Goal: Transaction & Acquisition: Download file/media

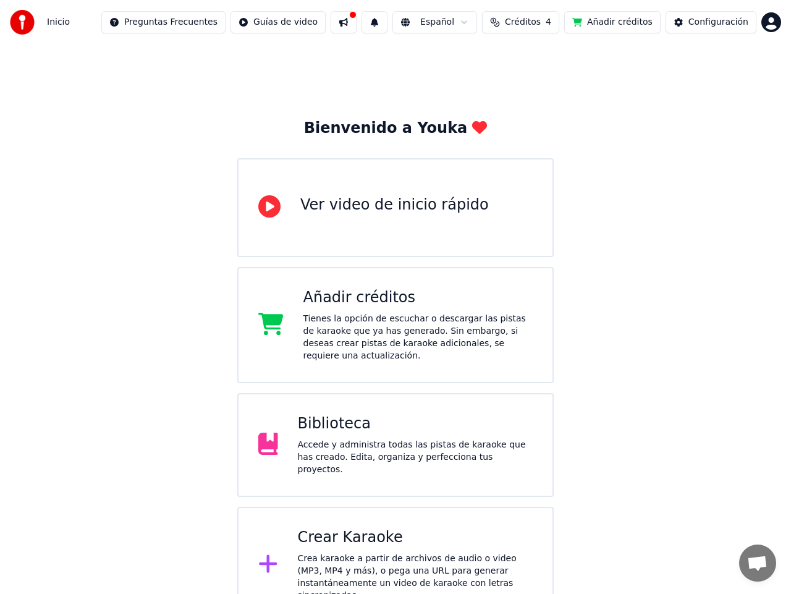
click at [526, 20] on span "Créditos" at bounding box center [523, 22] width 36 height 12
click at [539, 120] on button "Actualizar" at bounding box center [534, 114] width 74 height 22
click at [610, 198] on div "Bienvenido a Youka Ver video de inicio rápido Añadir créditos Tienes la opción …" at bounding box center [395, 333] width 791 height 578
click at [344, 311] on div "Añadir créditos Tienes la opción de escuchar o descargar las pistas de karaoke …" at bounding box center [418, 325] width 230 height 74
click at [526, 24] on span "Créditos" at bounding box center [523, 22] width 36 height 12
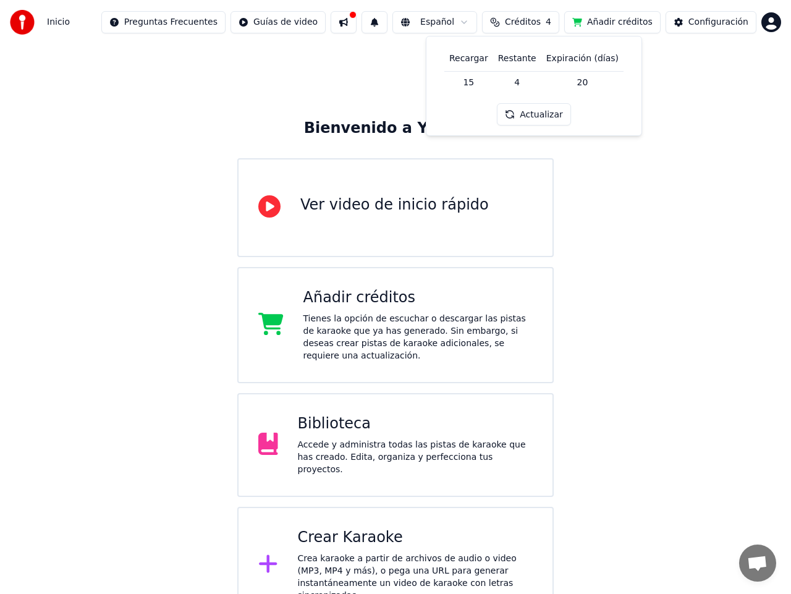
click at [543, 115] on button "Actualizar" at bounding box center [534, 114] width 74 height 22
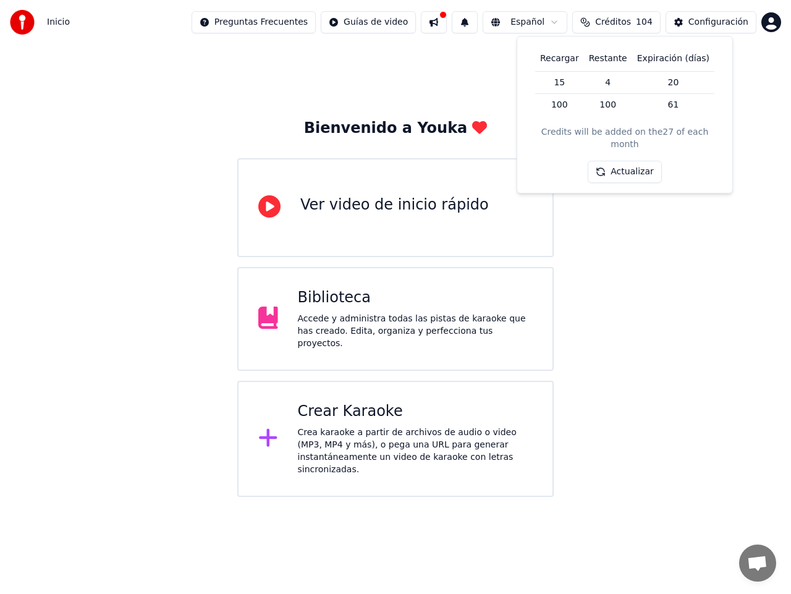
click at [623, 166] on button "Actualizar" at bounding box center [625, 172] width 74 height 22
click at [623, 237] on div "Bienvenido a Youka Ver video de inicio rápido Biblioteca Accede y administra to…" at bounding box center [395, 270] width 791 height 452
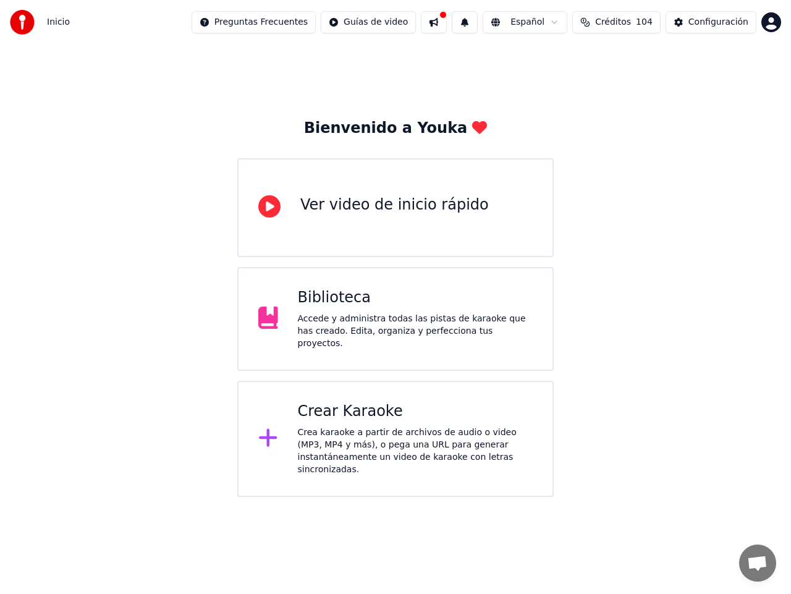
click at [339, 416] on div "Crear Karaoke" at bounding box center [415, 412] width 235 height 20
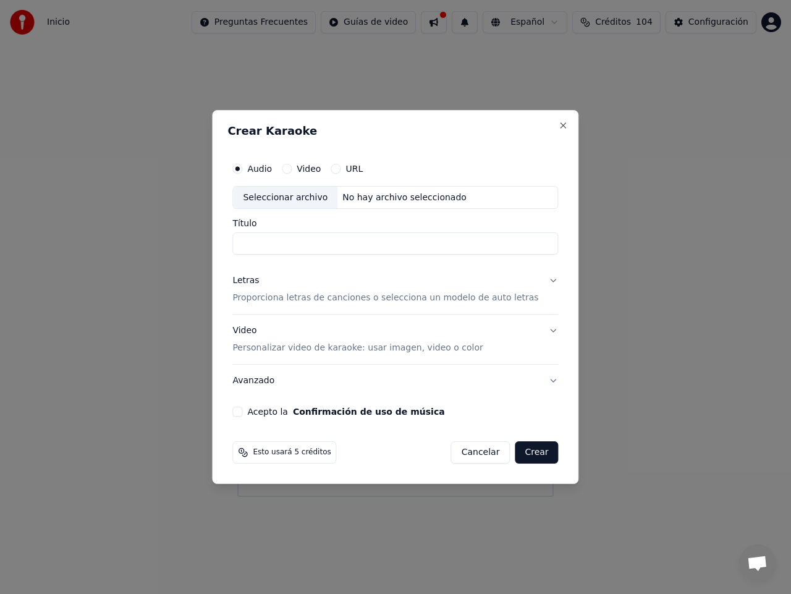
click at [311, 200] on div "Seleccionar archivo" at bounding box center [285, 198] width 104 height 22
click at [416, 245] on input "**********" at bounding box center [395, 244] width 326 height 22
drag, startPoint x: 429, startPoint y: 246, endPoint x: 345, endPoint y: 244, distance: 84.0
click at [345, 244] on input "**********" at bounding box center [395, 244] width 326 height 22
drag, startPoint x: 321, startPoint y: 245, endPoint x: 234, endPoint y: 237, distance: 86.8
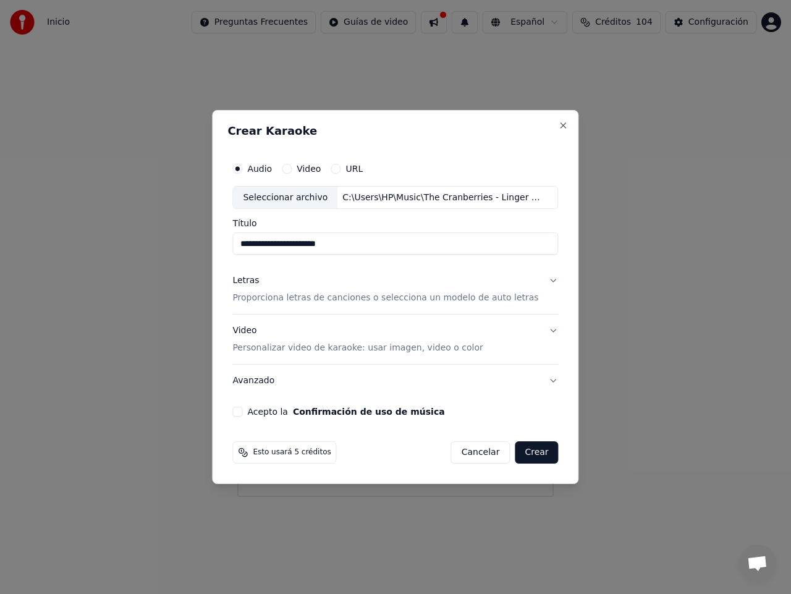
click at [234, 237] on div "**********" at bounding box center [395, 297] width 366 height 374
click at [295, 246] on input "******" at bounding box center [395, 244] width 326 height 22
paste input "**********"
type input "**********"
click at [353, 297] on p "Proporciona letras de canciones o selecciona un modelo de auto letras" at bounding box center [385, 298] width 306 height 12
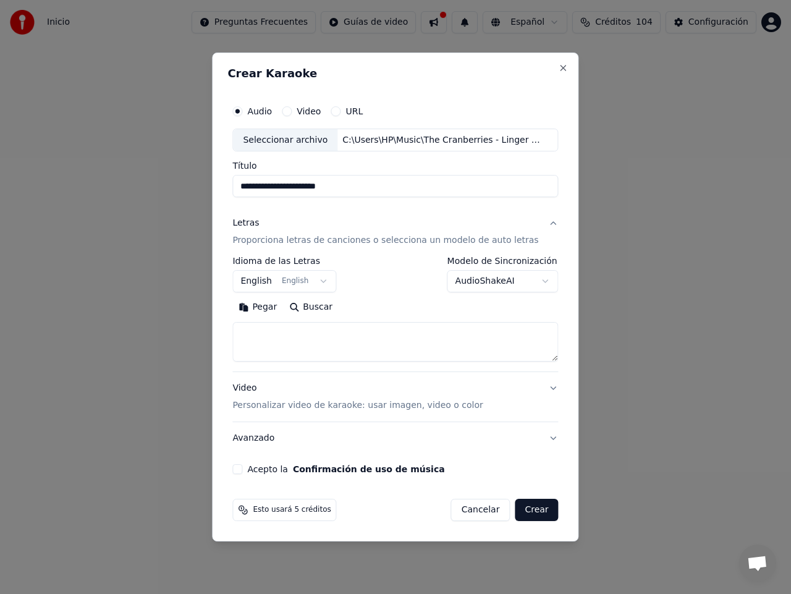
click at [318, 309] on button "Buscar" at bounding box center [311, 308] width 56 height 20
type textarea "**********"
click at [541, 387] on button "Video Personalizar video de karaoke: usar imagen, video o color" at bounding box center [395, 397] width 326 height 49
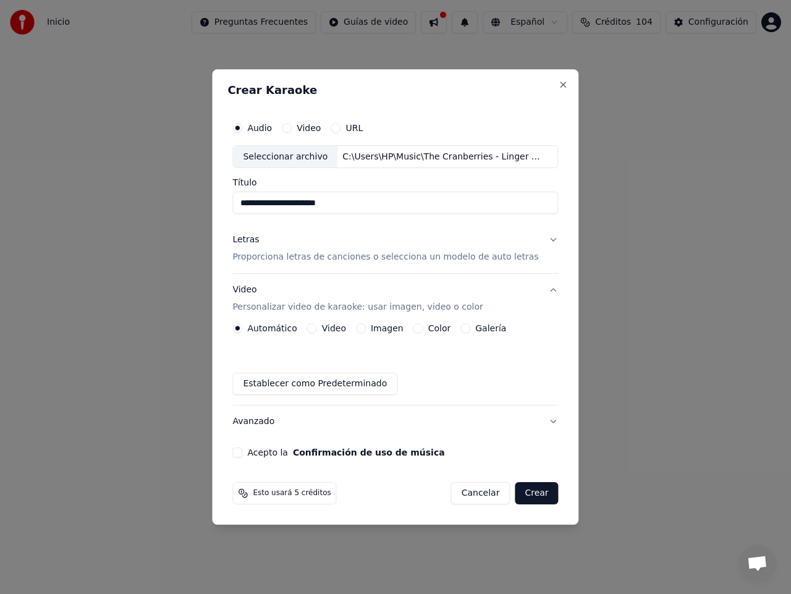
click at [242, 450] on button "Acepto la Confirmación de uso de música" at bounding box center [237, 452] width 10 height 10
click at [289, 308] on p "Personalizar video de karaoke: usar imagen, video o color" at bounding box center [357, 307] width 250 height 12
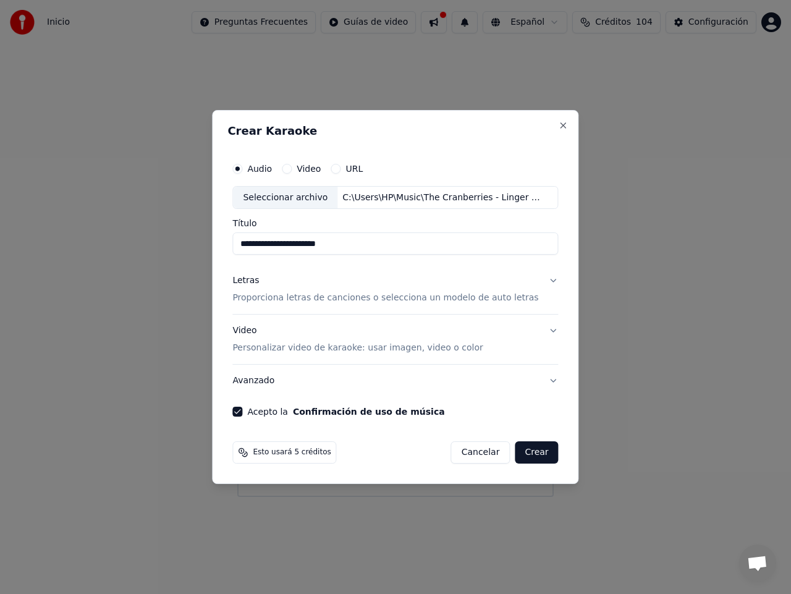
click at [545, 278] on button "Letras Proporciona letras de canciones o selecciona un modelo de auto letras" at bounding box center [395, 289] width 326 height 49
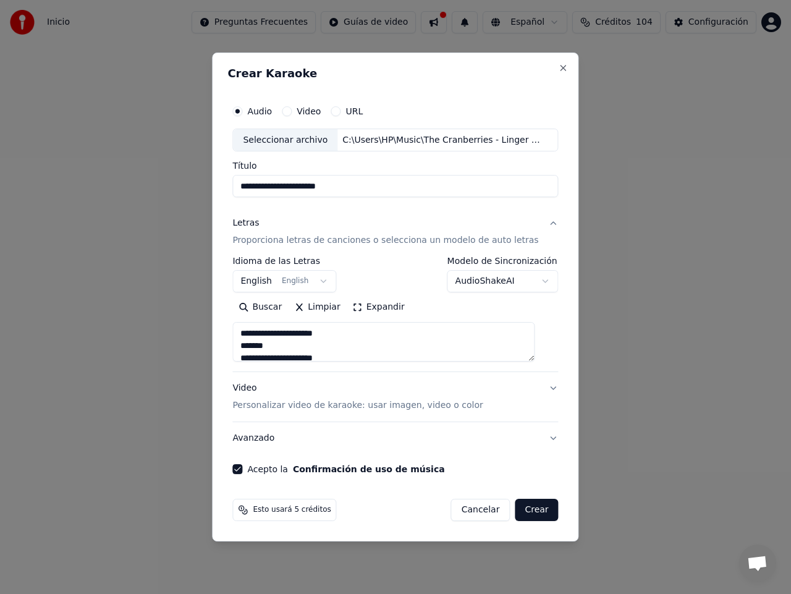
click at [325, 406] on p "Personalizar video de karaoke: usar imagen, video o color" at bounding box center [357, 405] width 250 height 12
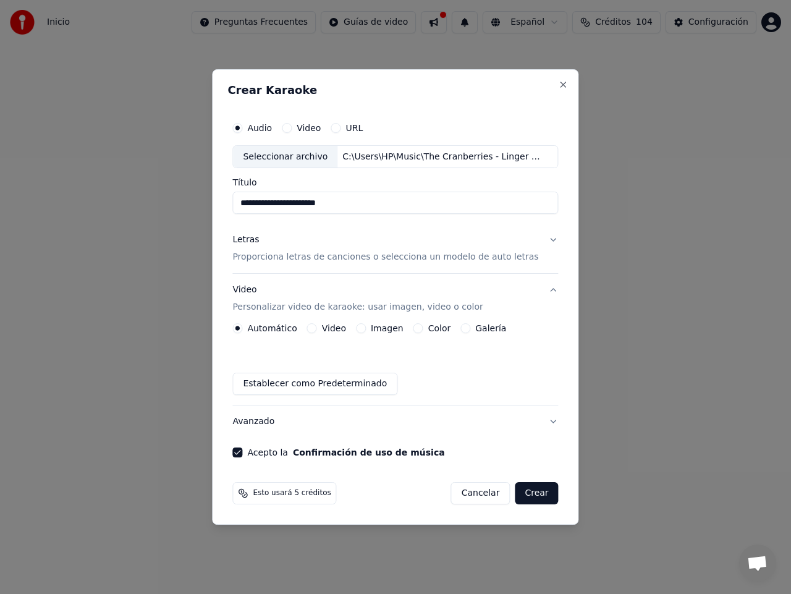
click at [384, 326] on label "Imagen" at bounding box center [387, 328] width 33 height 9
click at [366, 326] on button "Imagen" at bounding box center [361, 328] width 10 height 10
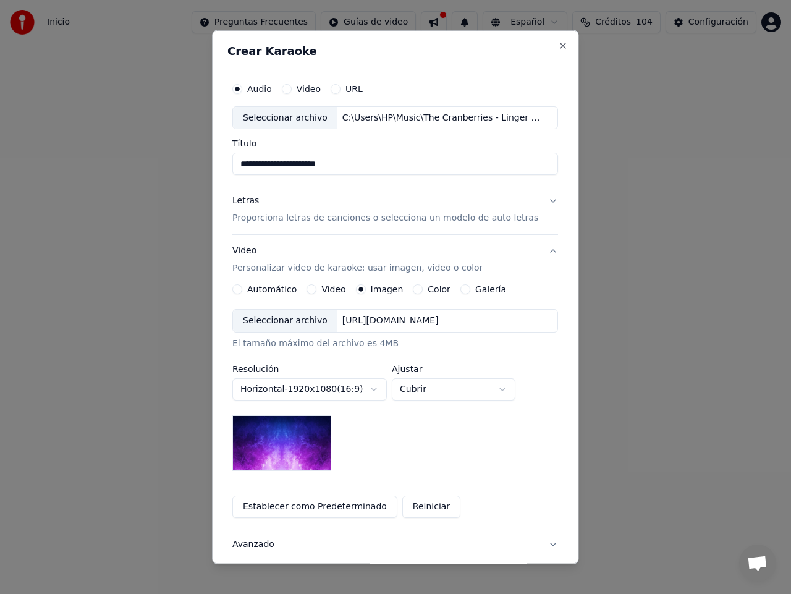
click at [285, 321] on div "Seleccionar archivo" at bounding box center [285, 321] width 104 height 22
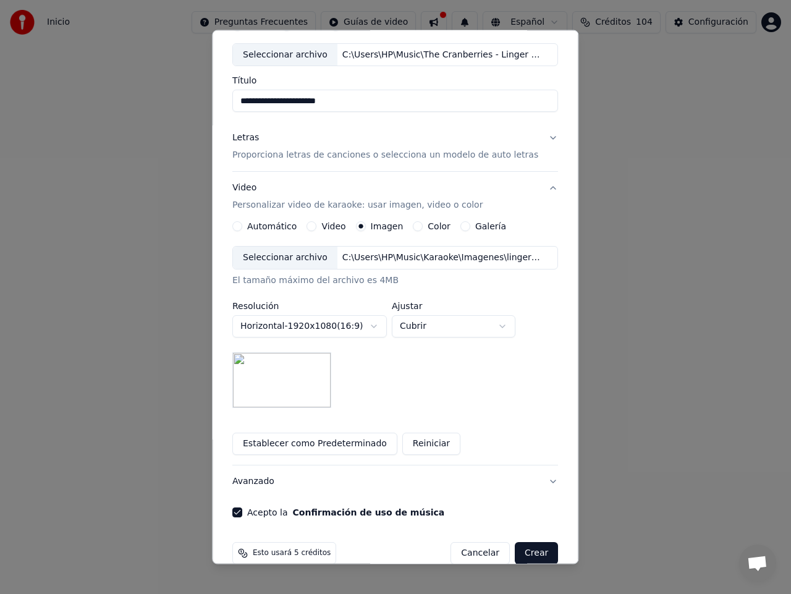
scroll to position [83, 0]
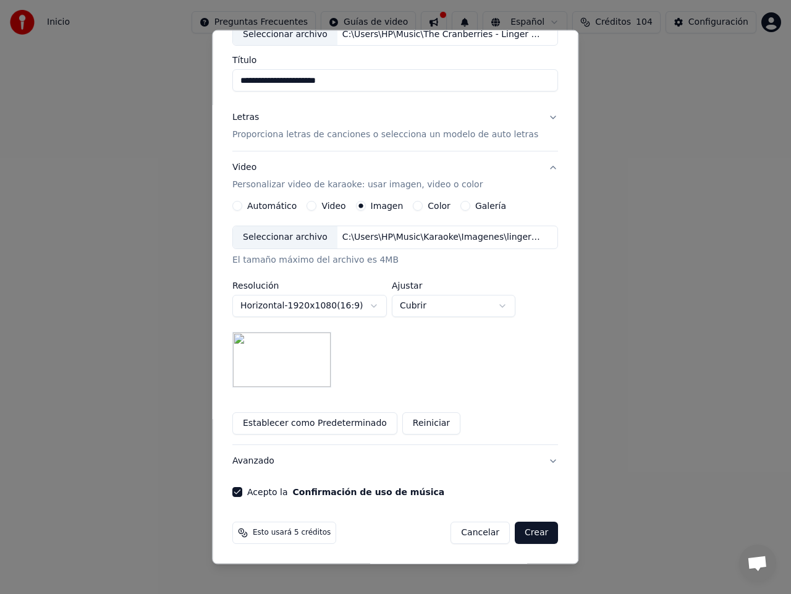
click at [521, 530] on button "Crear" at bounding box center [536, 532] width 43 height 22
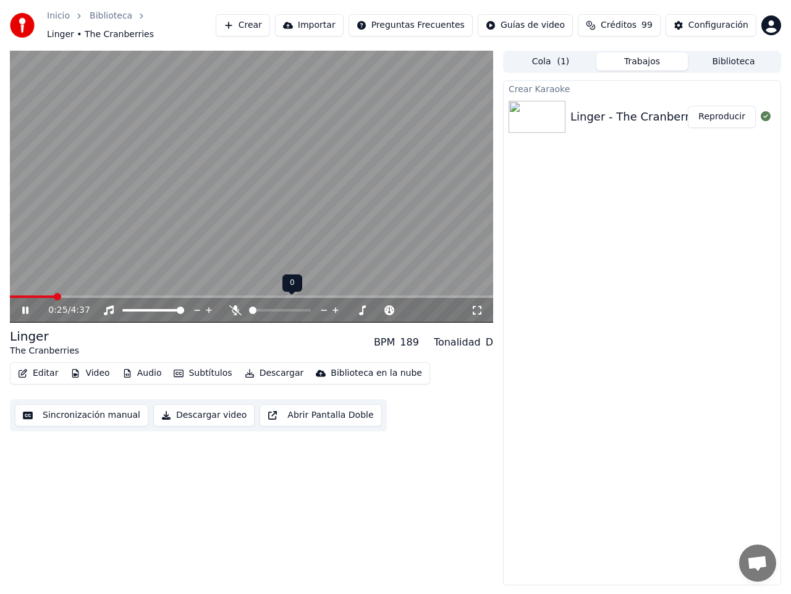
click at [234, 305] on icon at bounding box center [235, 310] width 12 height 10
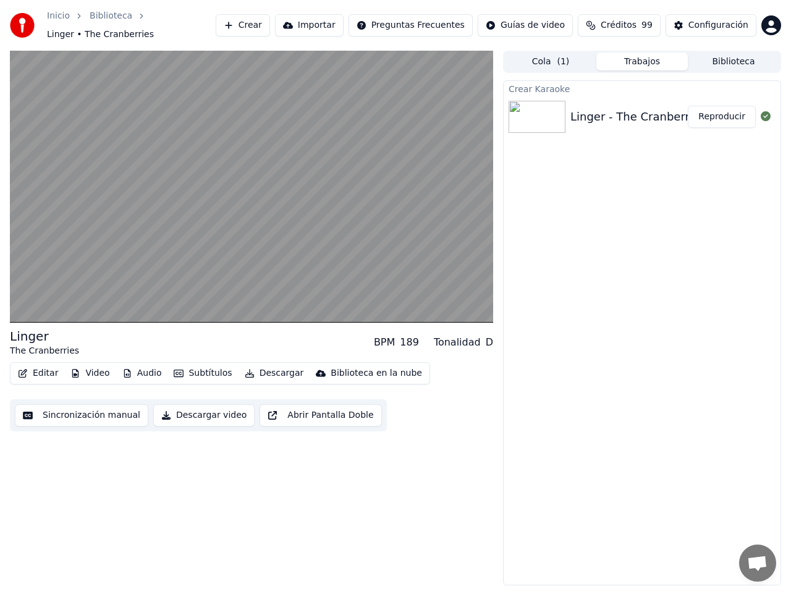
click at [402, 516] on div "Linger The Cranberries BPM 189 Tonalidad D Editar Video Audio Subtítulos Descar…" at bounding box center [251, 318] width 483 height 534
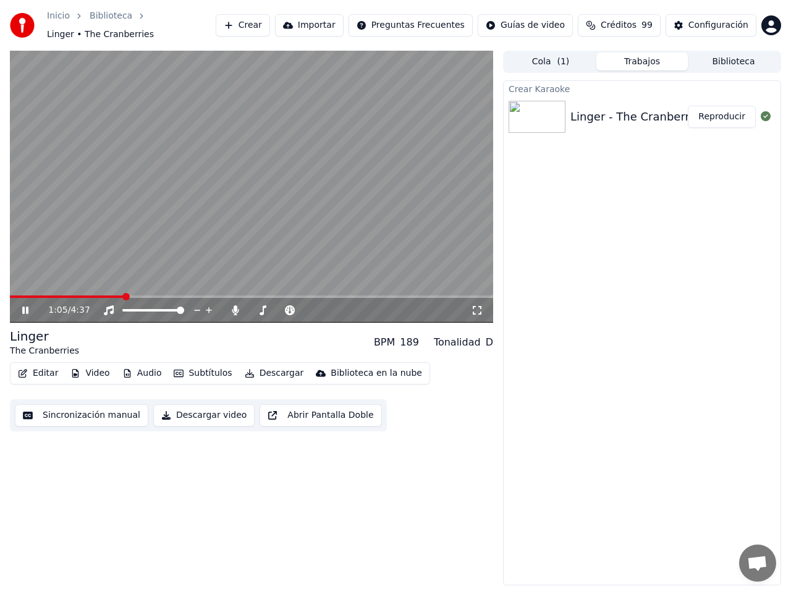
click at [25, 306] on icon at bounding box center [34, 310] width 28 height 10
click at [715, 24] on div "Configuración" at bounding box center [718, 25] width 60 height 12
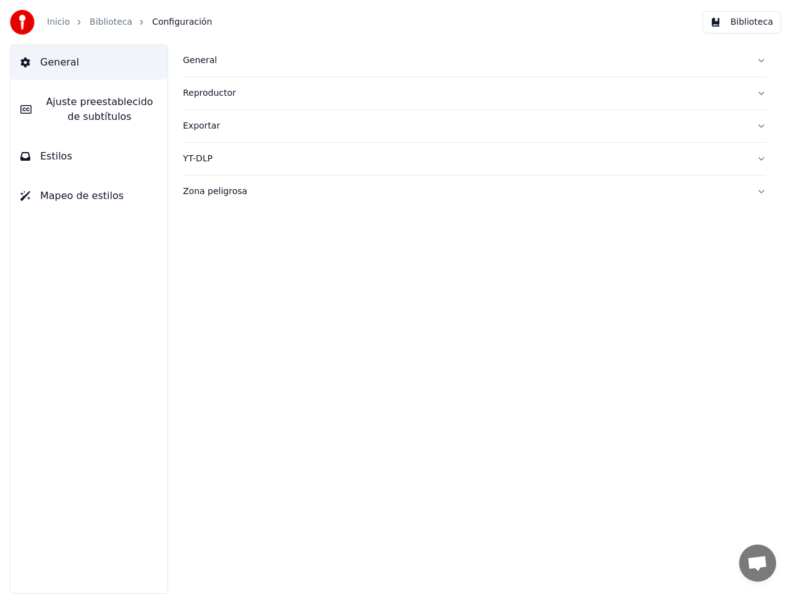
click at [54, 66] on span "General" at bounding box center [59, 62] width 39 height 15
click at [195, 59] on div "General" at bounding box center [464, 60] width 563 height 12
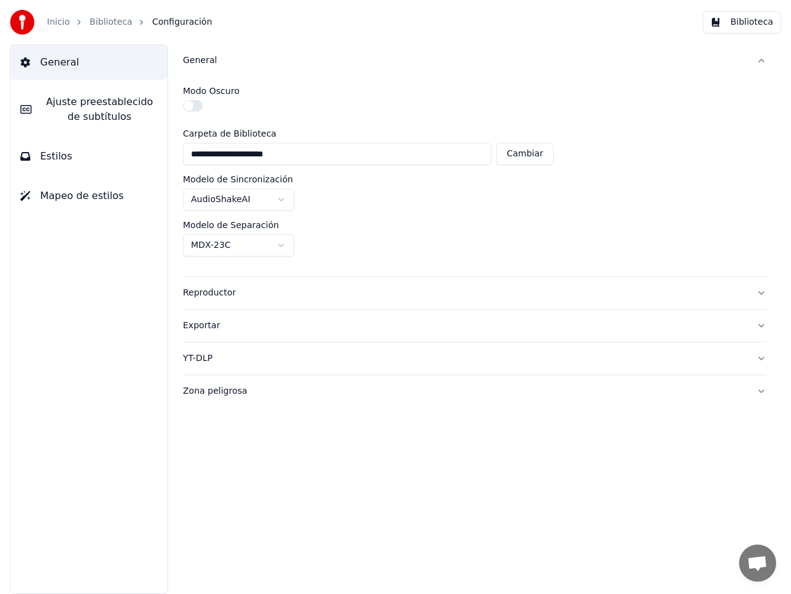
click at [195, 59] on div "General" at bounding box center [464, 60] width 563 height 12
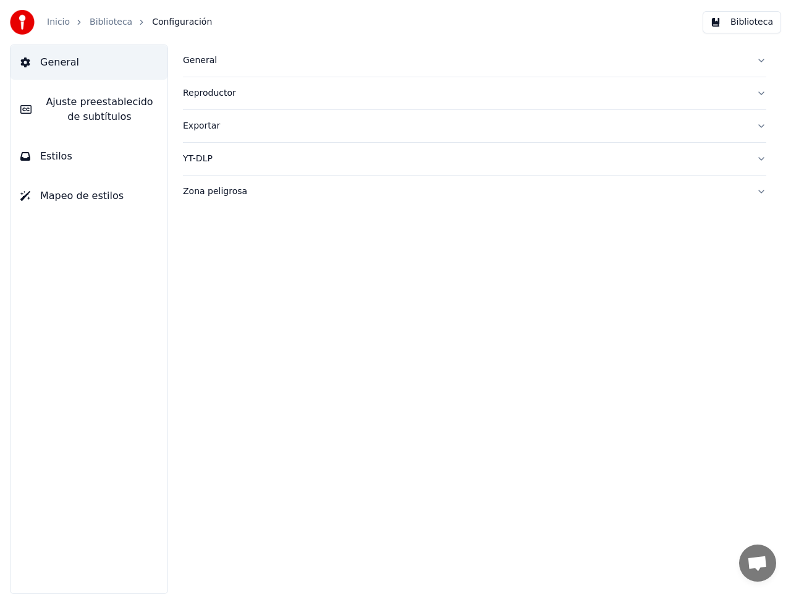
click at [205, 94] on div "Reproductor" at bounding box center [464, 93] width 563 height 12
click at [57, 158] on span "Estilos" at bounding box center [56, 156] width 32 height 15
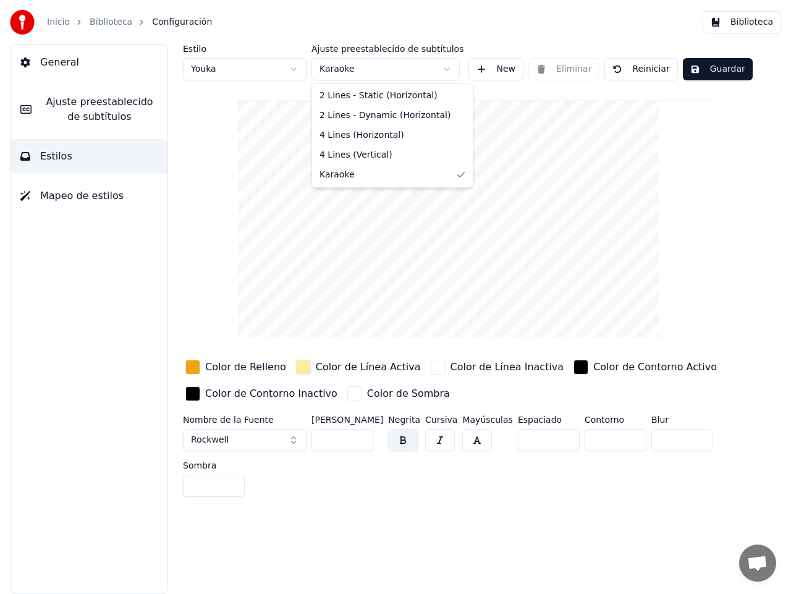
click at [445, 70] on html "Inicio Biblioteca Configuración Biblioteca General Ajuste preestablecido de sub…" at bounding box center [395, 297] width 791 height 594
click at [447, 69] on html "Inicio Biblioteca Configuración Biblioteca General Ajuste preestablecido de sub…" at bounding box center [395, 297] width 791 height 594
click at [494, 71] on button "New" at bounding box center [495, 69] width 55 height 22
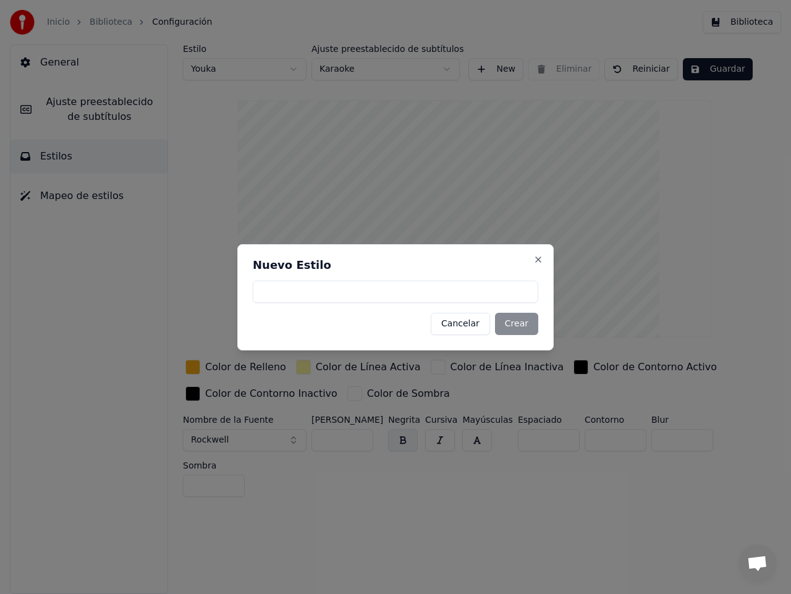
click at [317, 285] on input at bounding box center [395, 291] width 285 height 22
type input "*********"
click at [530, 326] on button "Crear" at bounding box center [516, 324] width 43 height 22
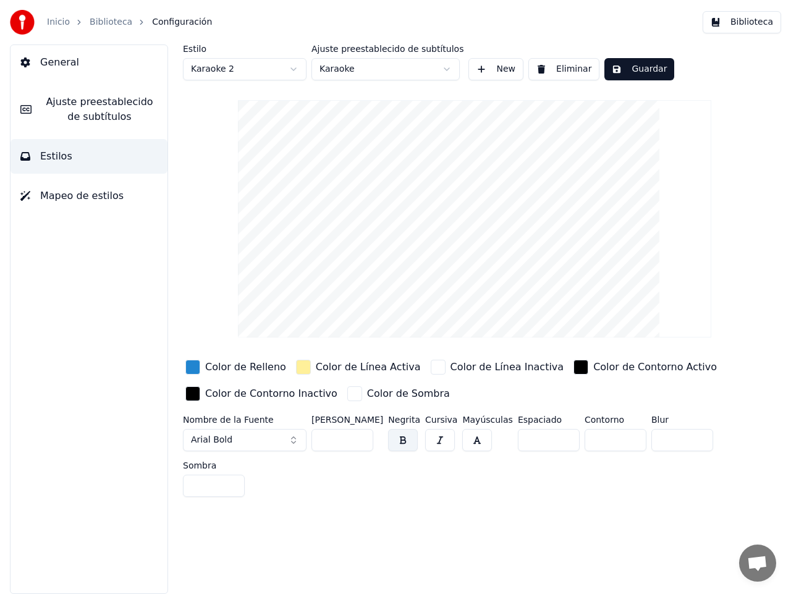
click at [190, 366] on div "button" at bounding box center [192, 367] width 15 height 15
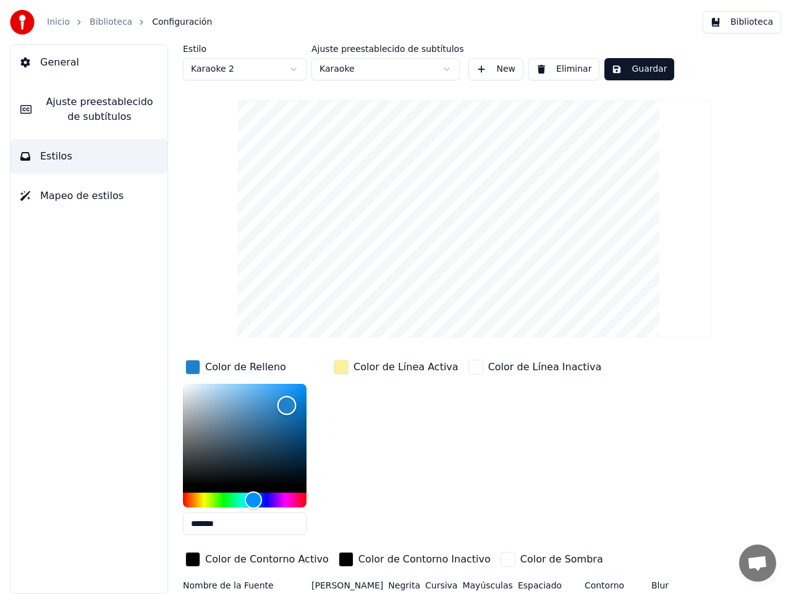
drag, startPoint x: 286, startPoint y: 398, endPoint x: 287, endPoint y: 405, distance: 6.2
click at [287, 405] on div "Color" at bounding box center [286, 405] width 19 height 19
click at [286, 495] on div "Hue" at bounding box center [245, 499] width 124 height 15
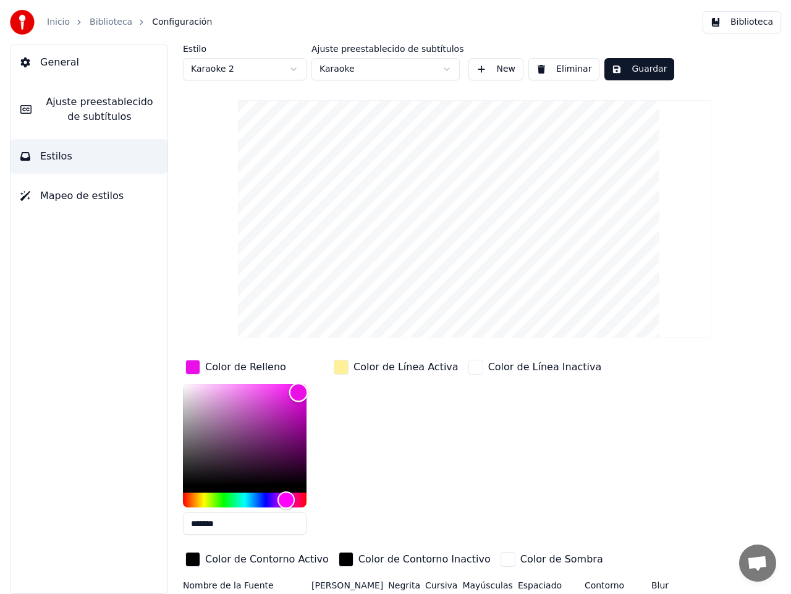
type input "*******"
drag, startPoint x: 285, startPoint y: 402, endPoint x: 299, endPoint y: 392, distance: 17.7
click at [299, 392] on div "Color" at bounding box center [299, 392] width 19 height 19
click at [448, 67] on html "Inicio Biblioteca Configuración Biblioteca General Ajuste preestablecido de sub…" at bounding box center [395, 297] width 791 height 594
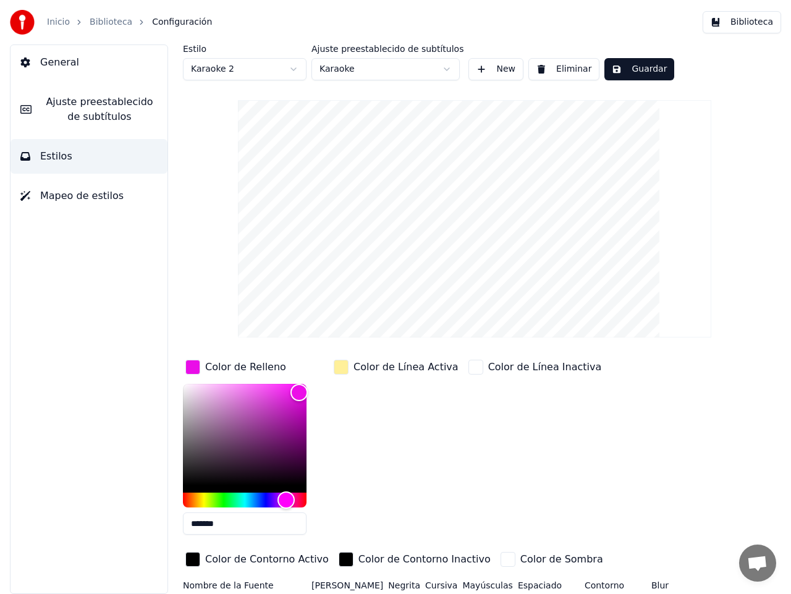
click at [358, 434] on div "Color de Línea Activa" at bounding box center [396, 450] width 130 height 187
click at [342, 368] on div "button" at bounding box center [341, 367] width 15 height 15
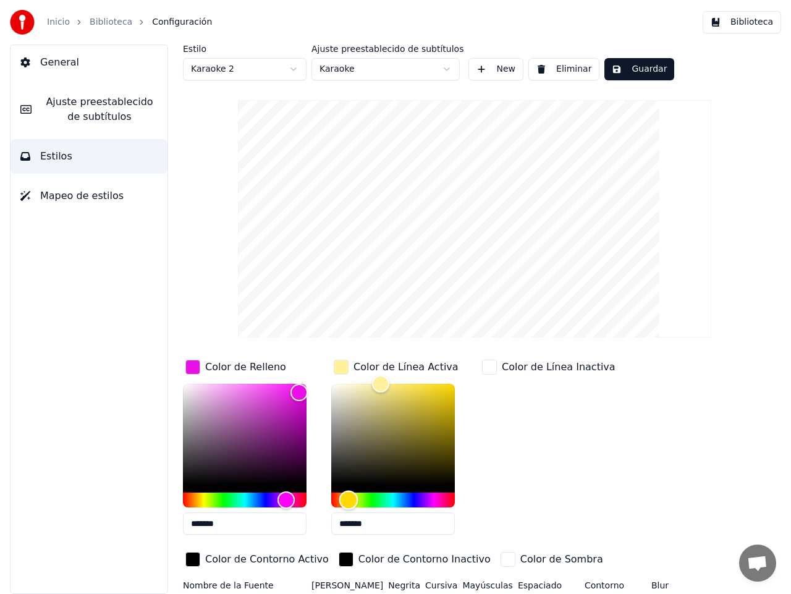
click at [369, 501] on div "Hue" at bounding box center [393, 499] width 124 height 15
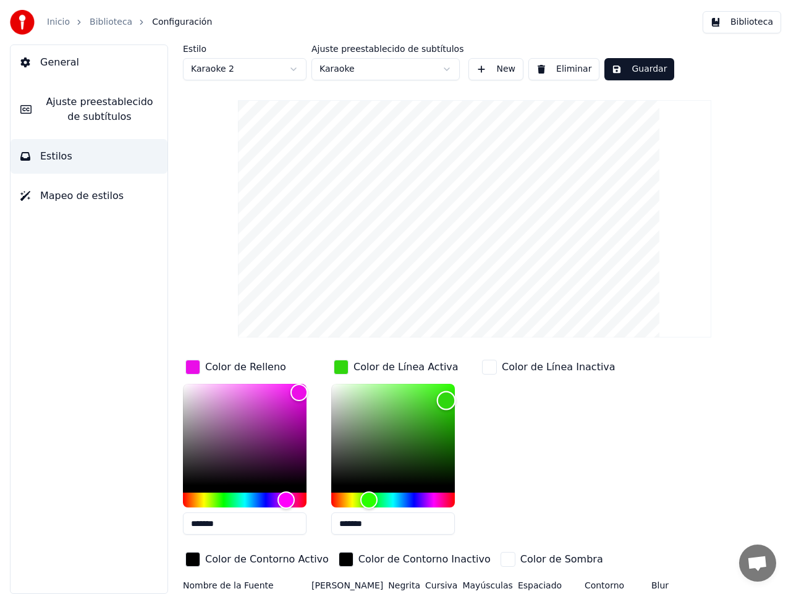
type input "*******"
drag, startPoint x: 382, startPoint y: 380, endPoint x: 448, endPoint y: 396, distance: 67.4
click at [448, 396] on div "Color" at bounding box center [448, 396] width 19 height 19
click at [298, 392] on div "Color" at bounding box center [298, 392] width 19 height 19
type input "*******"
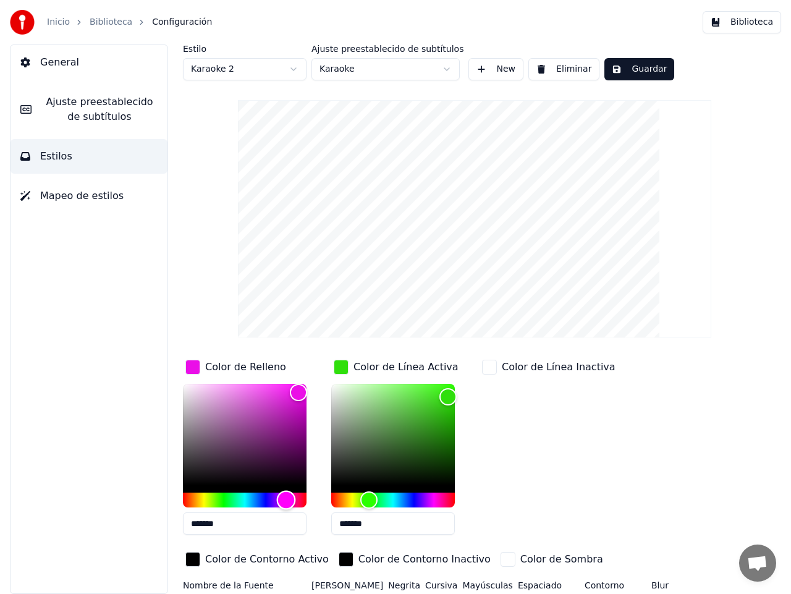
click at [197, 499] on div "Hue" at bounding box center [245, 499] width 124 height 15
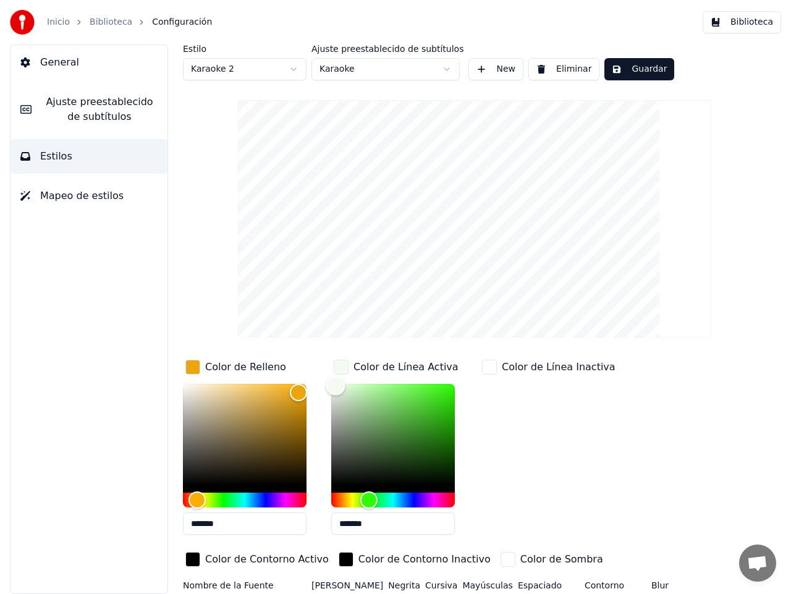
type input "*******"
drag, startPoint x: 365, startPoint y: 397, endPoint x: 334, endPoint y: 384, distance: 33.3
click at [334, 384] on div "Color" at bounding box center [334, 385] width 19 height 19
click at [243, 495] on div "Hue" at bounding box center [245, 499] width 124 height 15
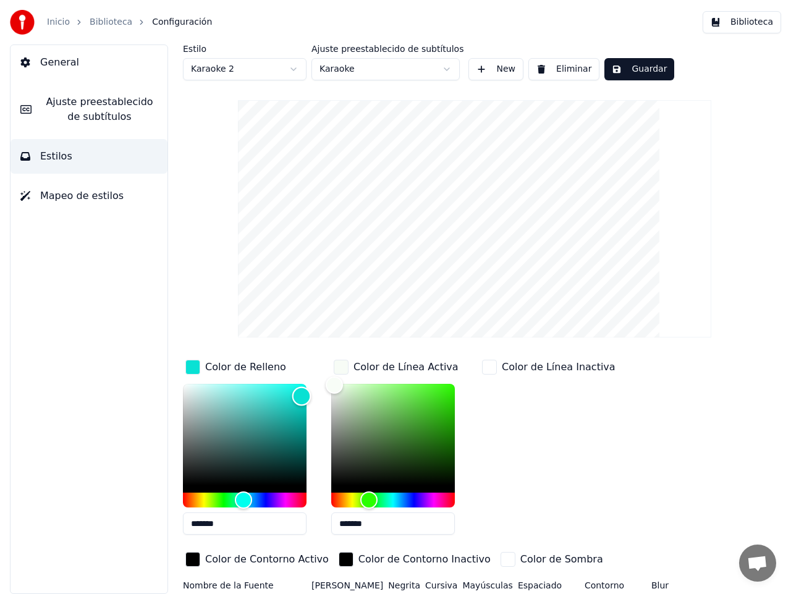
drag, startPoint x: 300, startPoint y: 389, endPoint x: 301, endPoint y: 395, distance: 6.4
click at [301, 395] on div "Color" at bounding box center [301, 396] width 19 height 19
type input "*******"
drag, startPoint x: 301, startPoint y: 395, endPoint x: 296, endPoint y: 392, distance: 6.4
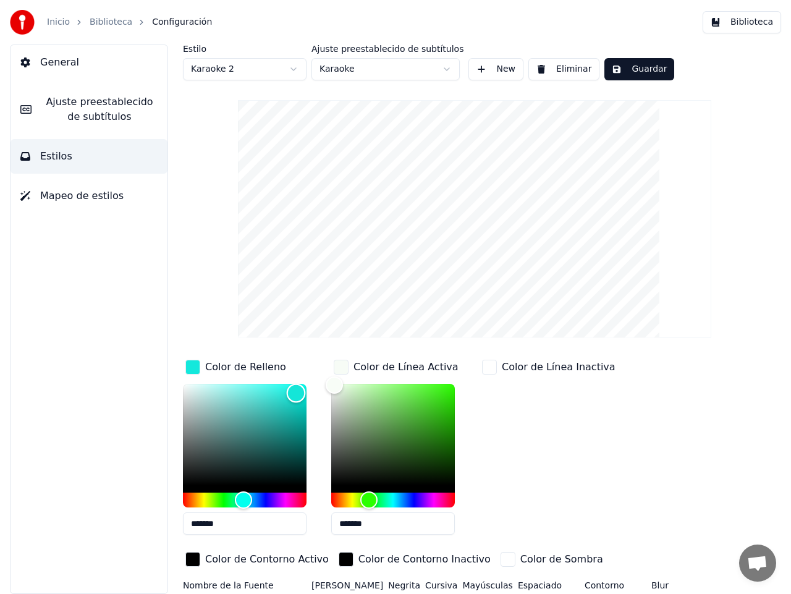
click at [296, 392] on div "Color" at bounding box center [296, 393] width 19 height 19
click at [338, 384] on div "Color" at bounding box center [338, 384] width 19 height 19
click at [374, 520] on input "*******" at bounding box center [393, 523] width 124 height 22
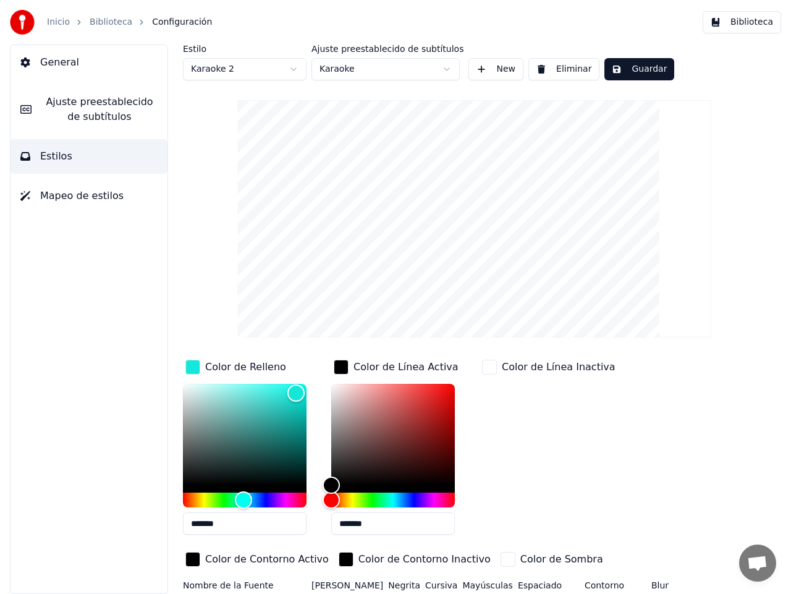
drag, startPoint x: 387, startPoint y: 526, endPoint x: 343, endPoint y: 523, distance: 44.0
click at [343, 523] on input "*******" at bounding box center [393, 523] width 124 height 22
type input "****"
click at [510, 510] on div "Color de Línea Inactiva" at bounding box center [548, 450] width 138 height 187
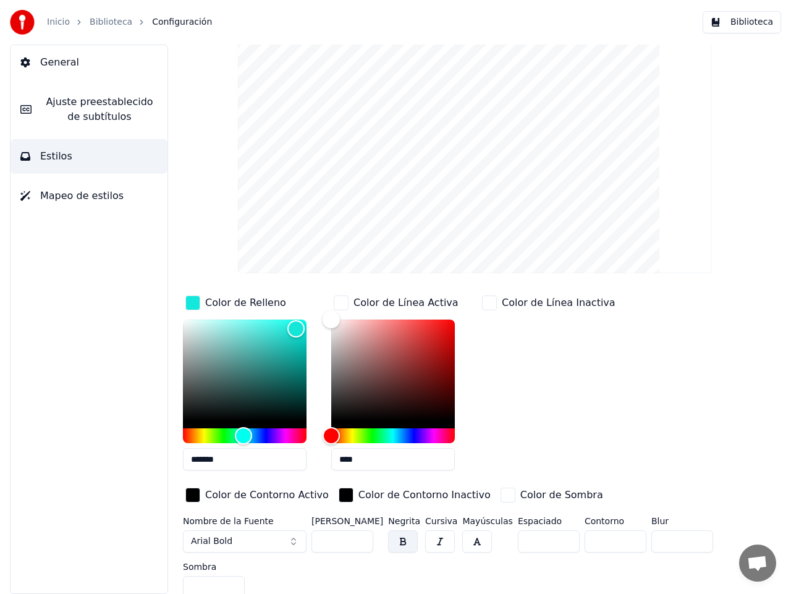
scroll to position [72, 0]
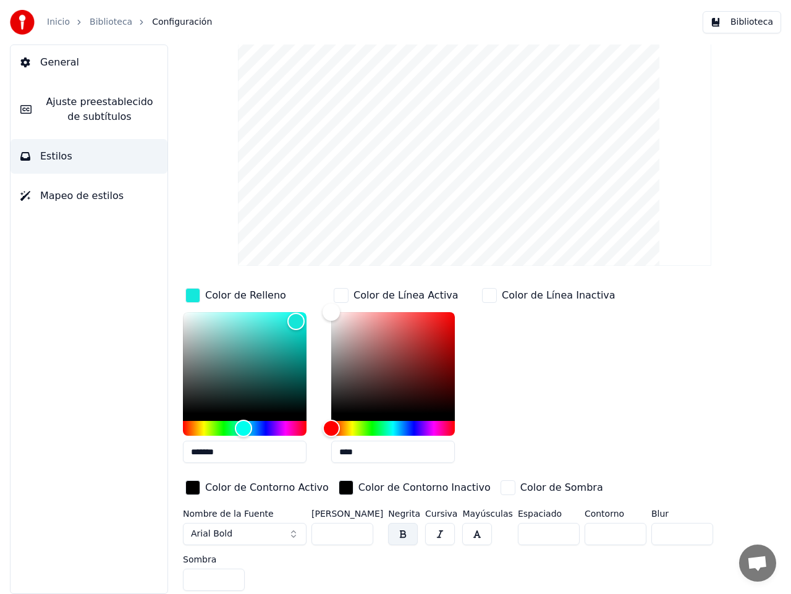
click at [492, 297] on div "button" at bounding box center [489, 295] width 15 height 15
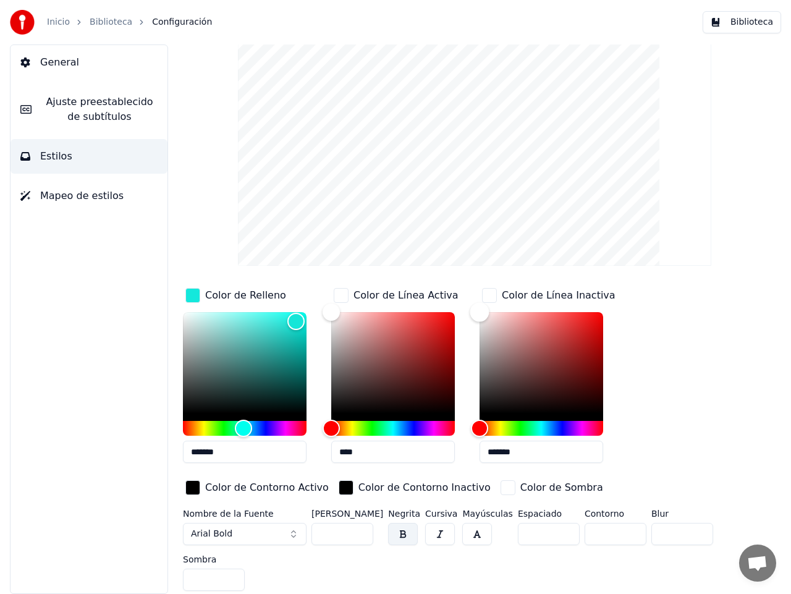
click at [492, 322] on div "Color" at bounding box center [541, 362] width 124 height 101
type input "*******"
drag, startPoint x: 493, startPoint y: 321, endPoint x: 478, endPoint y: 317, distance: 16.0
click at [478, 317] on div "Color" at bounding box center [479, 317] width 19 height 19
drag, startPoint x: 523, startPoint y: 454, endPoint x: 492, endPoint y: 448, distance: 32.1
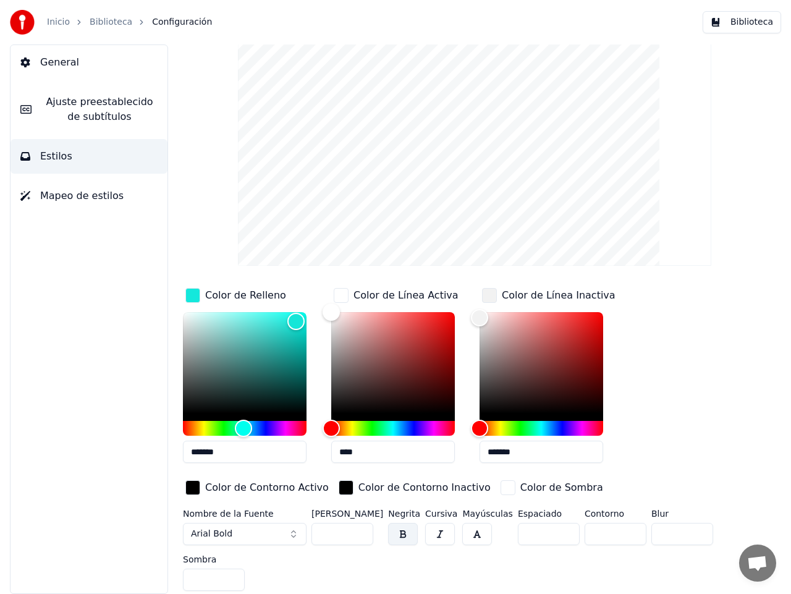
click at [492, 448] on input "*******" at bounding box center [541, 451] width 124 height 22
click at [494, 295] on div "button" at bounding box center [489, 295] width 15 height 15
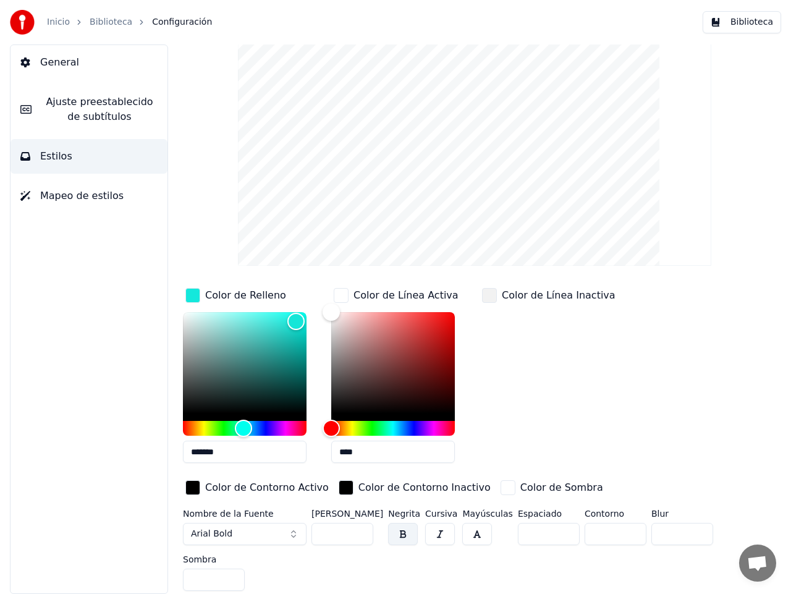
click at [489, 296] on div "button" at bounding box center [489, 295] width 15 height 15
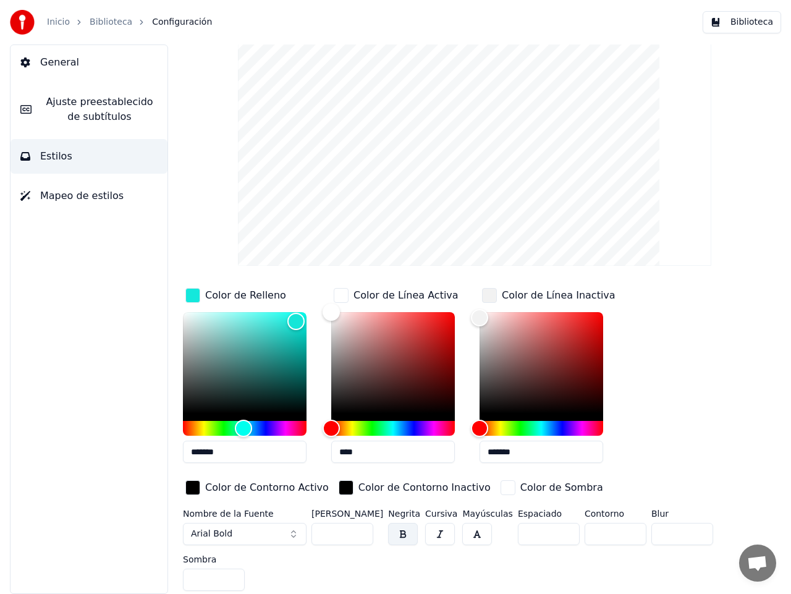
drag, startPoint x: 521, startPoint y: 452, endPoint x: 488, endPoint y: 447, distance: 33.1
click at [488, 447] on input "*******" at bounding box center [541, 451] width 124 height 22
click at [532, 457] on input "*******" at bounding box center [541, 451] width 124 height 22
type input "*****"
click at [686, 419] on div "Color de Relleno ******* Color de Línea Activa **** Color de Línea Inactiva ***…" at bounding box center [460, 392] width 554 height 214
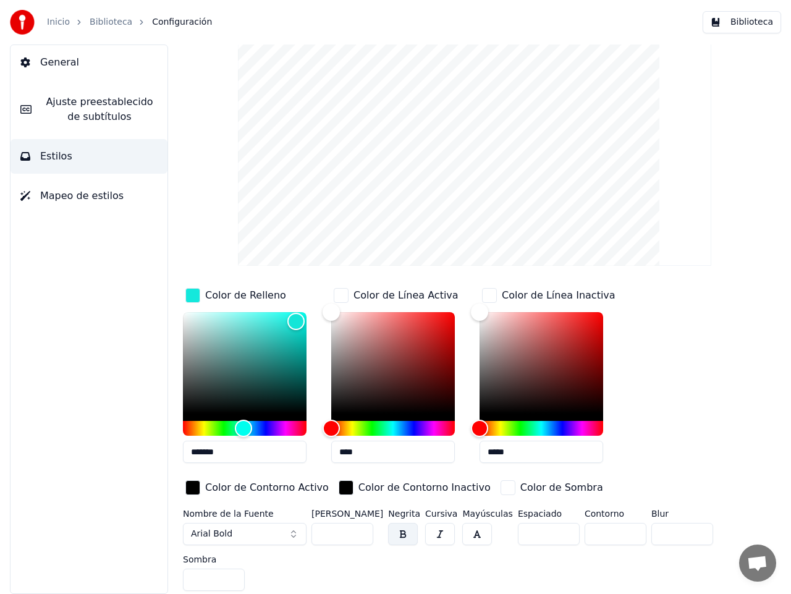
click at [488, 293] on div "button" at bounding box center [489, 295] width 15 height 15
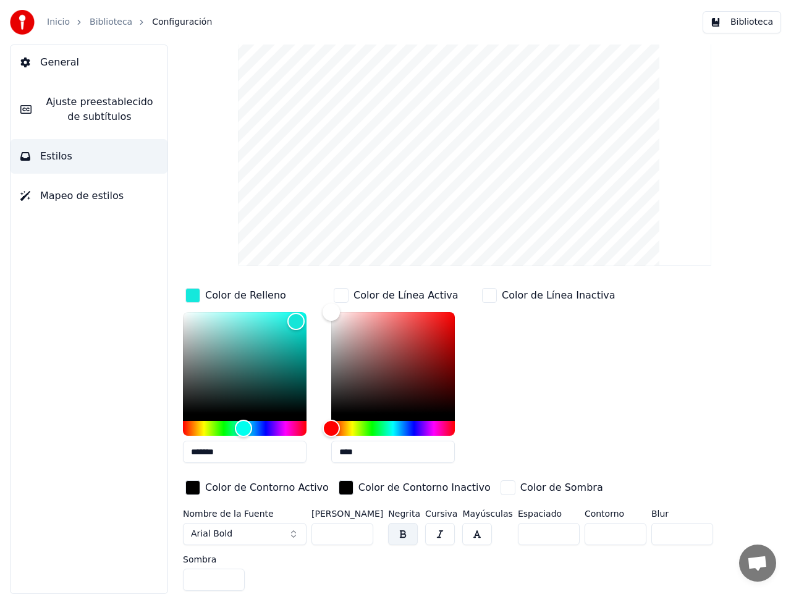
click at [294, 531] on button "Arial Bold" at bounding box center [245, 534] width 124 height 22
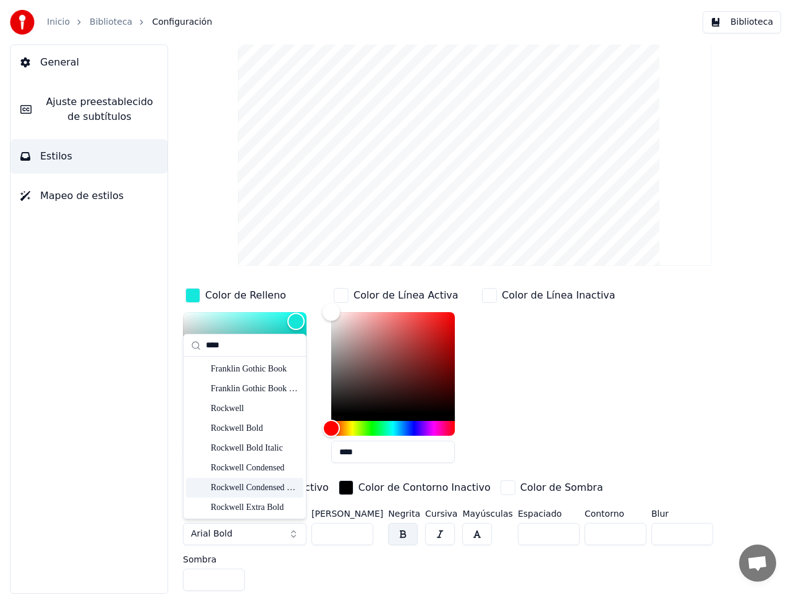
type input "****"
click at [253, 487] on div "Rockwell Condensed Bold" at bounding box center [255, 487] width 88 height 12
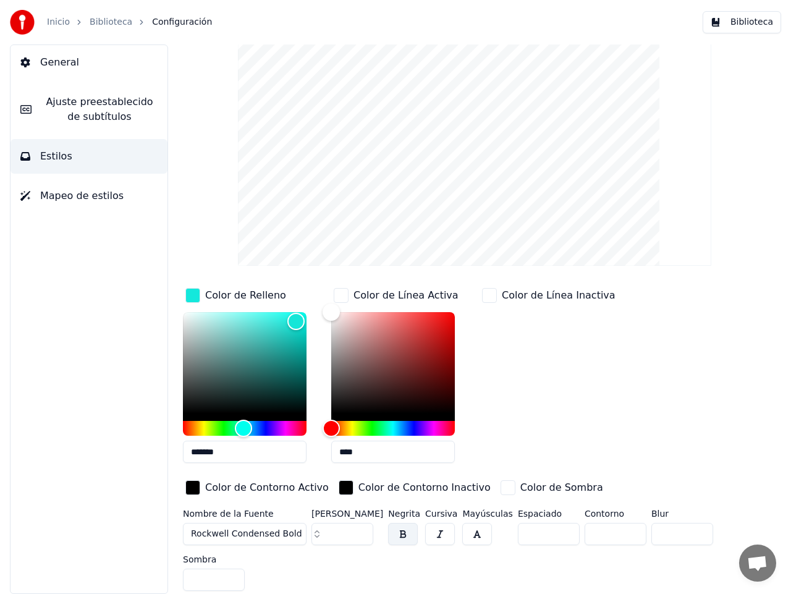
click at [301, 531] on button "Rockwell Condensed Bold" at bounding box center [245, 534] width 124 height 22
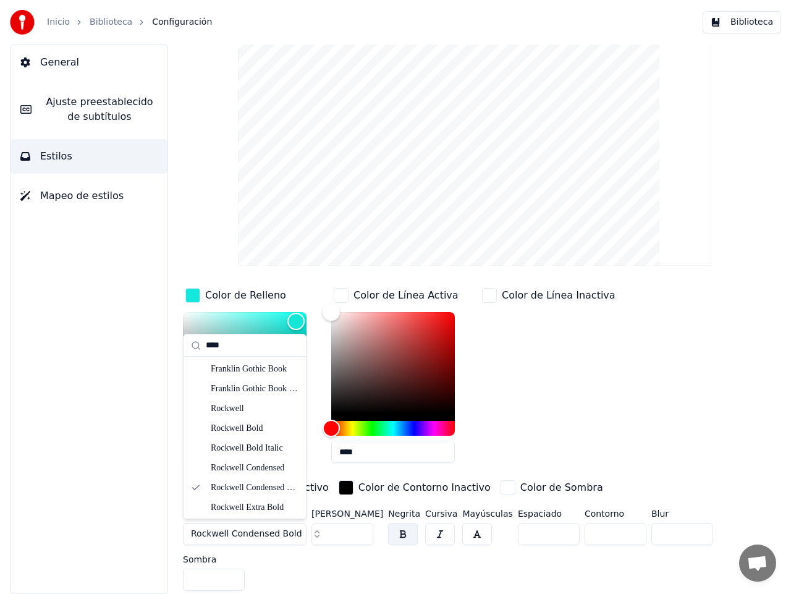
type input "****"
click at [262, 483] on div "Rockwell Extra Bold" at bounding box center [255, 486] width 88 height 12
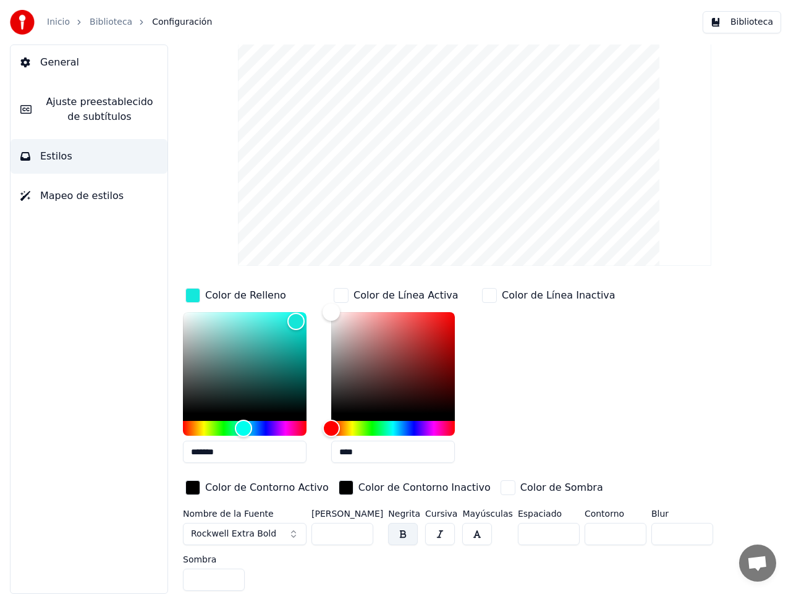
click at [294, 534] on button "Rockwell Extra Bold" at bounding box center [245, 534] width 124 height 22
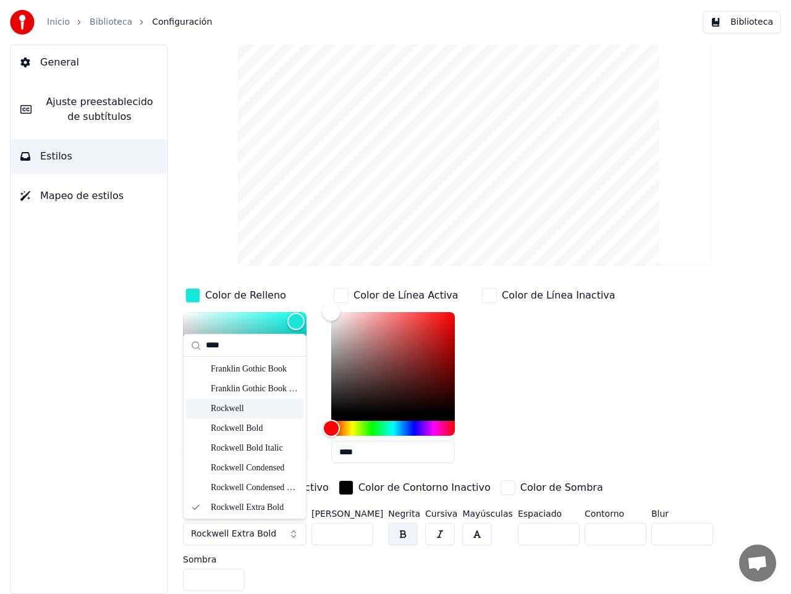
type input "****"
click at [231, 409] on div "Rockwell" at bounding box center [255, 408] width 88 height 12
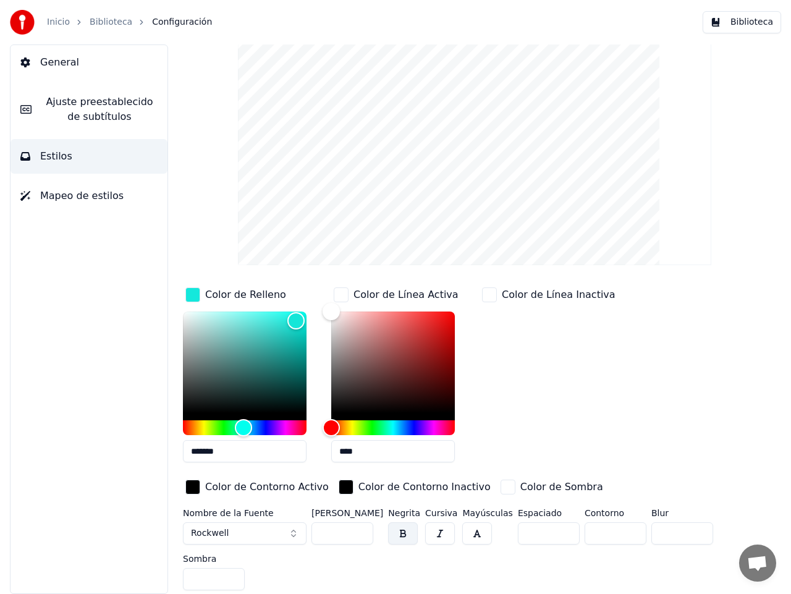
scroll to position [0, 0]
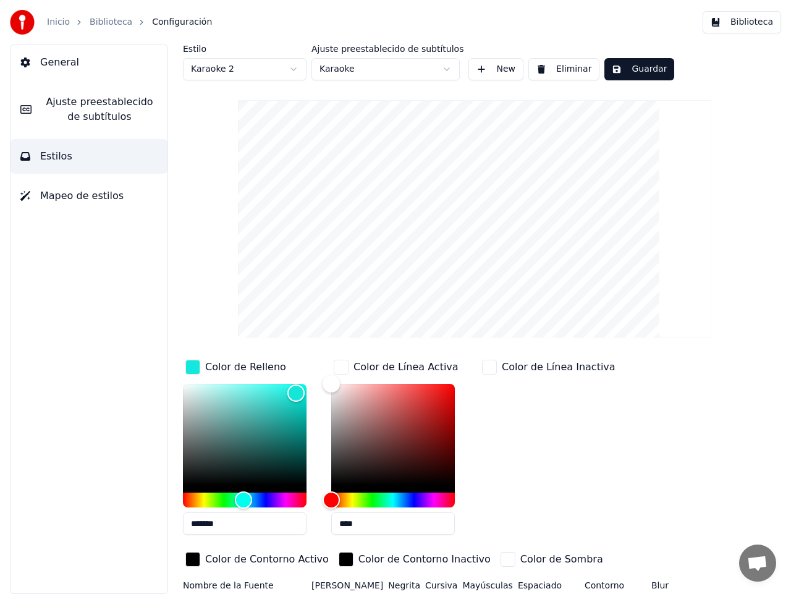
click at [635, 72] on button "Guardar" at bounding box center [639, 69] width 70 height 22
click at [56, 21] on link "Inicio" at bounding box center [58, 22] width 23 height 12
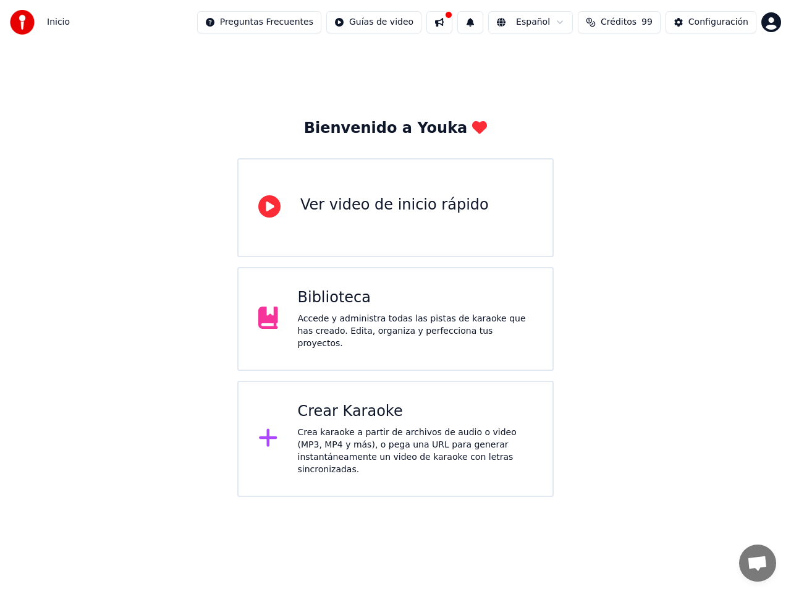
click at [325, 300] on div "Biblioteca" at bounding box center [415, 298] width 235 height 20
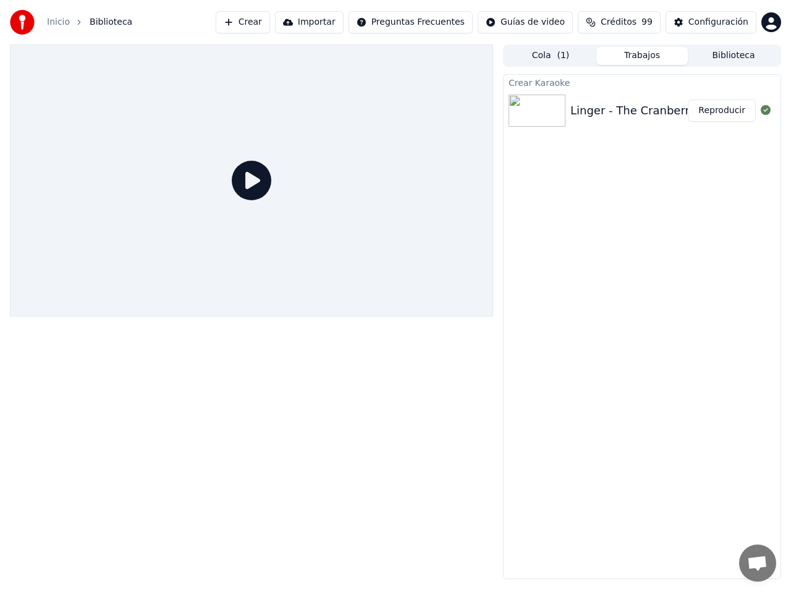
click at [538, 107] on img at bounding box center [536, 111] width 57 height 32
click at [722, 19] on div "Configuración" at bounding box center [718, 22] width 60 height 12
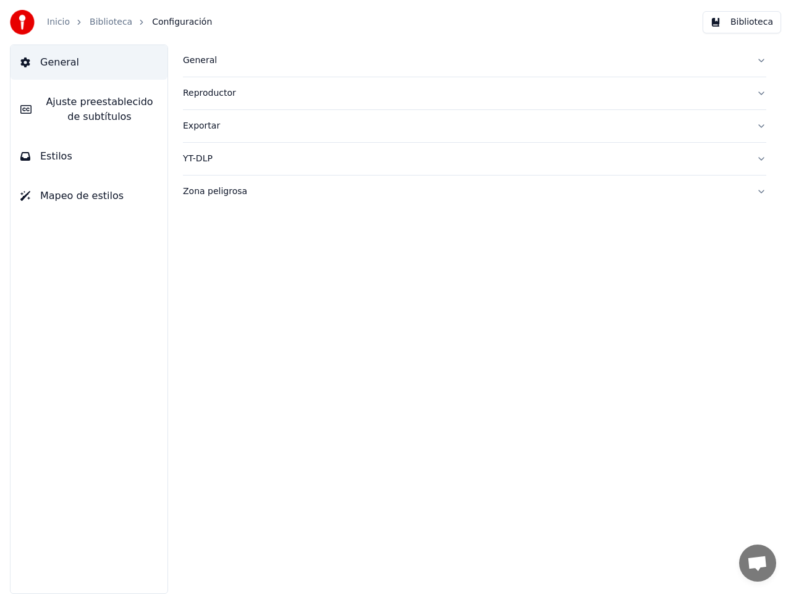
click at [58, 104] on span "Ajuste preestablecido de subtítulos" at bounding box center [99, 110] width 116 height 30
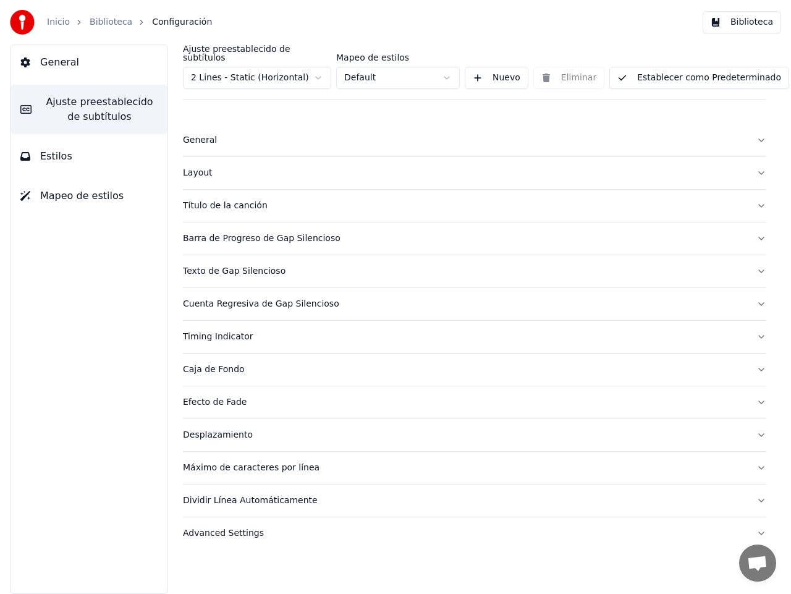
click at [442, 68] on html "Inicio Biblioteca Configuración Biblioteca General Ajuste preestablecido de sub…" at bounding box center [395, 297] width 791 height 594
click at [444, 68] on html "Inicio Biblioteca Configuración Biblioteca General Ajuste preestablecido de sub…" at bounding box center [395, 297] width 791 height 594
click at [323, 67] on html "Inicio Biblioteca Configuración Biblioteca General Ajuste preestablecido de sub…" at bounding box center [395, 297] width 791 height 594
click at [322, 67] on html "Inicio Biblioteca Configuración Biblioteca General Ajuste preestablecido de sub…" at bounding box center [395, 297] width 791 height 594
click at [218, 134] on div "General" at bounding box center [464, 140] width 563 height 12
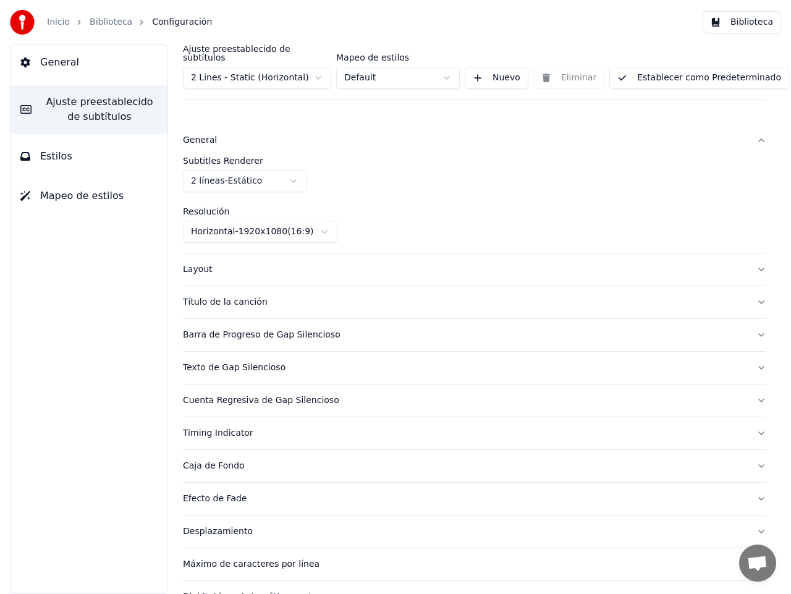
click at [218, 134] on div "General" at bounding box center [464, 140] width 563 height 12
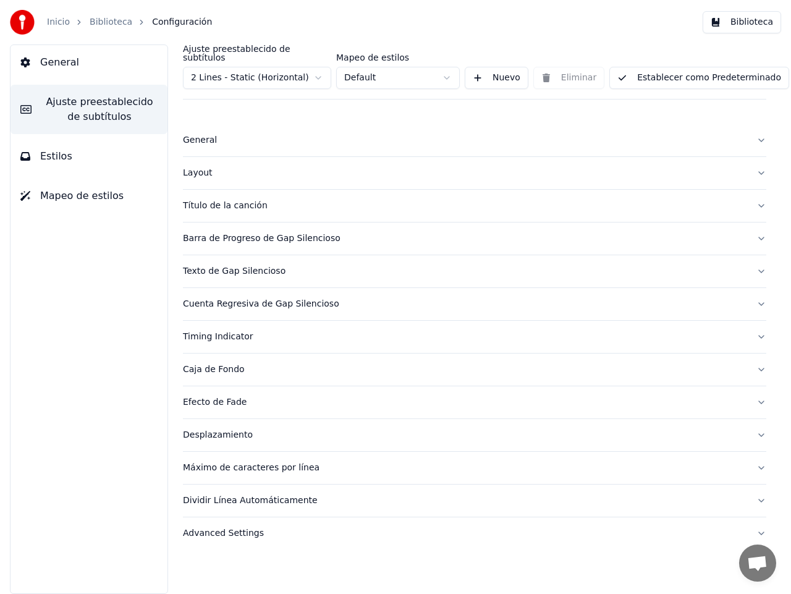
click at [235, 527] on div "Advanced Settings" at bounding box center [464, 533] width 563 height 12
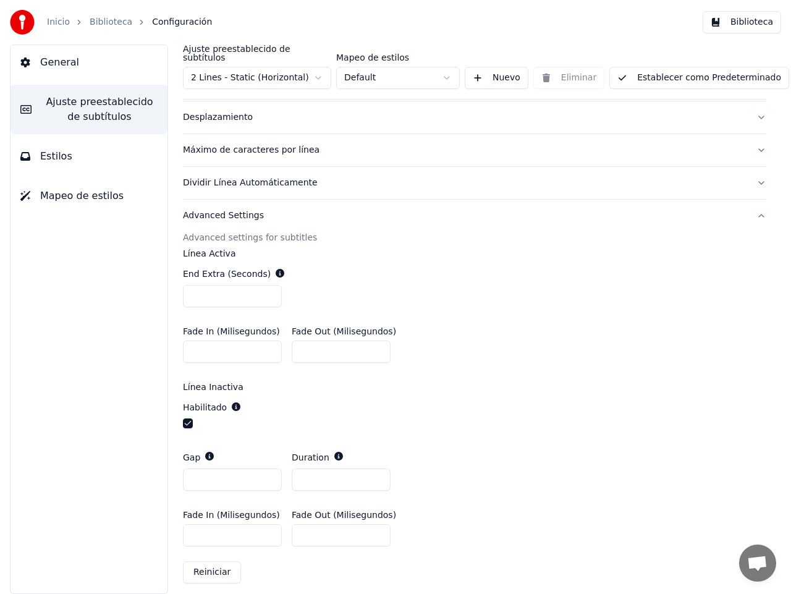
click at [220, 211] on div "Advanced Settings" at bounding box center [464, 215] width 563 height 12
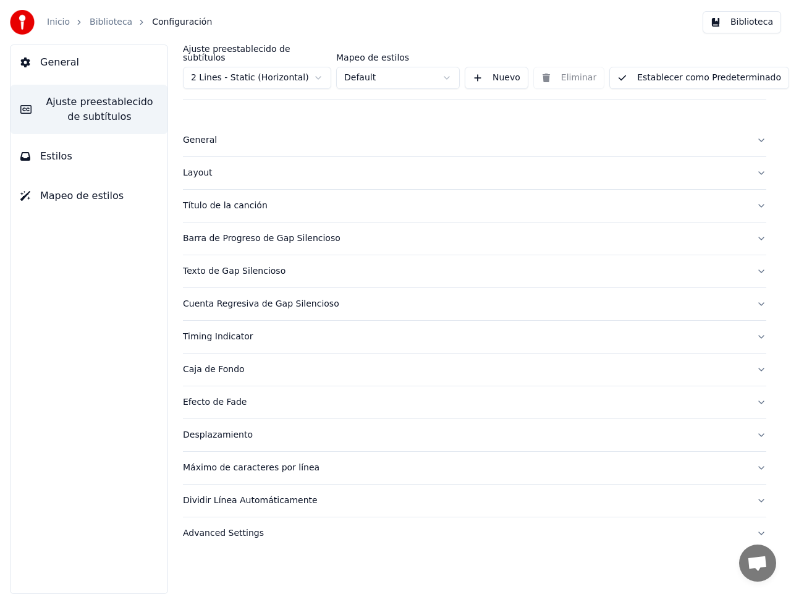
click at [55, 159] on span "Estilos" at bounding box center [56, 156] width 32 height 15
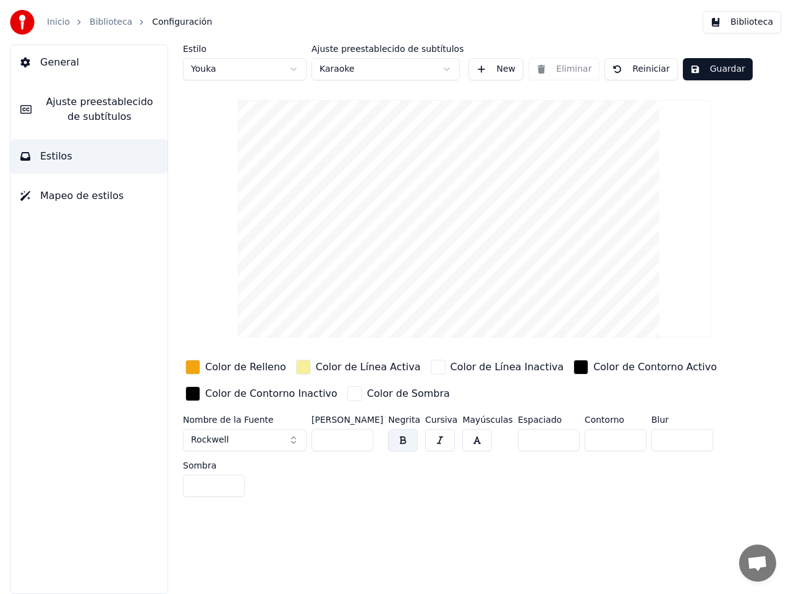
click at [74, 200] on span "Mapeo de estilos" at bounding box center [81, 195] width 83 height 15
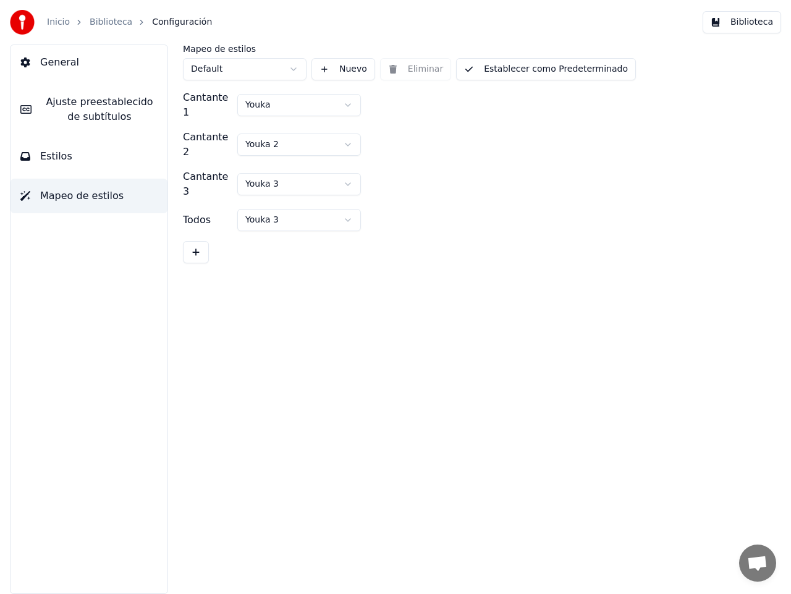
click at [48, 65] on span "General" at bounding box center [59, 62] width 39 height 15
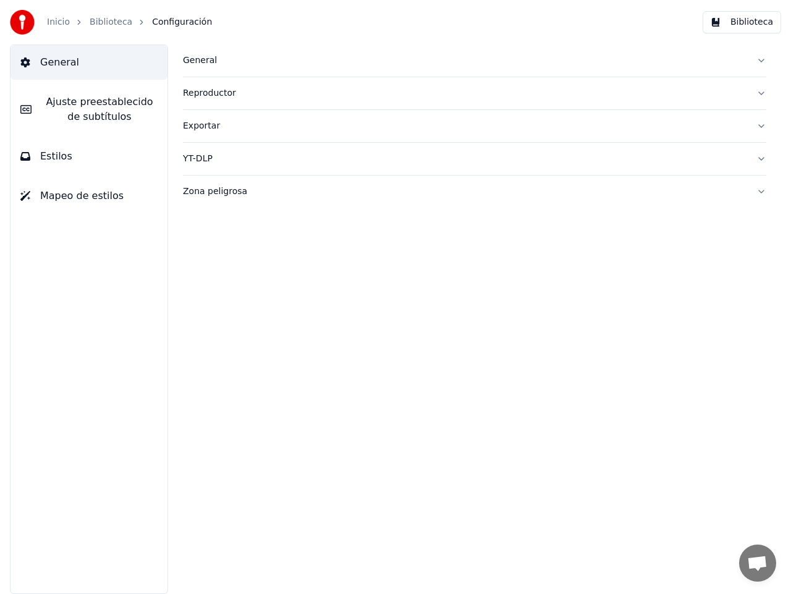
click at [163, 24] on span "Configuración" at bounding box center [182, 22] width 60 height 12
click at [101, 22] on link "Biblioteca" at bounding box center [111, 22] width 43 height 12
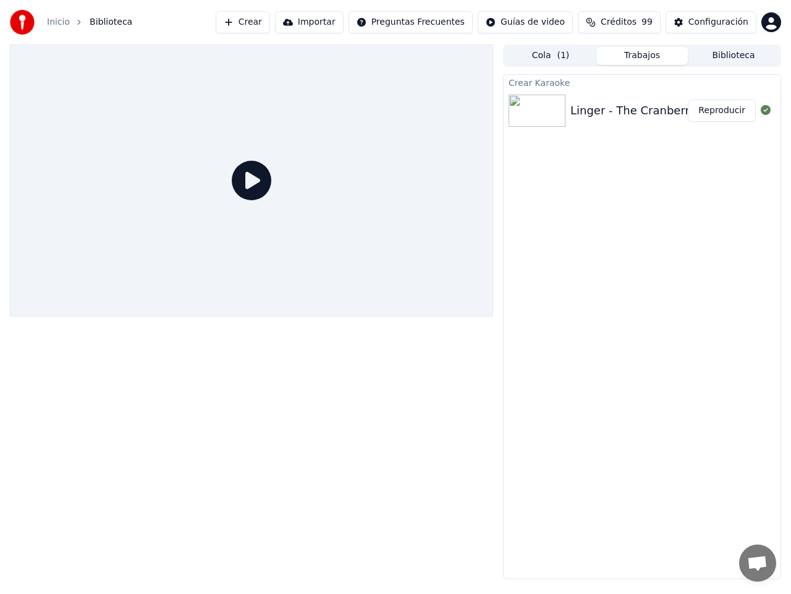
click at [571, 112] on div "Linger - The Cranberries" at bounding box center [637, 110] width 135 height 17
click at [722, 114] on button "Reproducir" at bounding box center [722, 110] width 68 height 22
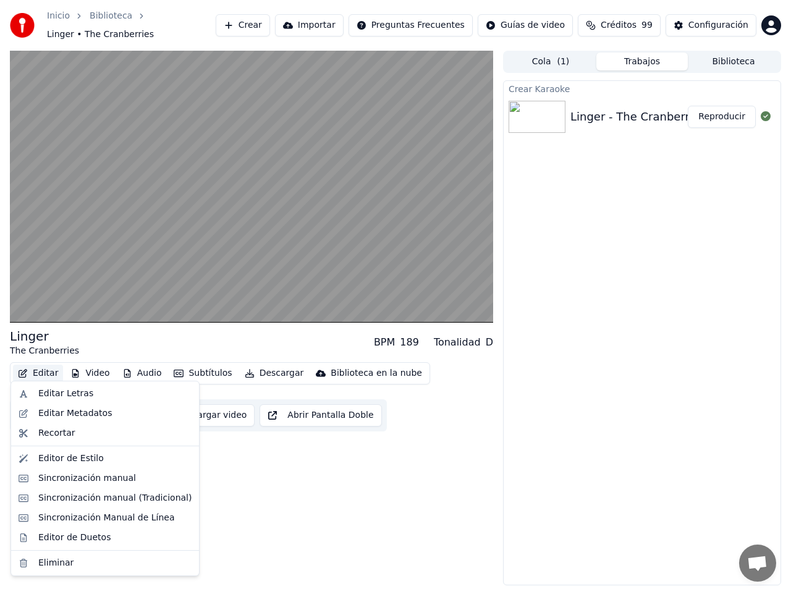
click at [38, 366] on button "Editar" at bounding box center [38, 372] width 50 height 17
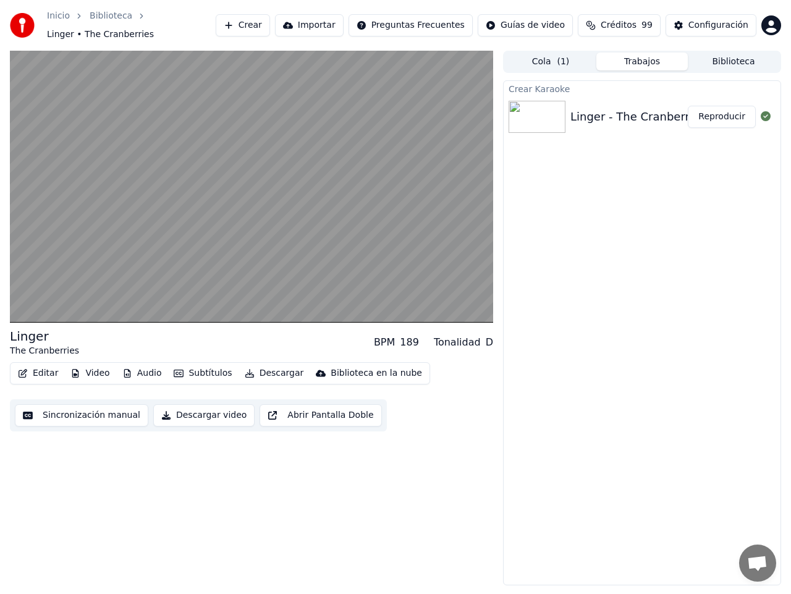
click at [84, 366] on button "Video" at bounding box center [89, 372] width 49 height 17
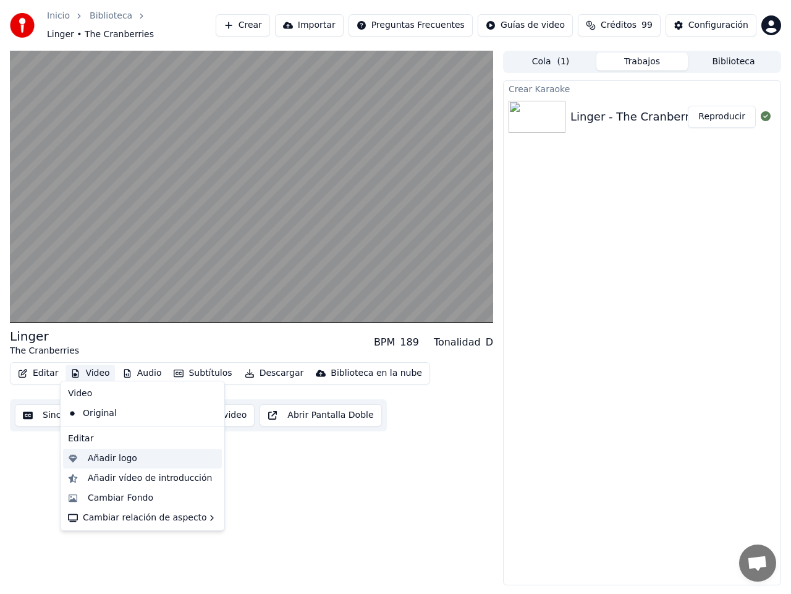
click at [111, 457] on div "Añadir logo" at bounding box center [112, 458] width 49 height 12
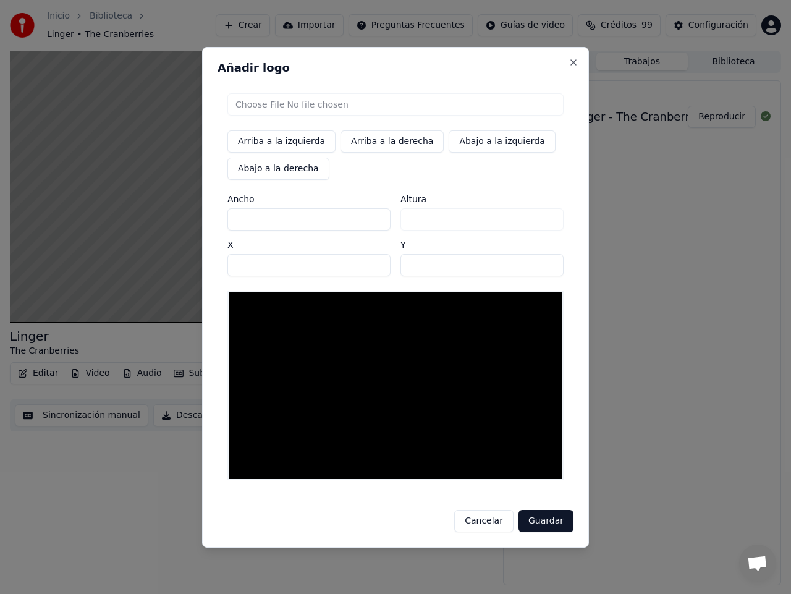
click at [272, 102] on input "file" at bounding box center [395, 104] width 336 height 22
type input "**********"
click at [552, 521] on button "Guardar" at bounding box center [545, 521] width 55 height 22
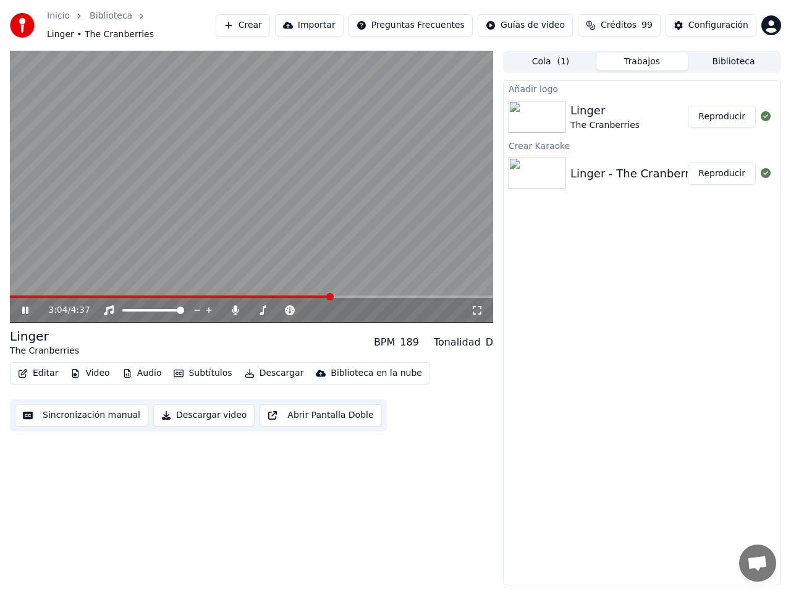
click at [23, 306] on icon at bounding box center [25, 309] width 6 height 7
click at [143, 364] on button "Audio" at bounding box center [141, 372] width 49 height 17
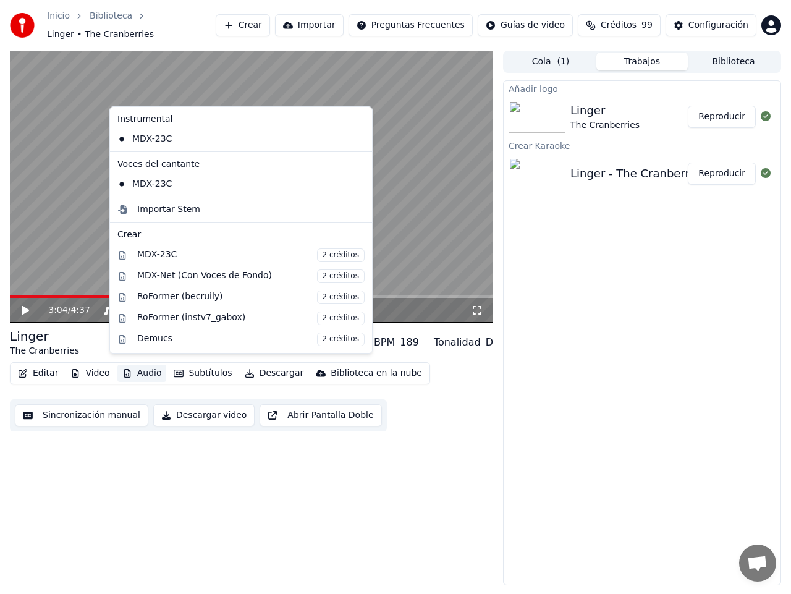
click at [143, 364] on button "Audio" at bounding box center [141, 372] width 49 height 17
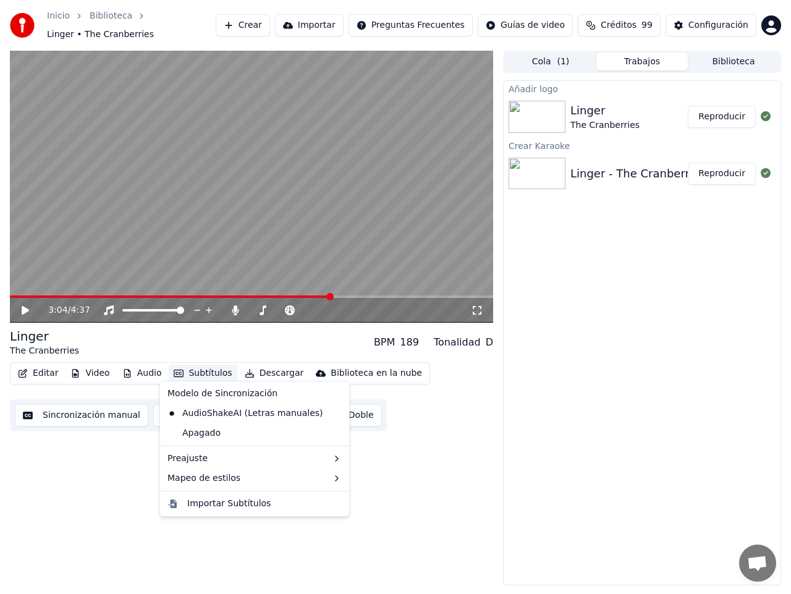
click at [193, 368] on button "Subtítulos" at bounding box center [203, 372] width 68 height 17
click at [244, 478] on div "Mapeo de estilos" at bounding box center [254, 478] width 184 height 20
click at [264, 473] on div "Mapeo de estilos" at bounding box center [254, 478] width 184 height 20
click at [416, 431] on div "3:04 / 4:37 Linger The Cranberries BPM 189 Tonalidad D Editar Video Audio Subtí…" at bounding box center [251, 318] width 483 height 534
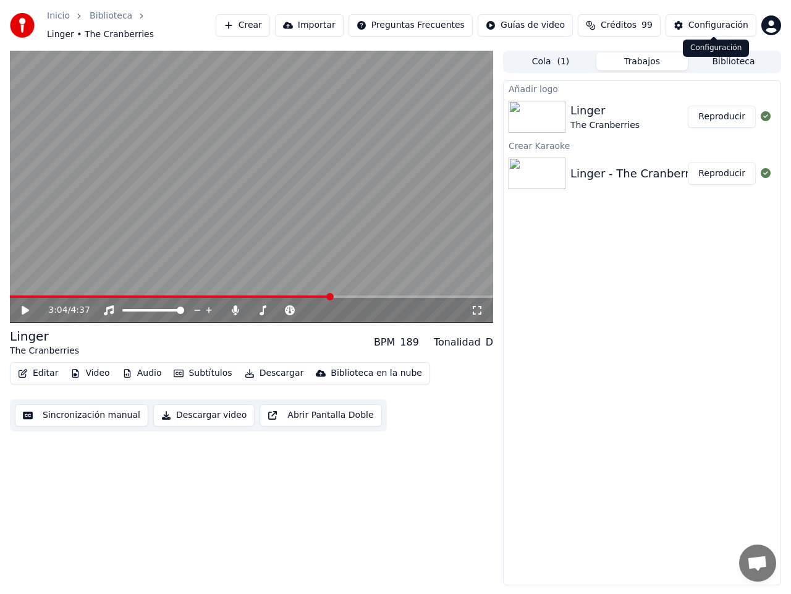
click at [711, 22] on div "Configuración" at bounding box center [718, 25] width 60 height 12
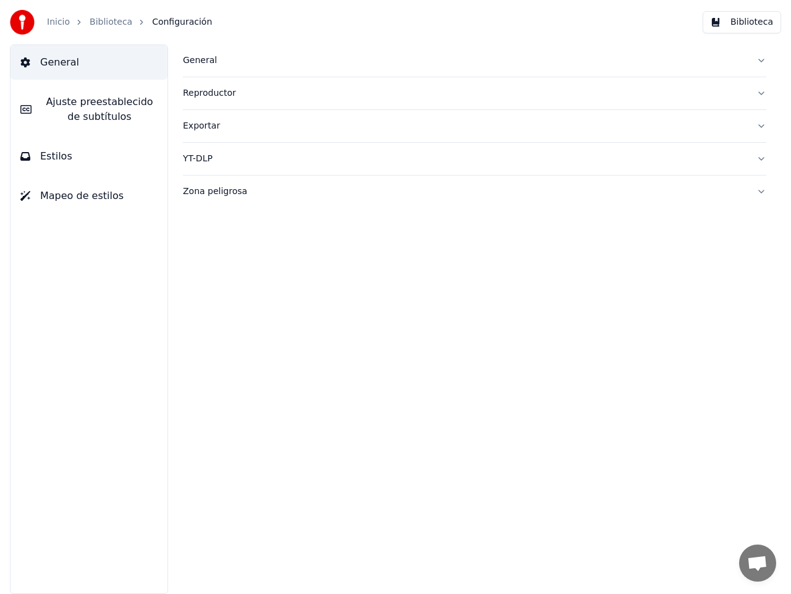
click at [111, 102] on span "Ajuste preestablecido de subtítulos" at bounding box center [99, 110] width 116 height 30
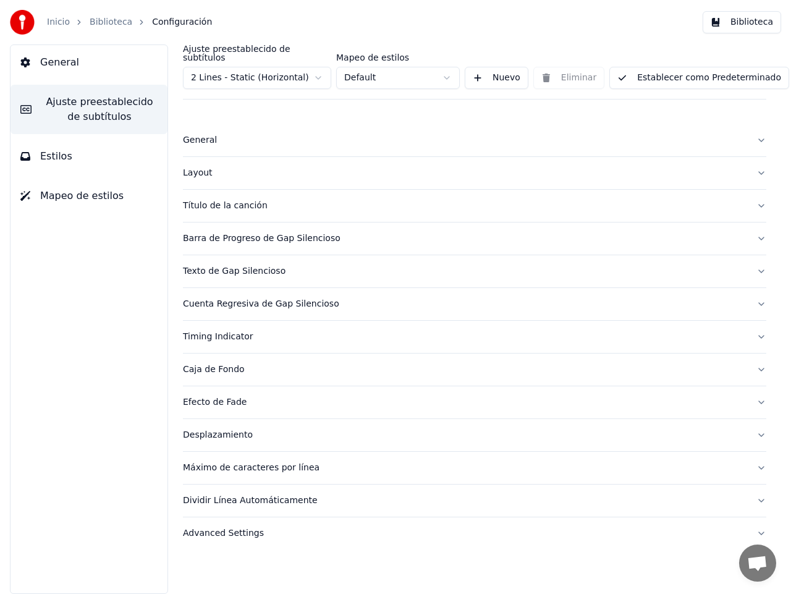
click at [446, 69] on html "Inicio Biblioteca Configuración Biblioteca General Ajuste preestablecido de sub…" at bounding box center [395, 297] width 791 height 594
click at [446, 68] on html "Inicio Biblioteca Configuración Biblioteca General Ajuste preestablecido de sub…" at bounding box center [395, 297] width 791 height 594
click at [59, 152] on span "Estilos" at bounding box center [56, 156] width 32 height 15
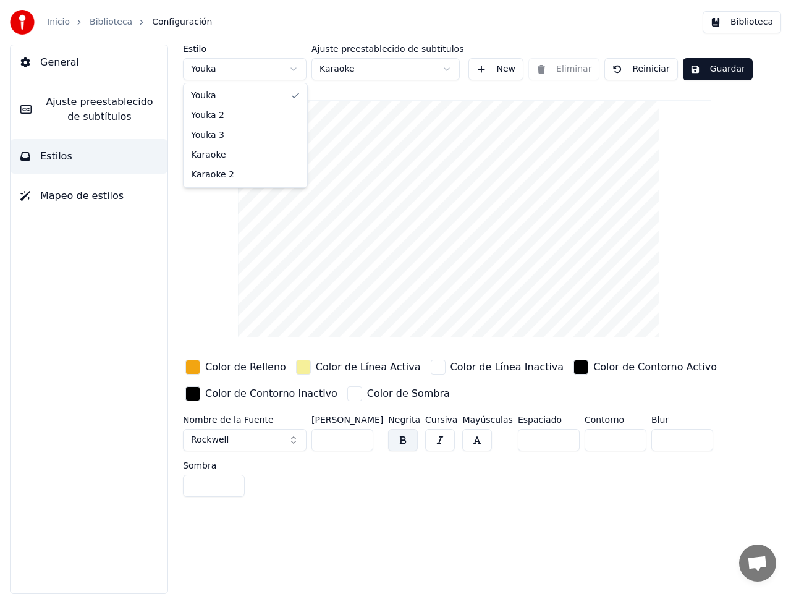
click at [296, 69] on html "Inicio Biblioteca Configuración Biblioteca General Ajuste preestablecido de sub…" at bounding box center [395, 297] width 791 height 594
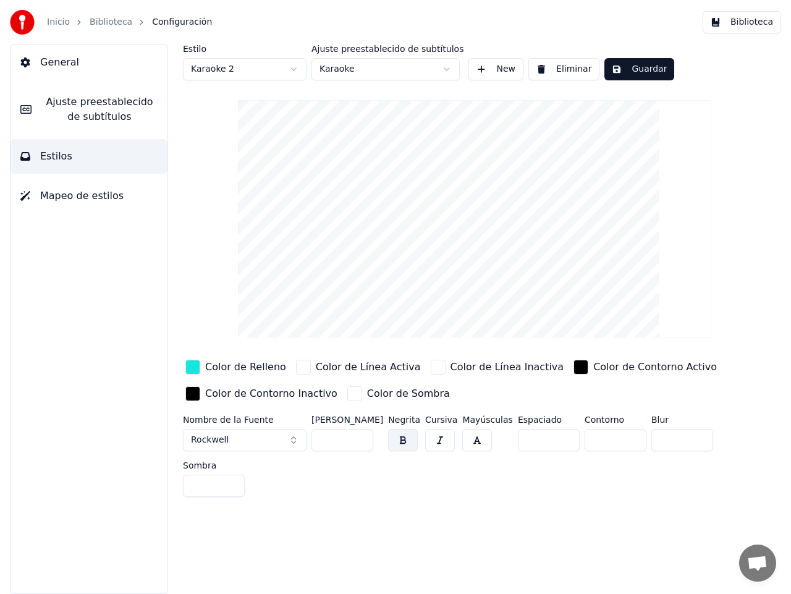
click at [72, 195] on span "Mapeo de estilos" at bounding box center [81, 195] width 83 height 15
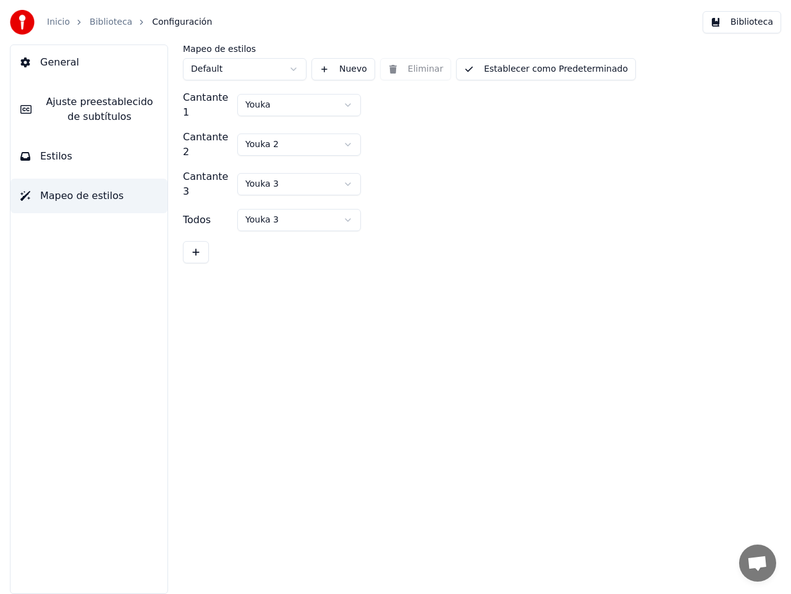
click at [62, 159] on span "Estilos" at bounding box center [56, 156] width 32 height 15
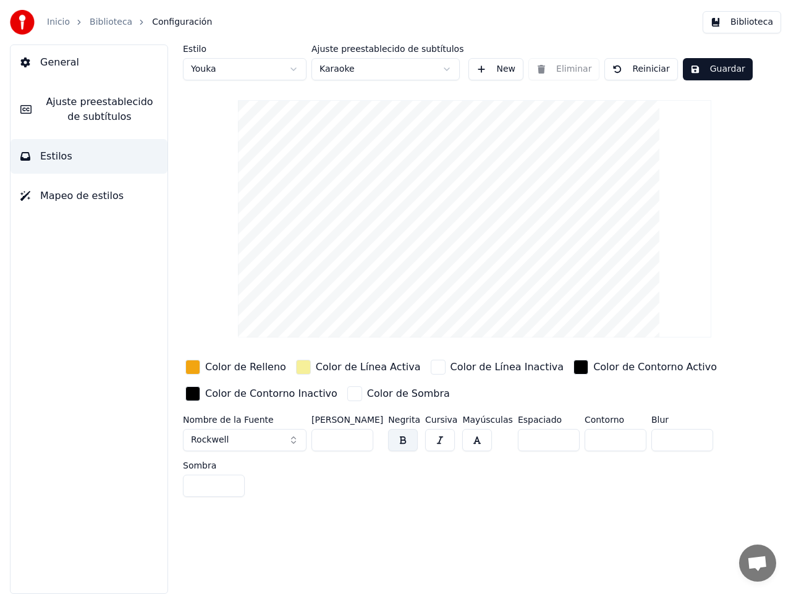
click at [61, 67] on span "General" at bounding box center [59, 62] width 39 height 15
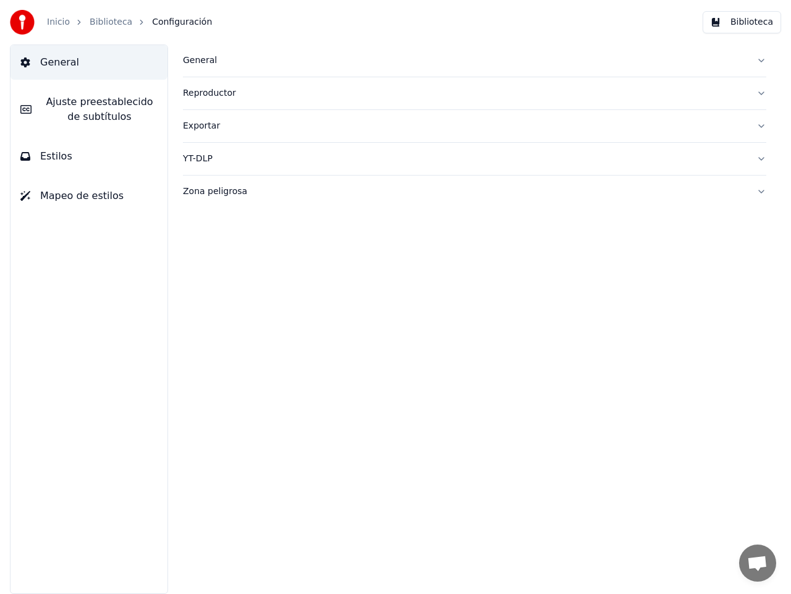
click at [56, 160] on span "Estilos" at bounding box center [56, 156] width 32 height 15
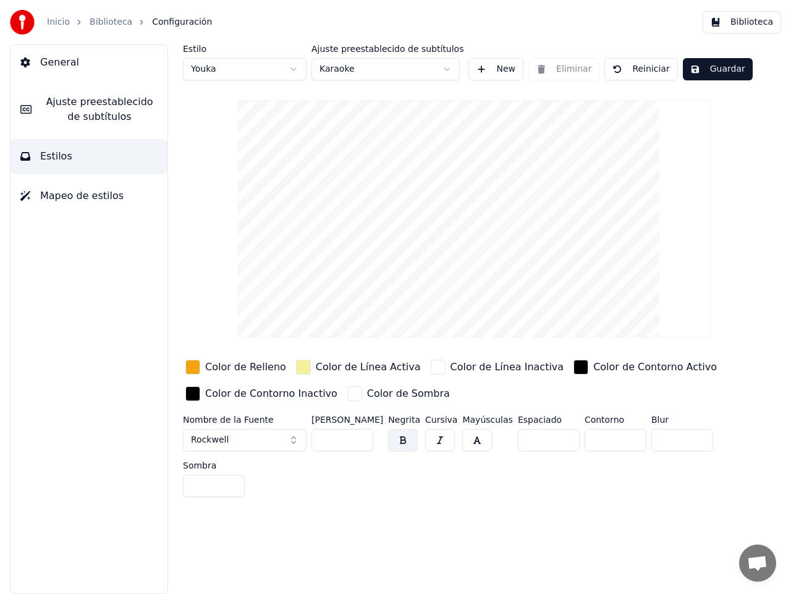
click at [299, 67] on html "Inicio Biblioteca Configuración Biblioteca General Ajuste preestablecido de sub…" at bounding box center [395, 297] width 791 height 594
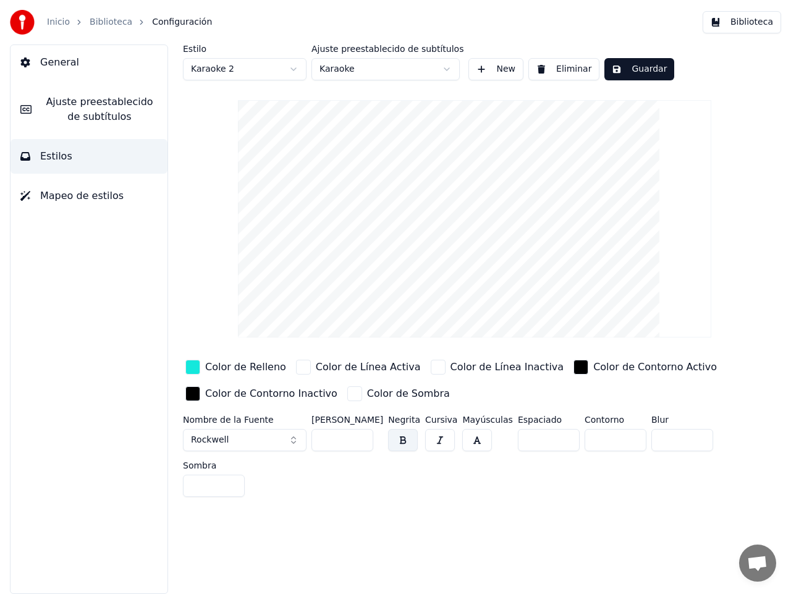
click at [449, 68] on html "Inicio Biblioteca Configuración Biblioteca General Ajuste preestablecido de sub…" at bounding box center [395, 297] width 791 height 594
click at [445, 70] on html "Inicio Biblioteca Configuración Biblioteca General Ajuste preestablecido de sub…" at bounding box center [395, 297] width 791 height 594
click at [637, 71] on button "Guardar" at bounding box center [639, 69] width 70 height 22
click at [41, 63] on span "General" at bounding box center [59, 62] width 39 height 15
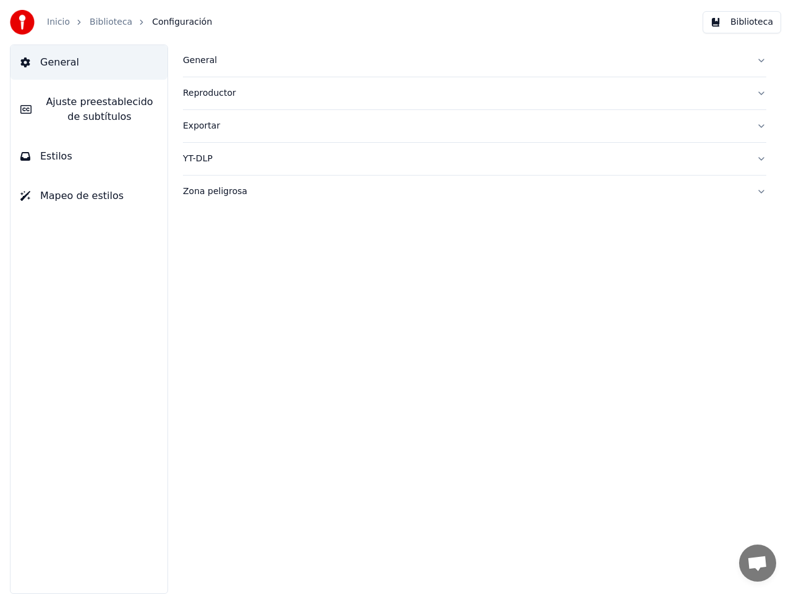
click at [192, 58] on div "General" at bounding box center [464, 60] width 563 height 12
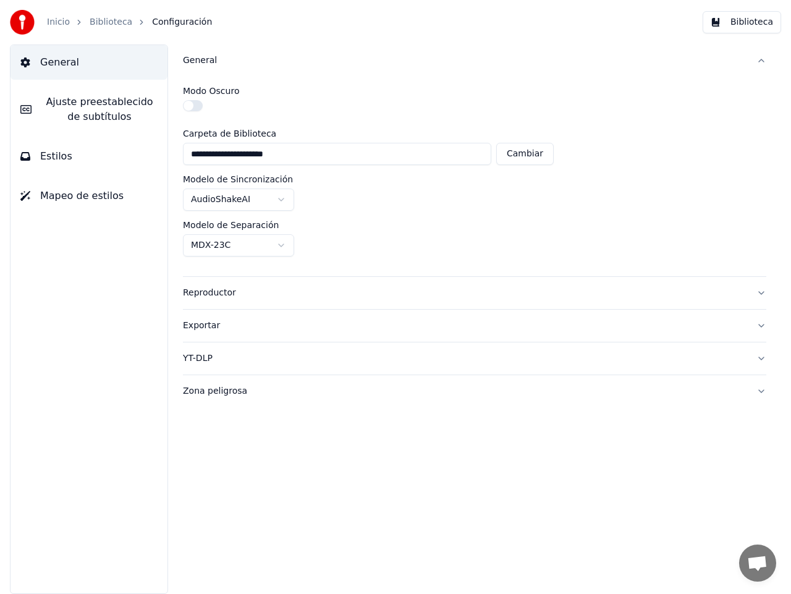
click at [195, 57] on div "General" at bounding box center [464, 60] width 563 height 12
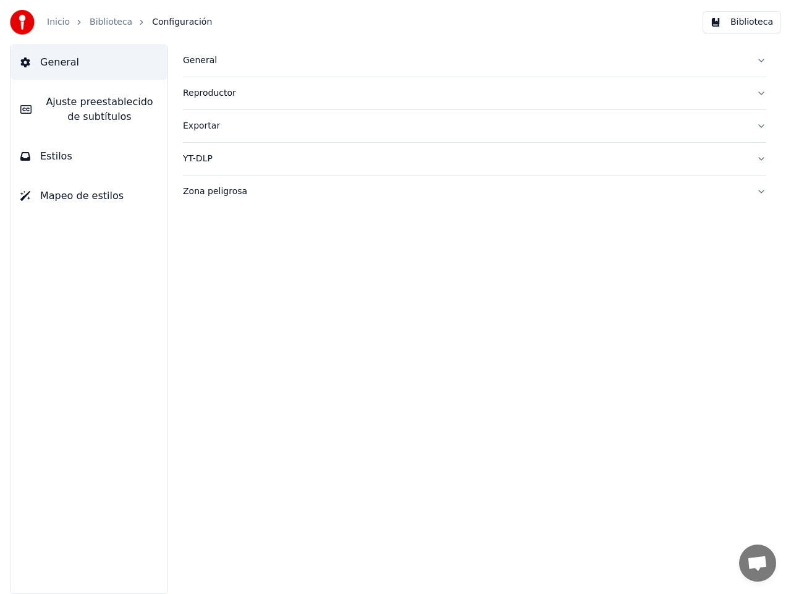
click at [100, 105] on span "Ajuste preestablecido de subtítulos" at bounding box center [99, 110] width 116 height 30
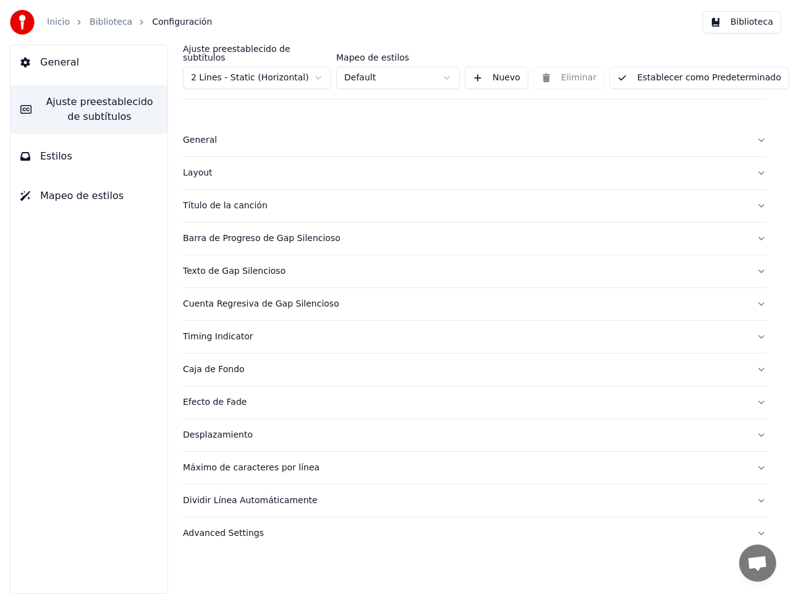
click at [319, 70] on html "Inicio Biblioteca Configuración Biblioteca General Ajuste preestablecido de sub…" at bounding box center [395, 297] width 791 height 594
click at [445, 67] on html "Inicio Biblioteca Configuración Biblioteca General Ajuste preestablecido de sub…" at bounding box center [395, 297] width 791 height 594
click at [447, 67] on html "Inicio Biblioteca Configuración Biblioteca General Ajuste preestablecido de sub…" at bounding box center [395, 297] width 791 height 594
click at [500, 69] on button "Nuevo" at bounding box center [497, 78] width 64 height 22
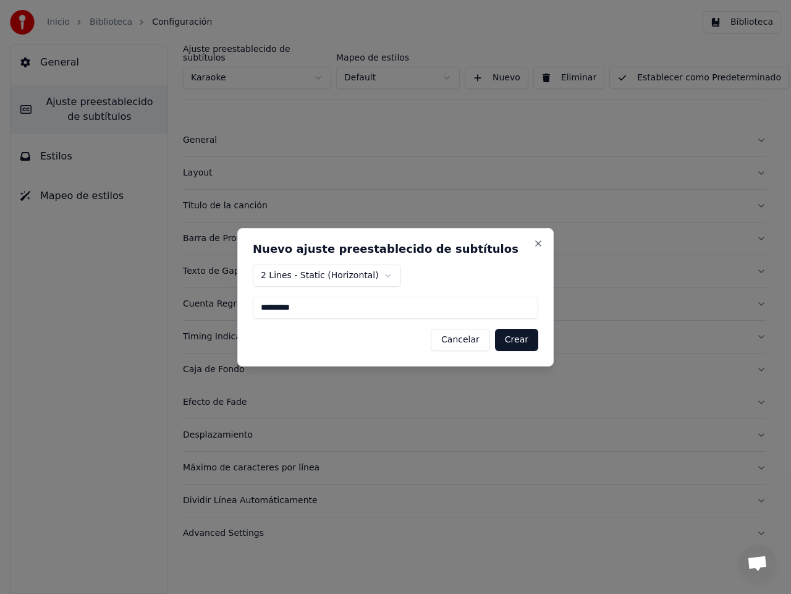
type input "*********"
click at [518, 343] on button "Crear" at bounding box center [516, 340] width 43 height 22
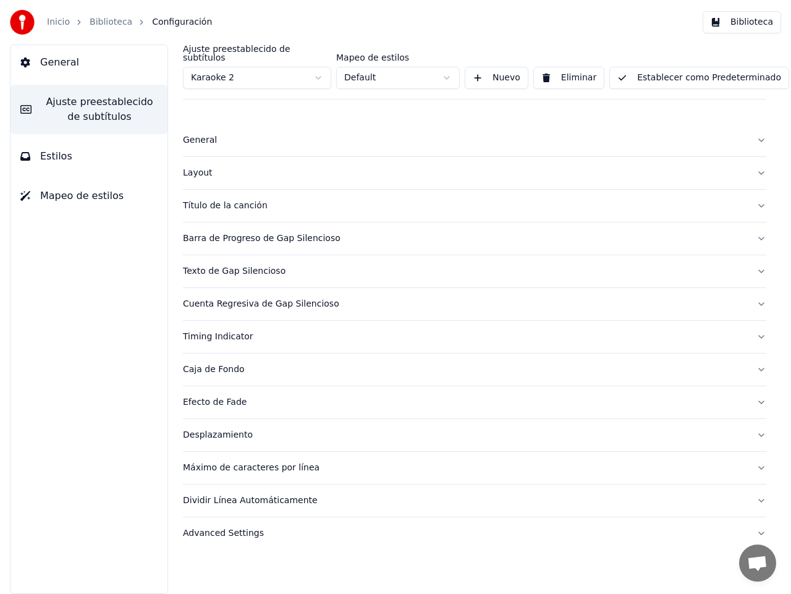
click at [208, 200] on div "Título de la canción" at bounding box center [464, 206] width 563 height 12
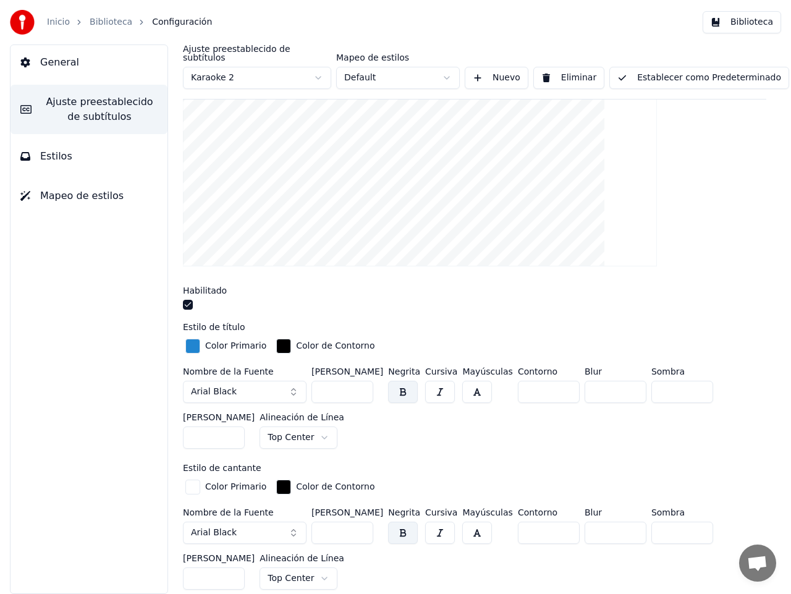
scroll to position [225, 0]
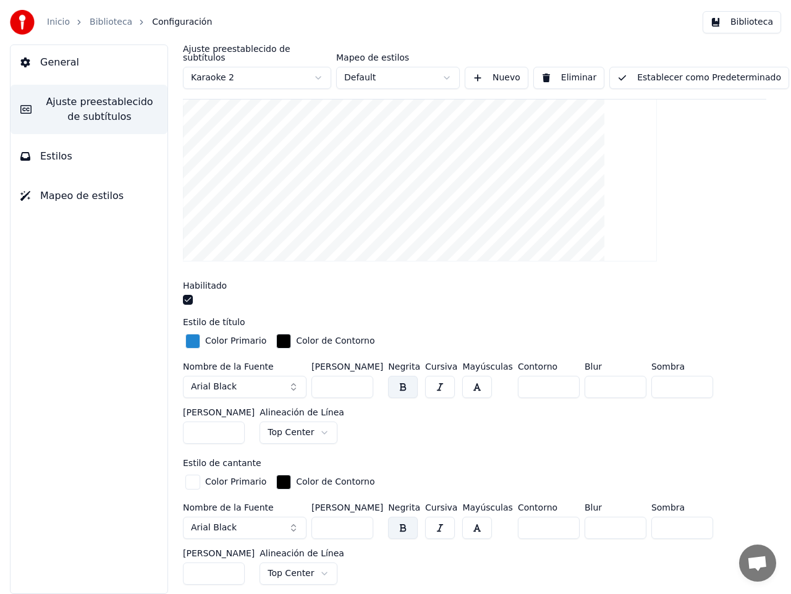
click at [192, 334] on div "button" at bounding box center [192, 341] width 15 height 15
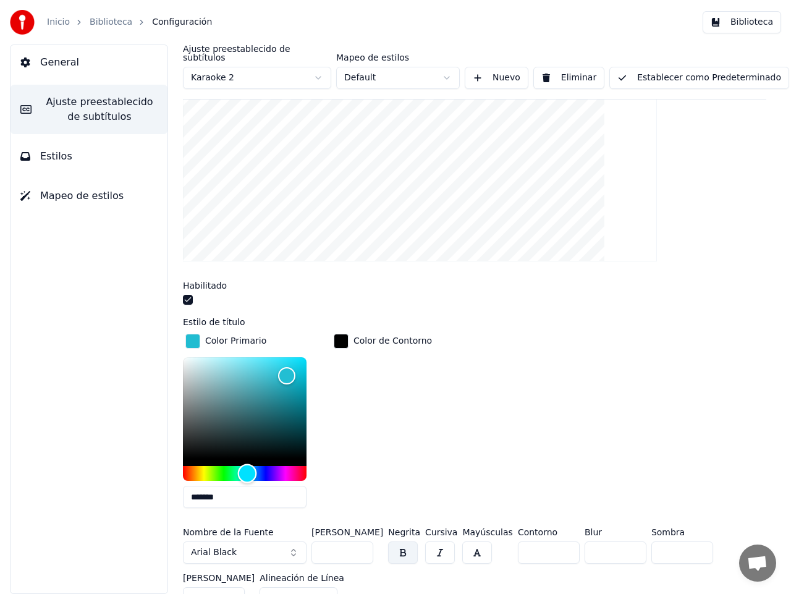
drag, startPoint x: 256, startPoint y: 463, endPoint x: 247, endPoint y: 460, distance: 9.8
click at [247, 464] on div "Hue" at bounding box center [247, 473] width 19 height 19
type input "*******"
click at [299, 356] on div "Color" at bounding box center [299, 365] width 19 height 19
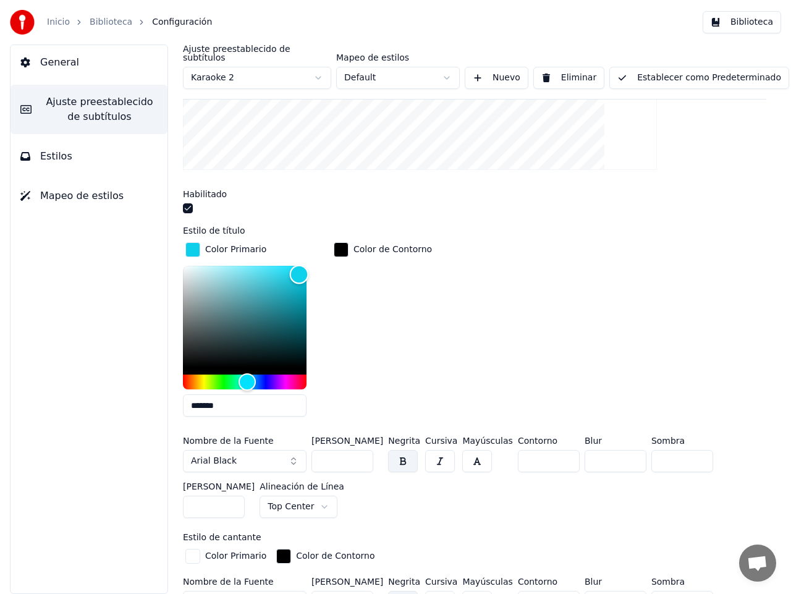
scroll to position [340, 0]
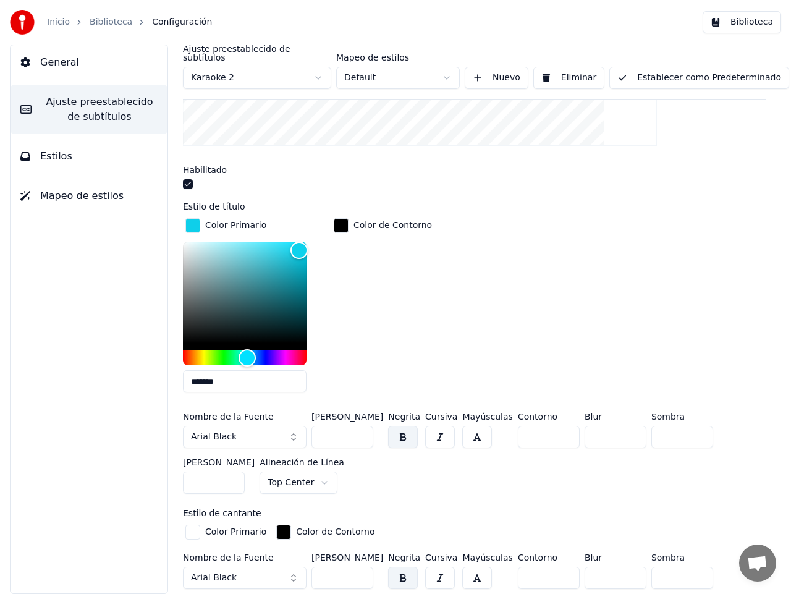
click at [296, 431] on button "Arial Black" at bounding box center [245, 437] width 124 height 22
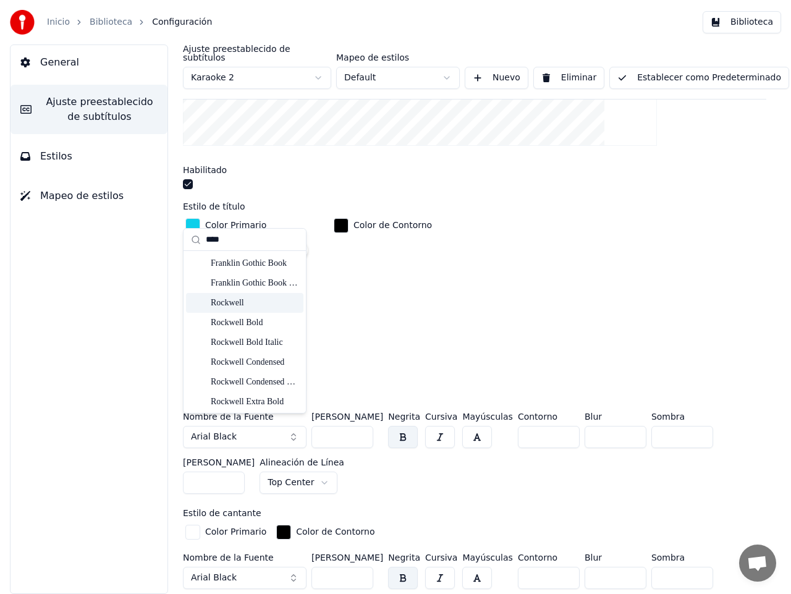
type input "****"
click at [247, 304] on div "Rockwell" at bounding box center [255, 303] width 88 height 12
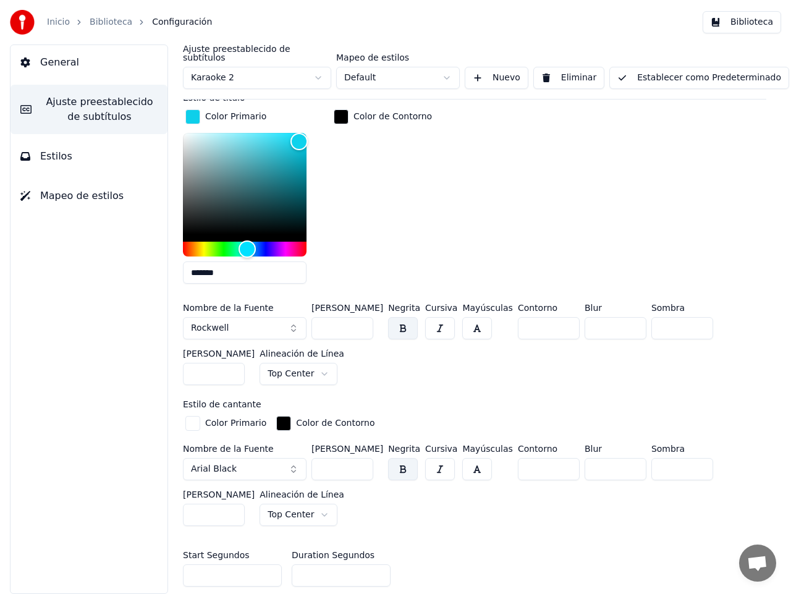
scroll to position [510, 0]
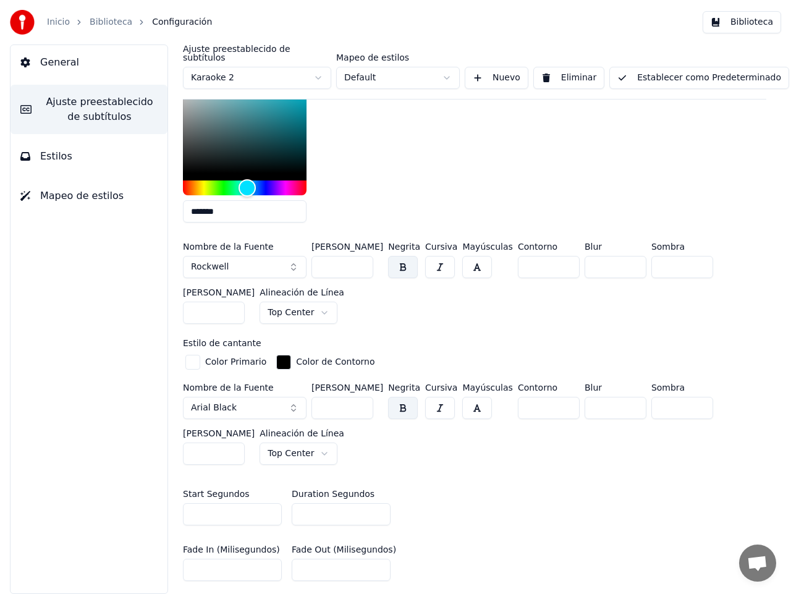
click at [194, 356] on div "button" at bounding box center [192, 362] width 15 height 15
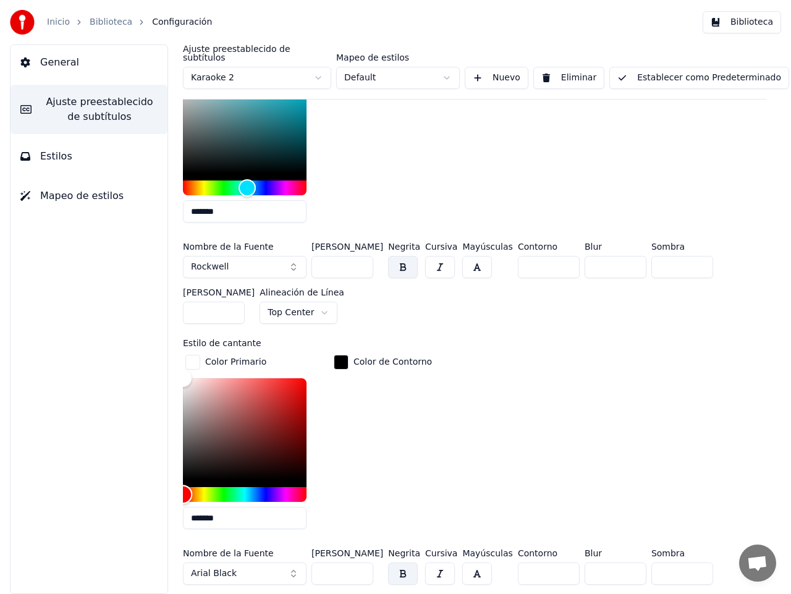
click at [220, 487] on div "Hue" at bounding box center [245, 494] width 124 height 15
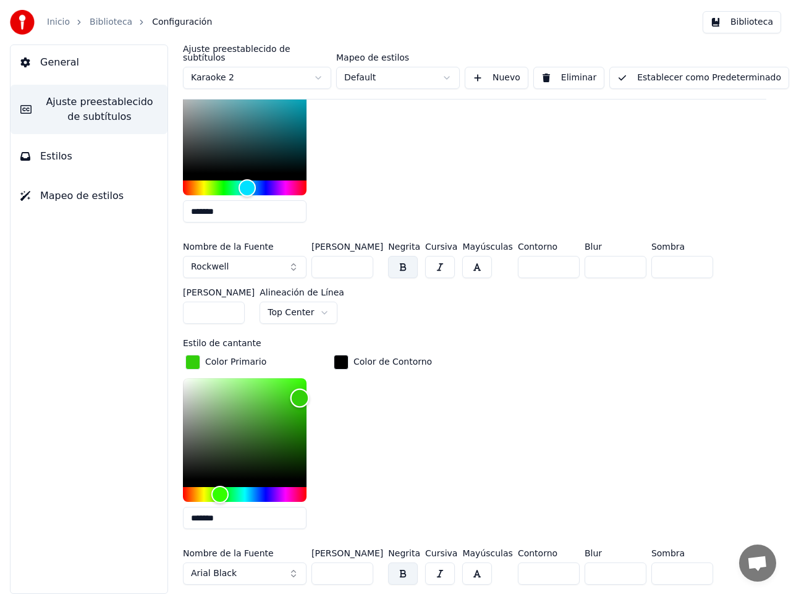
drag, startPoint x: 264, startPoint y: 387, endPoint x: 300, endPoint y: 387, distance: 35.2
click at [300, 387] on div "Color" at bounding box center [245, 428] width 124 height 101
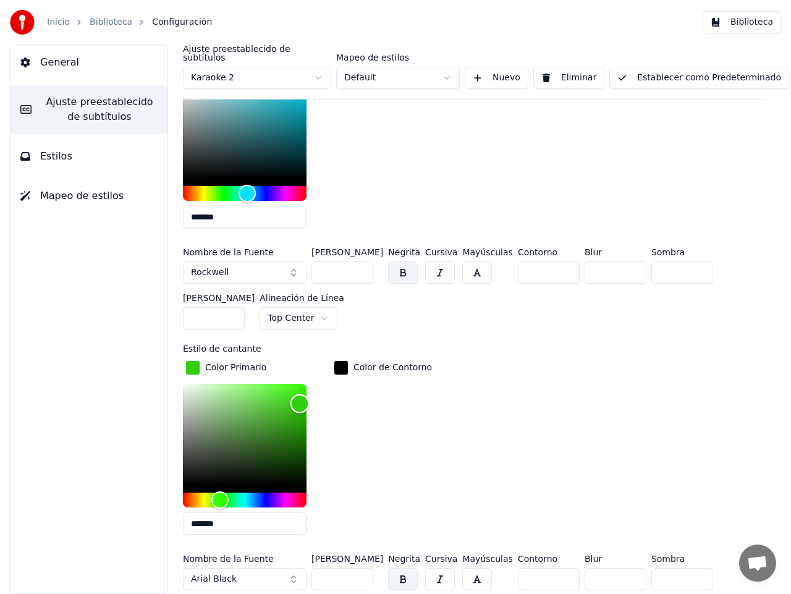
scroll to position [525, 0]
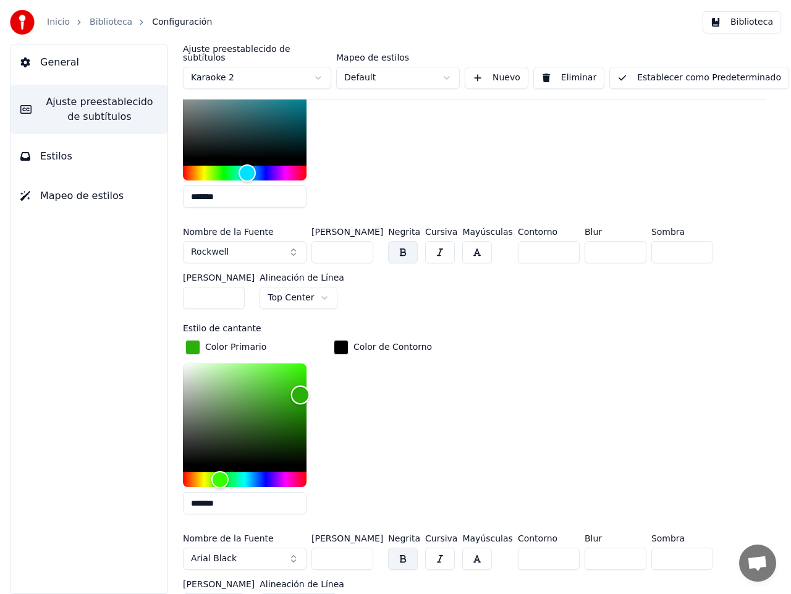
type input "*******"
drag, startPoint x: 300, startPoint y: 371, endPoint x: 299, endPoint y: 384, distance: 13.0
click at [299, 386] on div "Color" at bounding box center [299, 395] width 19 height 19
click at [778, 391] on div "Ajuste preestablecido de subtítulos Karaoke 2 Mapeo de estilos Default Nuevo El…" at bounding box center [474, 318] width 633 height 549
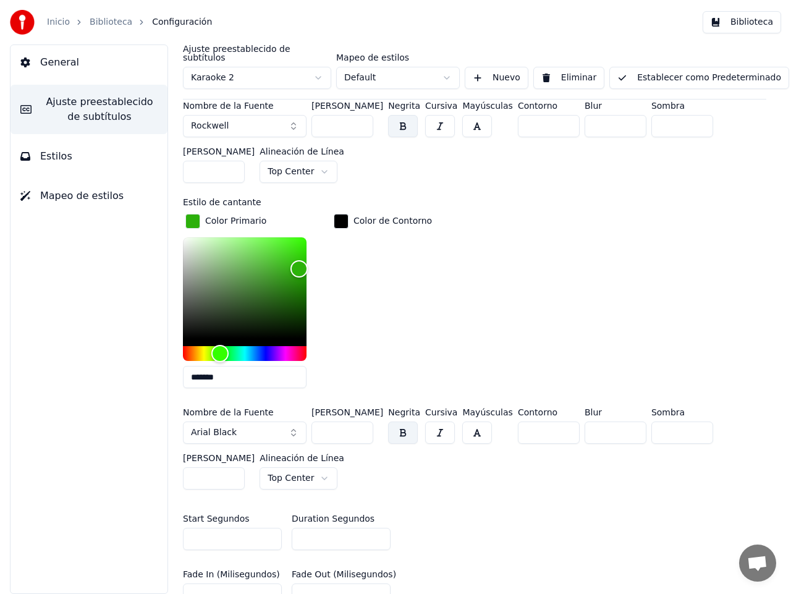
scroll to position [652, 0]
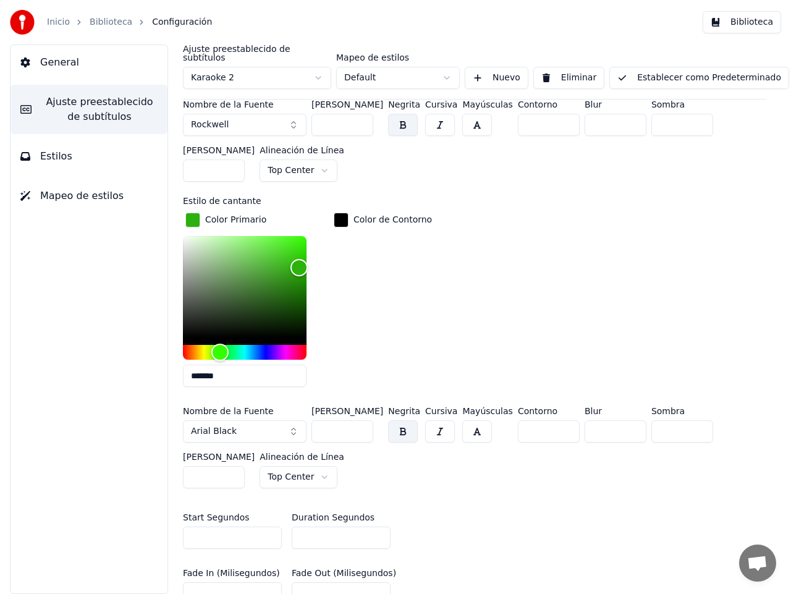
click at [293, 422] on button "Arial Black" at bounding box center [245, 431] width 124 height 22
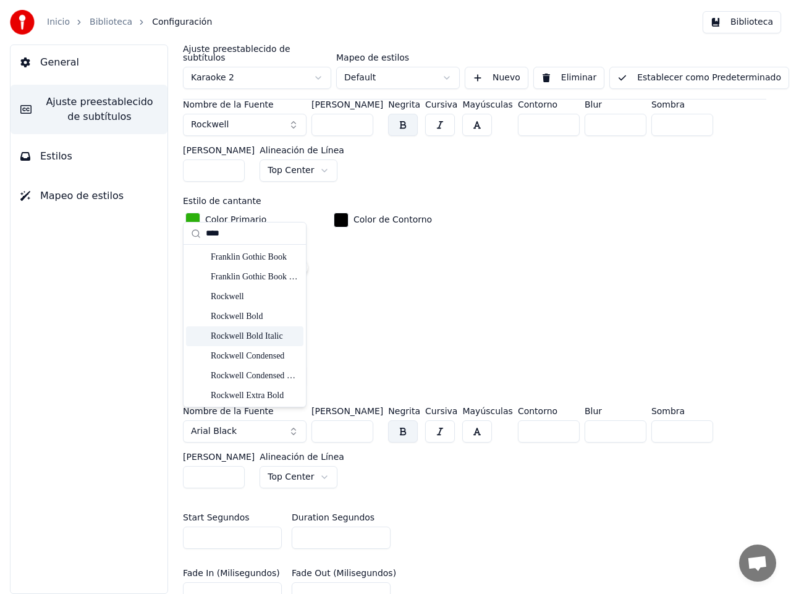
type input "****"
click at [263, 337] on div "Rockwell Bold Italic" at bounding box center [255, 336] width 88 height 12
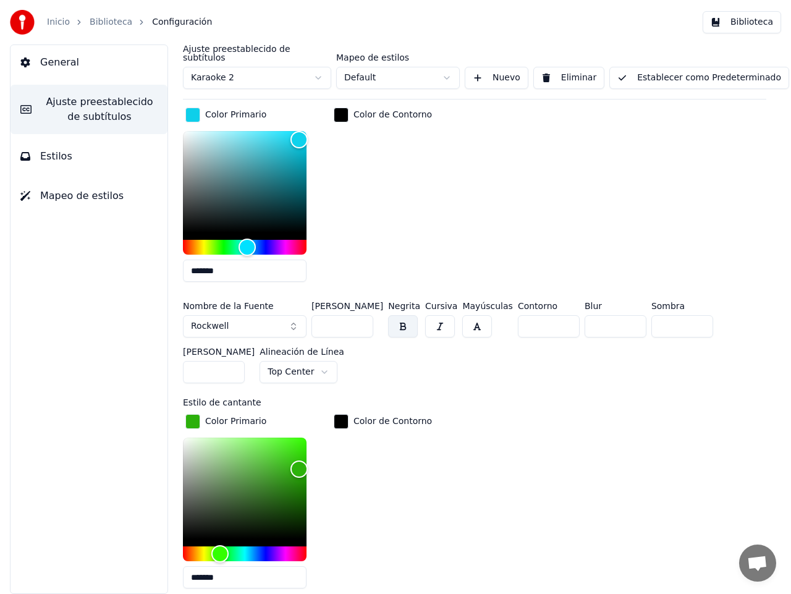
scroll to position [449, 0]
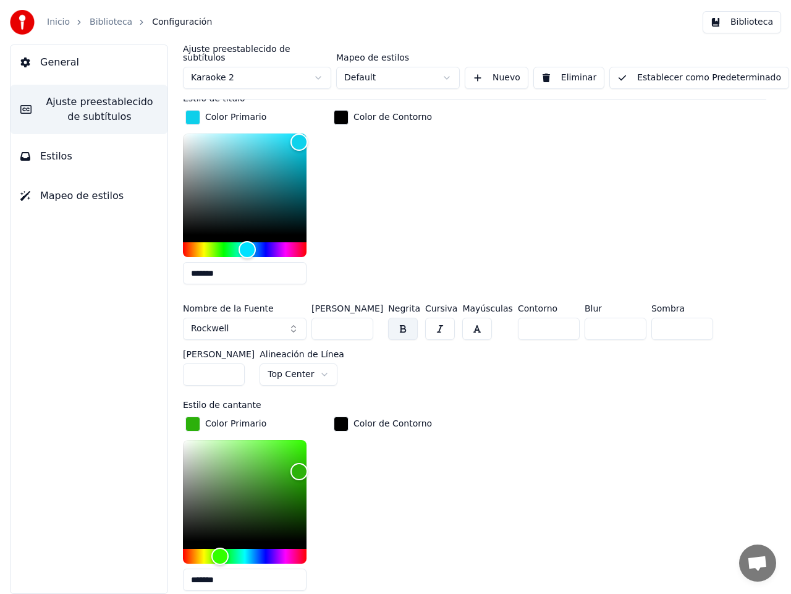
click at [295, 321] on button "Rockwell" at bounding box center [245, 329] width 124 height 22
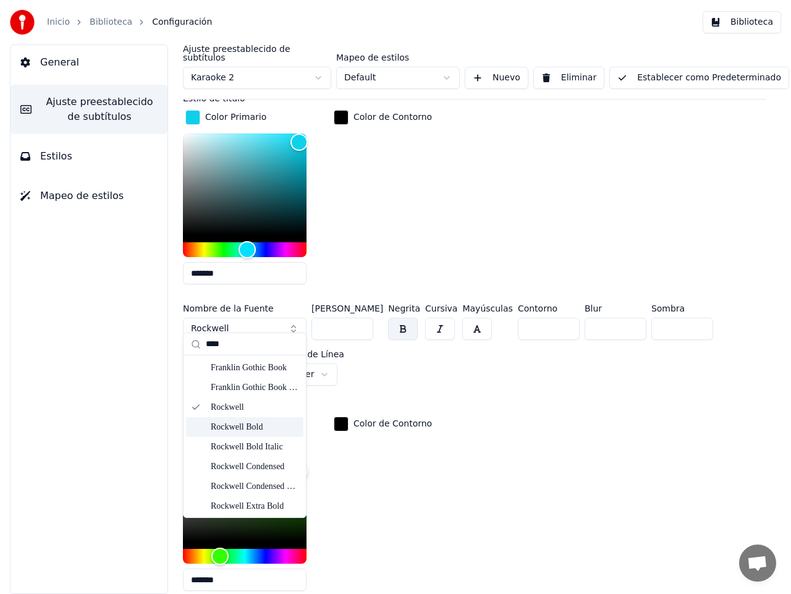
type input "****"
click at [243, 428] on div "Rockwell Bold" at bounding box center [255, 427] width 88 height 12
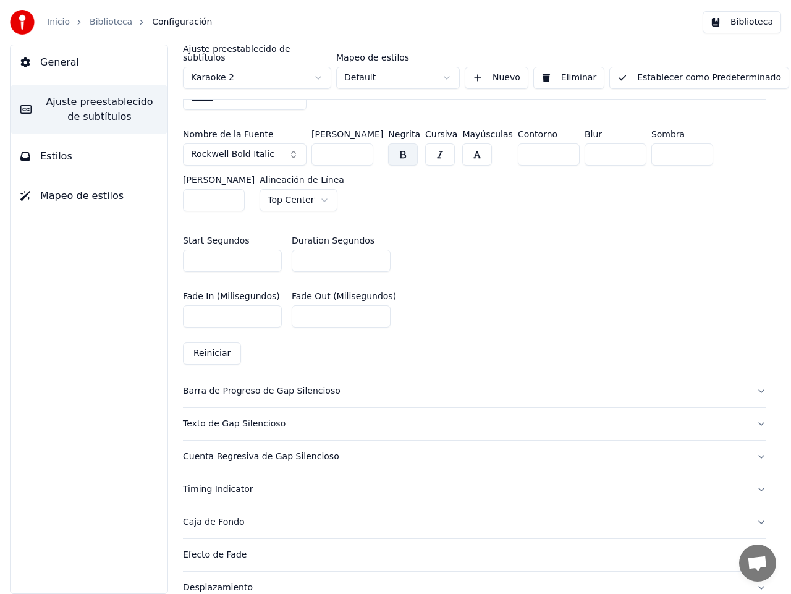
scroll to position [940, 0]
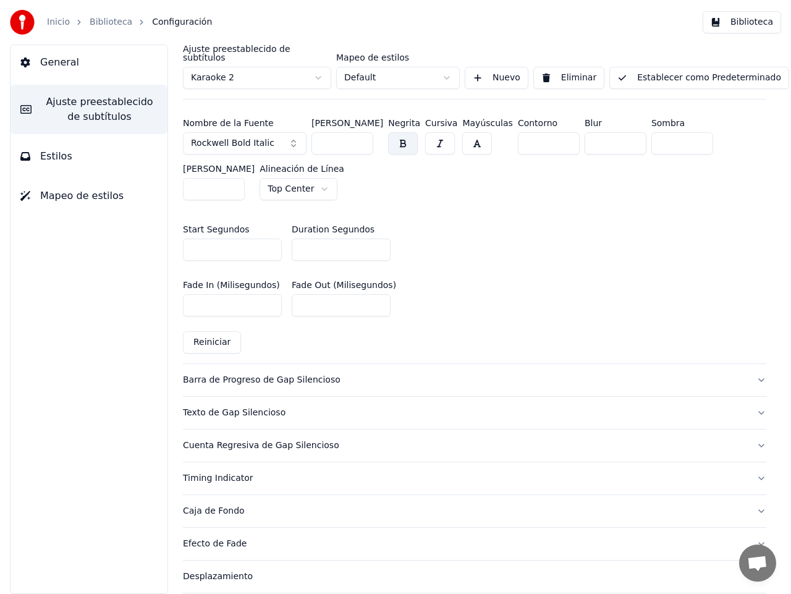
click at [303, 374] on div "Barra de Progreso de Gap Silencioso" at bounding box center [464, 380] width 563 height 12
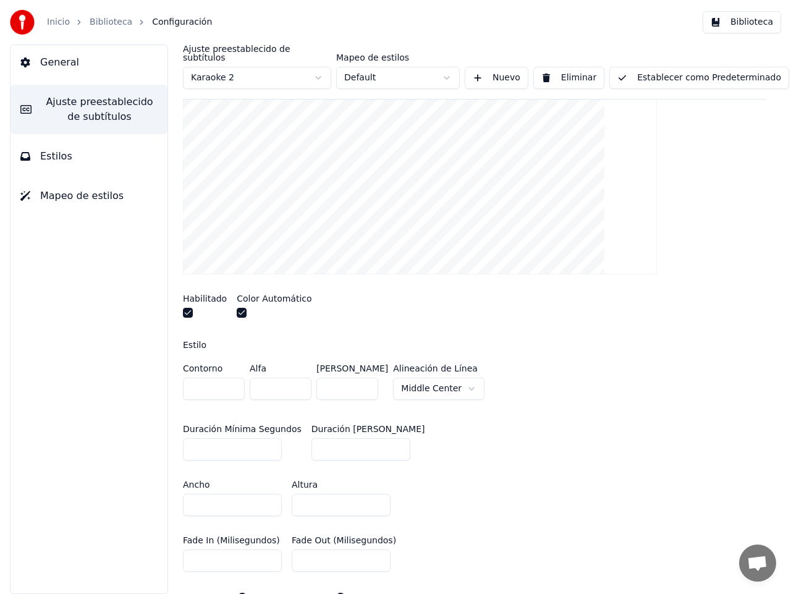
scroll to position [229, 0]
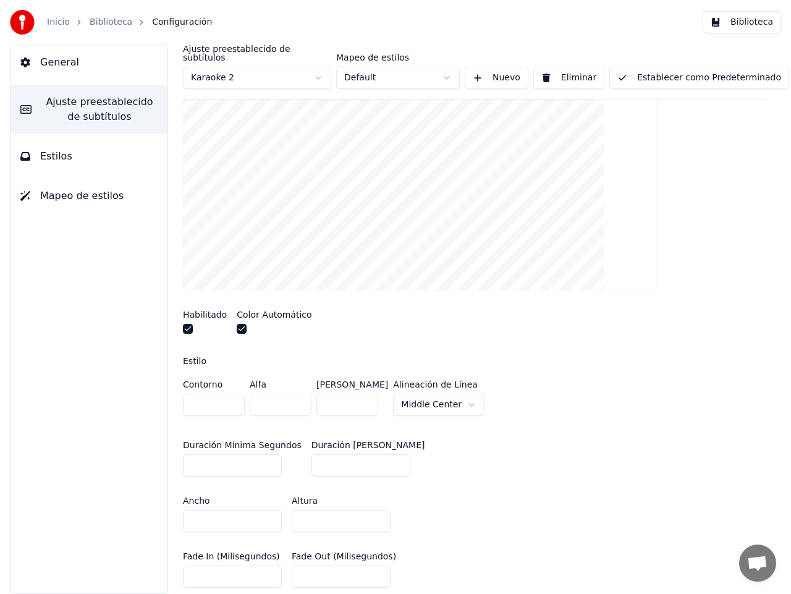
click at [239, 324] on button "button" at bounding box center [242, 329] width 10 height 10
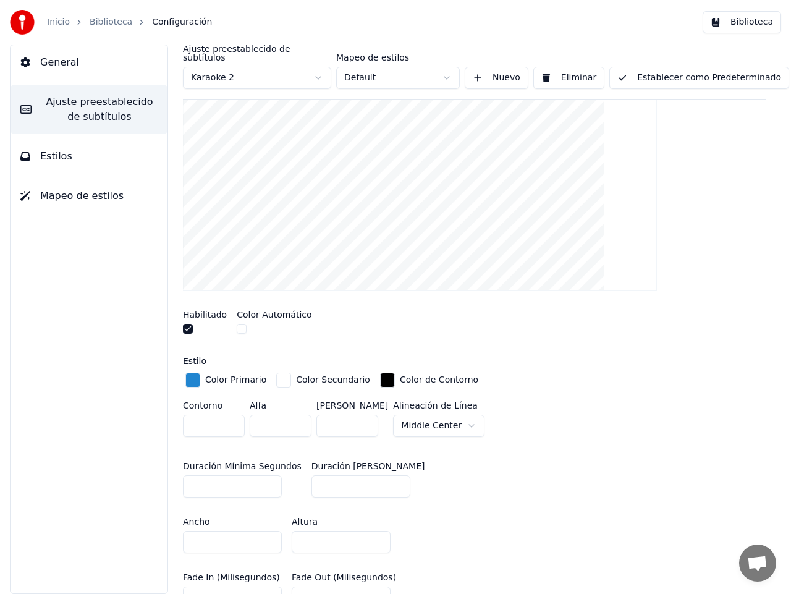
click at [193, 374] on div "button" at bounding box center [192, 380] width 15 height 15
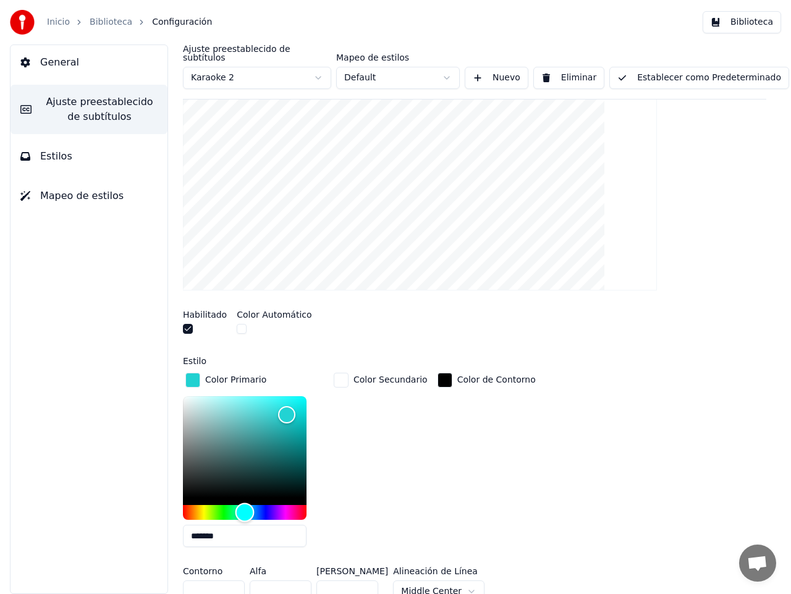
drag, startPoint x: 252, startPoint y: 500, endPoint x: 245, endPoint y: 499, distance: 7.6
click at [245, 503] on div "Hue" at bounding box center [244, 512] width 19 height 19
type input "*******"
drag, startPoint x: 290, startPoint y: 402, endPoint x: 298, endPoint y: 395, distance: 10.1
click at [298, 396] on div "Color" at bounding box center [298, 405] width 19 height 19
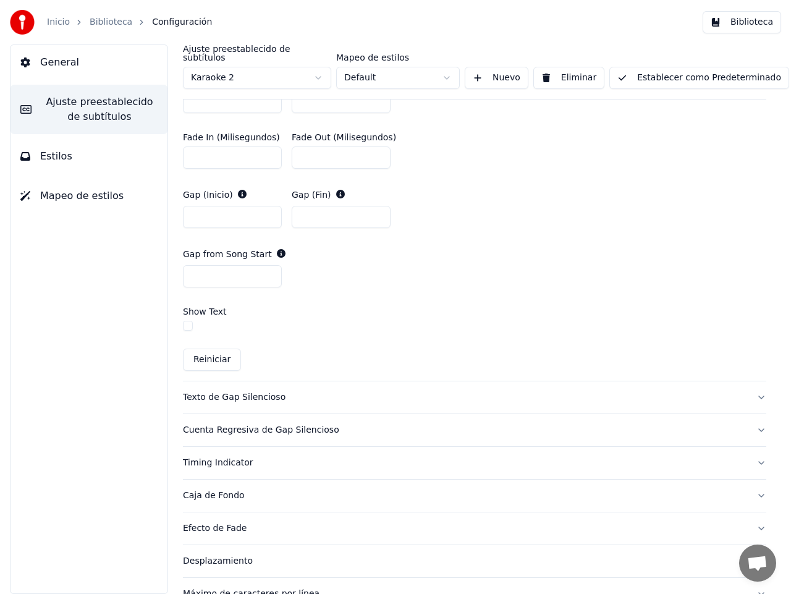
scroll to position [845, 0]
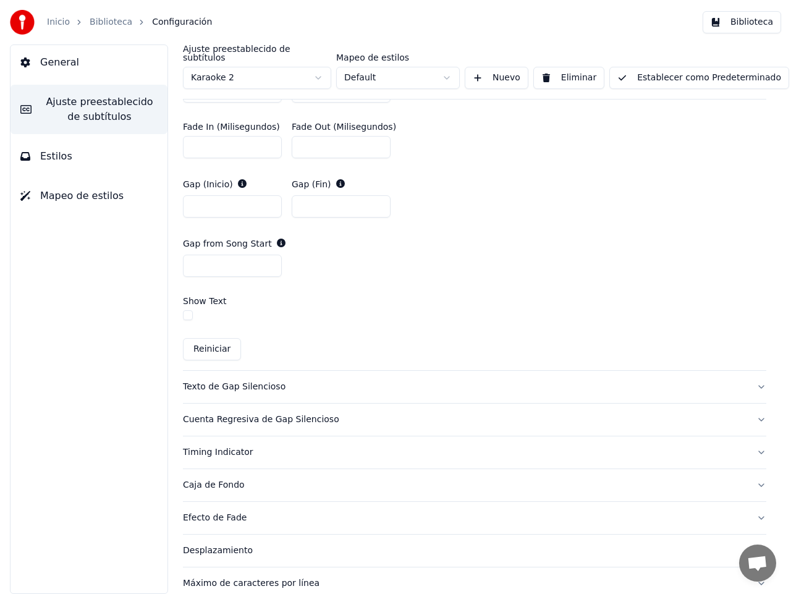
click at [234, 381] on div "Texto de Gap Silencioso" at bounding box center [464, 387] width 563 height 12
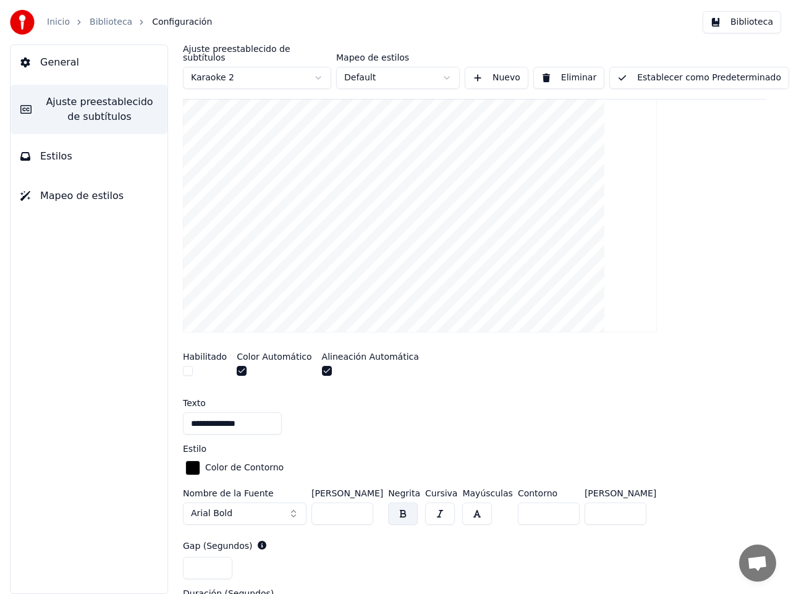
scroll to position [263, 0]
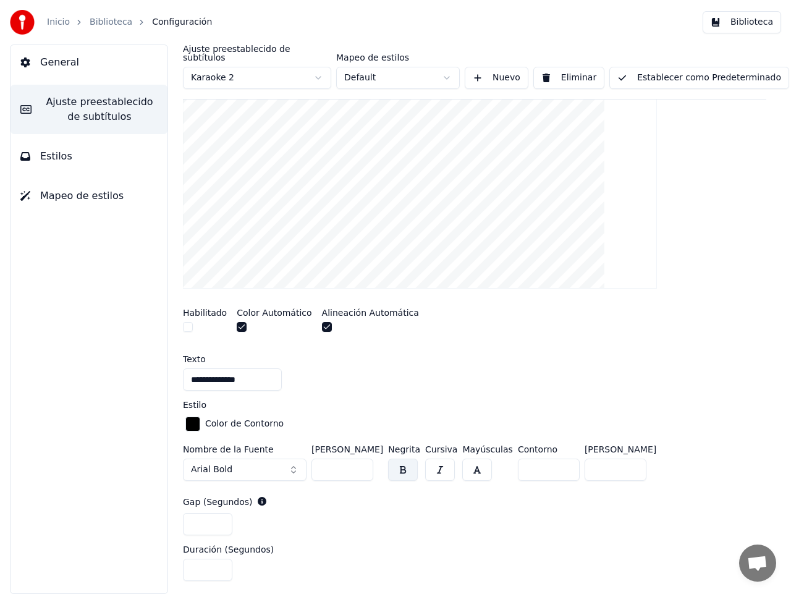
click at [240, 322] on button "button" at bounding box center [242, 327] width 10 height 10
click at [195, 416] on div "button" at bounding box center [192, 423] width 15 height 15
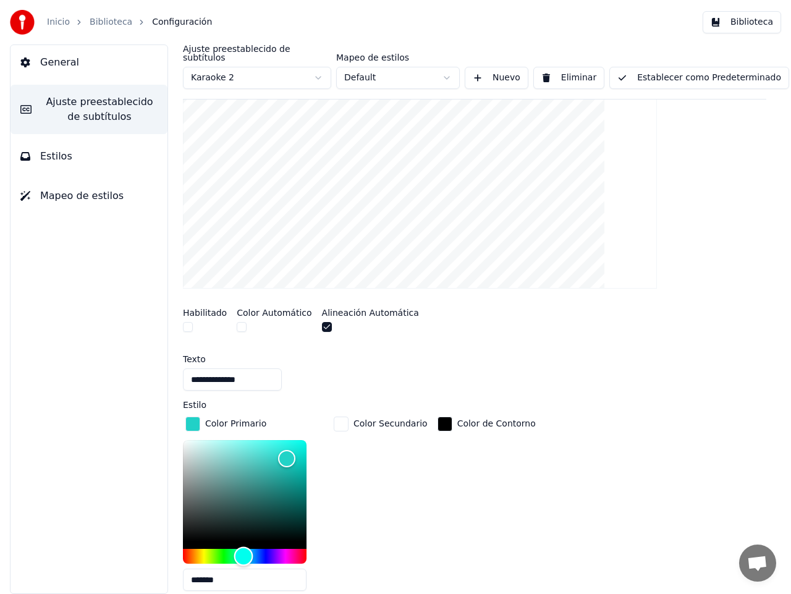
drag, startPoint x: 253, startPoint y: 545, endPoint x: 243, endPoint y: 543, distance: 9.5
click at [243, 547] on div "Hue" at bounding box center [243, 556] width 19 height 19
type input "*******"
drag, startPoint x: 290, startPoint y: 446, endPoint x: 292, endPoint y: 437, distance: 8.8
click at [292, 438] on div "Color" at bounding box center [291, 447] width 19 height 19
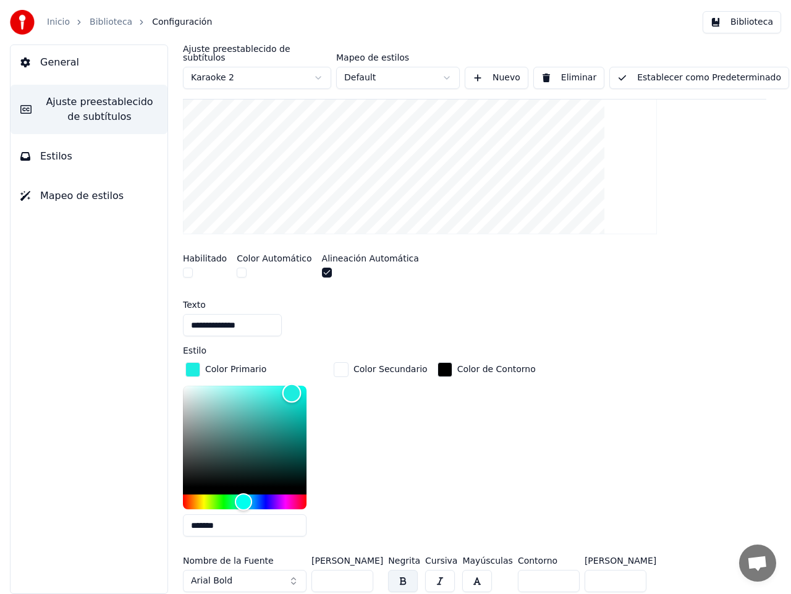
scroll to position [314, 0]
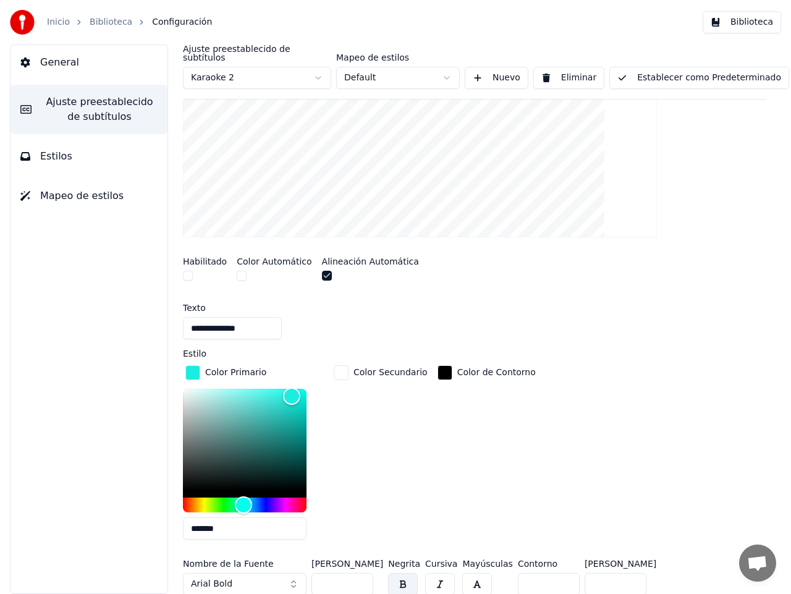
click at [188, 271] on button "button" at bounding box center [188, 276] width 10 height 10
click at [240, 271] on button "button" at bounding box center [242, 276] width 10 height 10
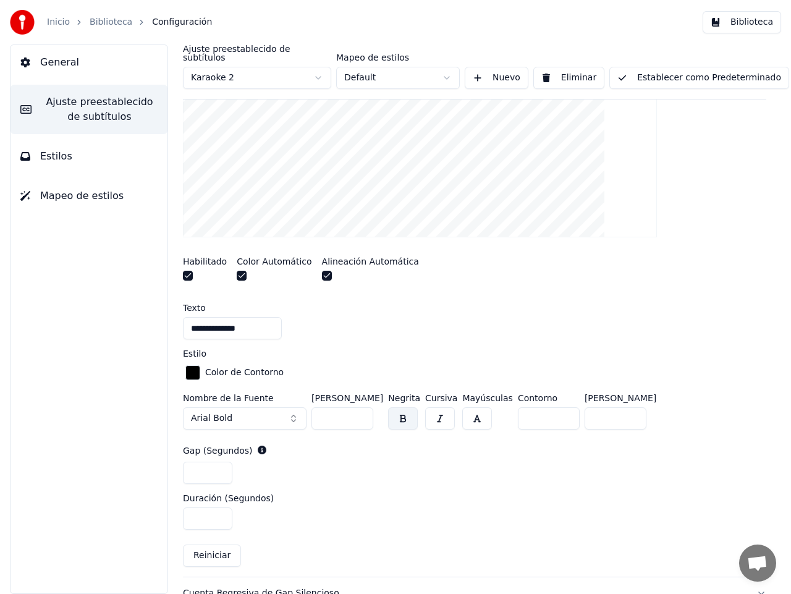
click at [240, 271] on button "button" at bounding box center [242, 276] width 10 height 10
click at [186, 271] on button "button" at bounding box center [188, 276] width 10 height 10
click at [190, 271] on button "button" at bounding box center [188, 276] width 10 height 10
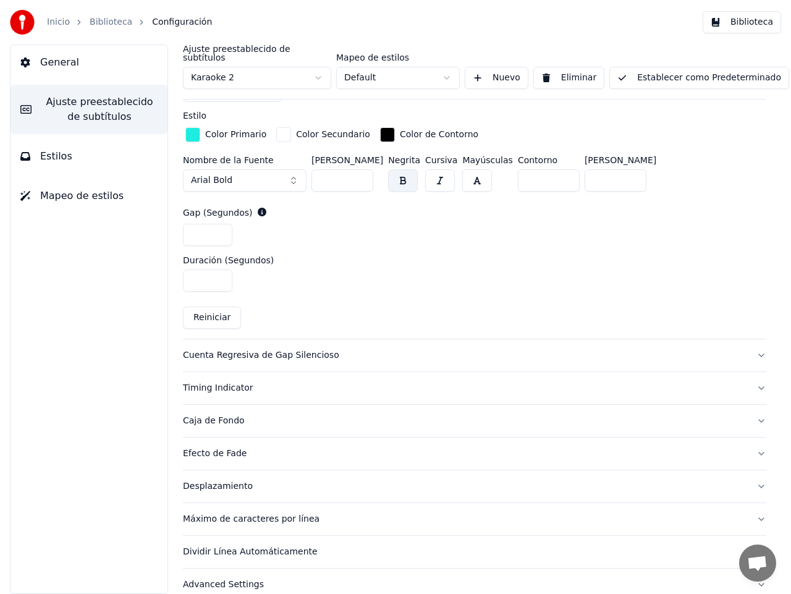
scroll to position [559, 0]
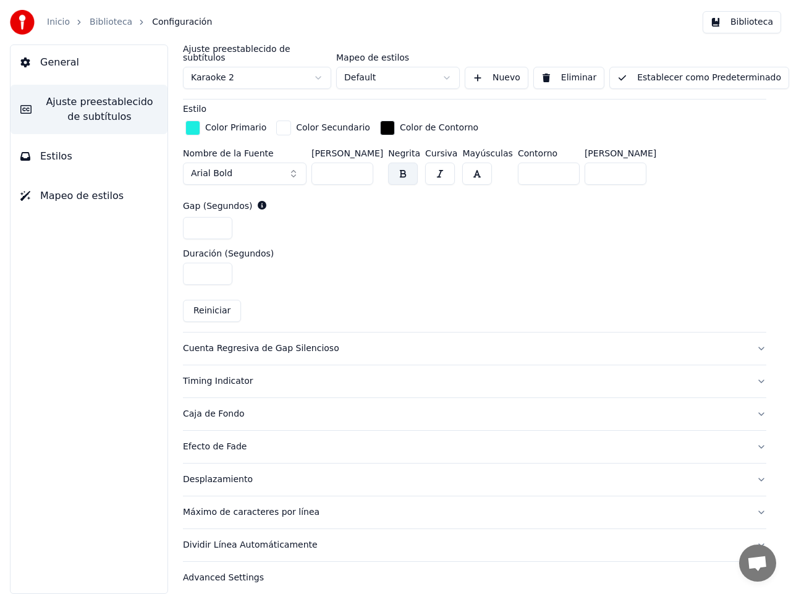
click at [220, 473] on div "Desplazamiento" at bounding box center [464, 479] width 563 height 12
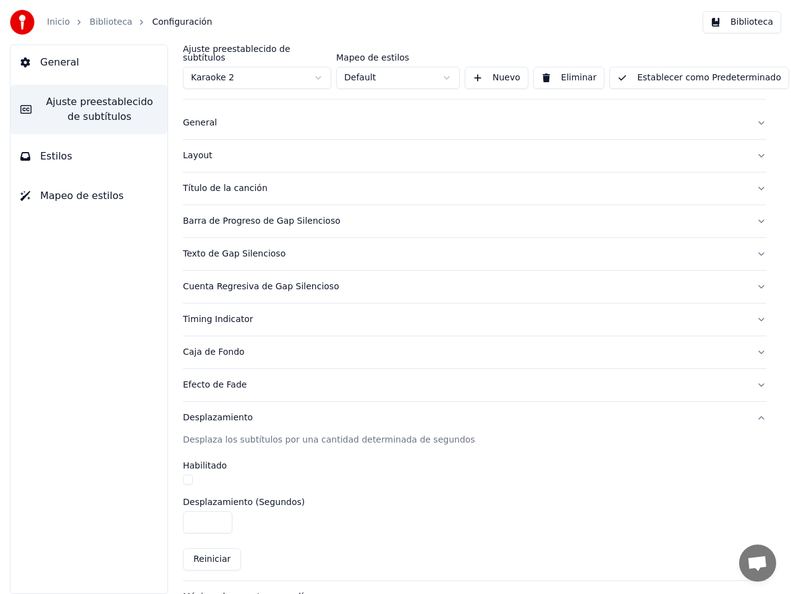
scroll to position [0, 0]
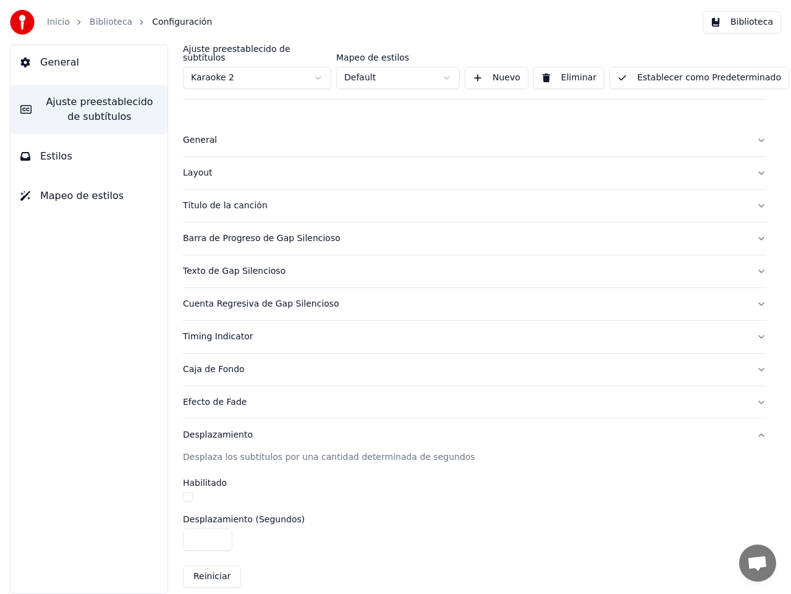
click at [217, 396] on div "Efecto de Fade" at bounding box center [464, 402] width 563 height 12
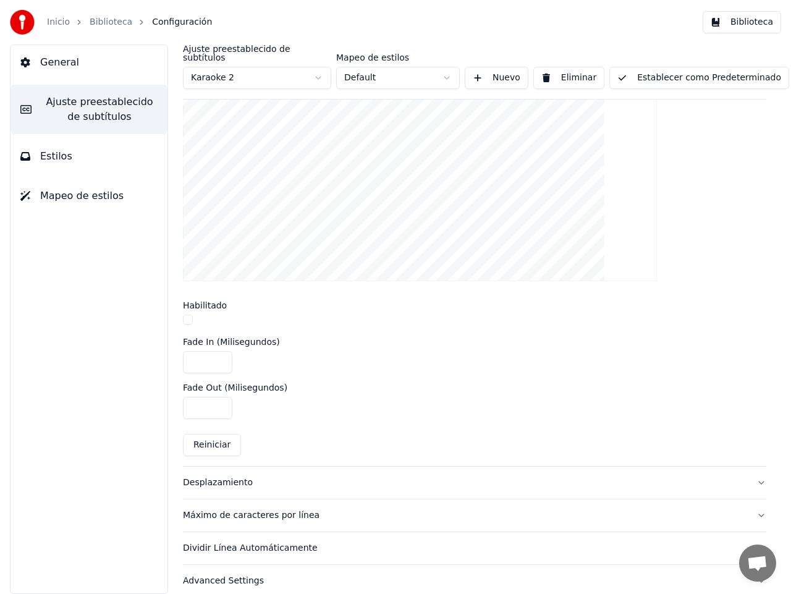
scroll to position [405, 0]
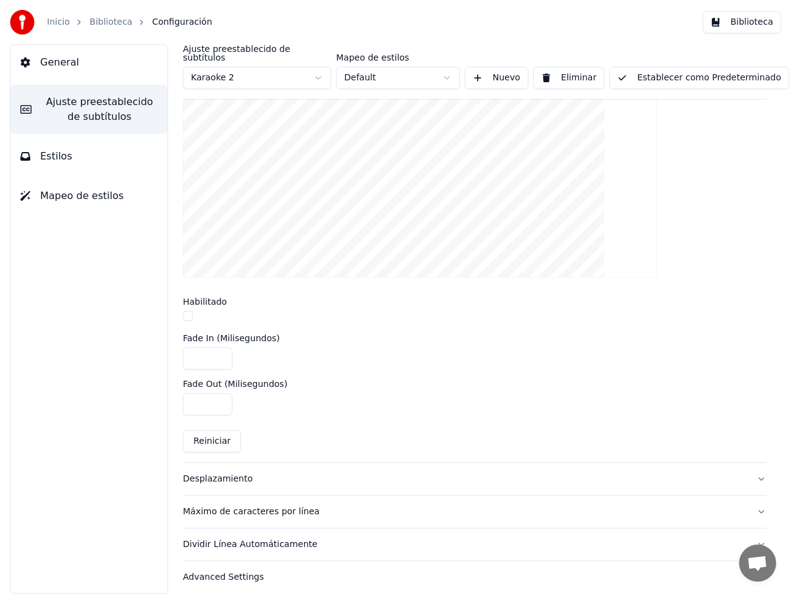
click at [238, 473] on div "Desplazamiento" at bounding box center [464, 479] width 563 height 12
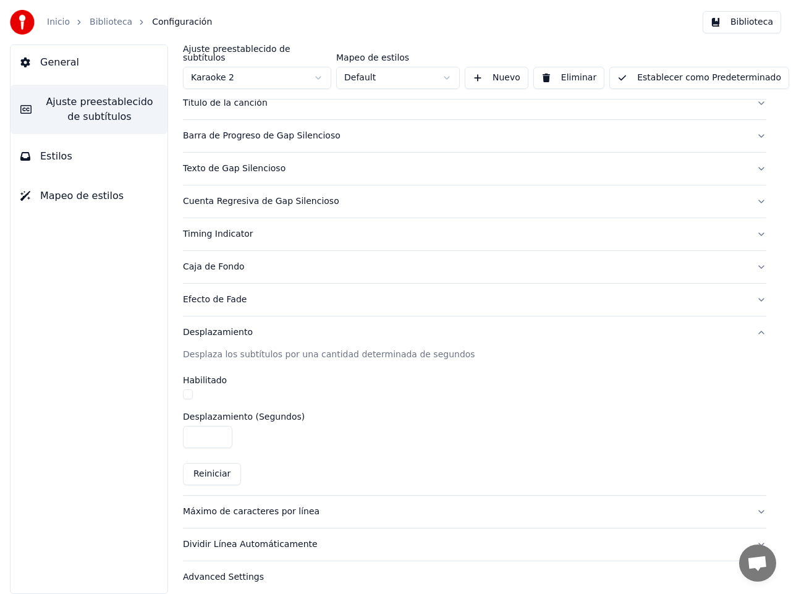
scroll to position [0, 0]
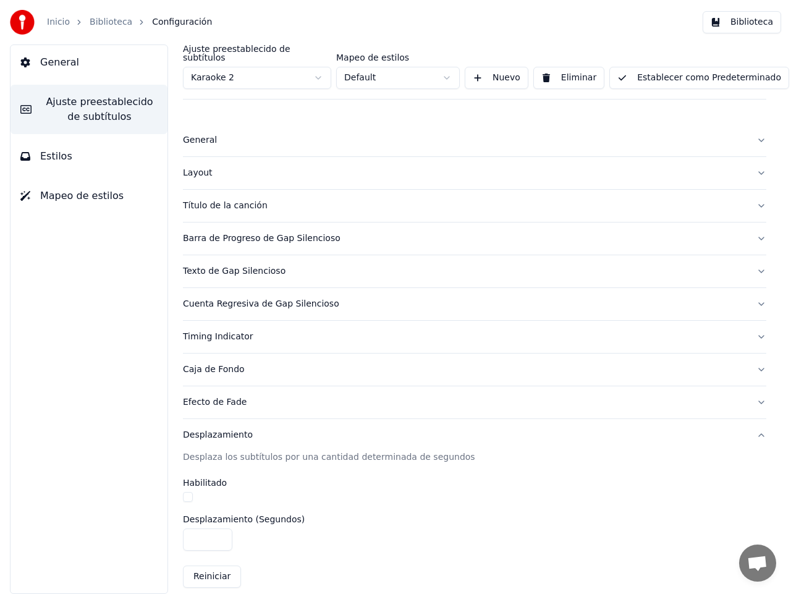
click at [648, 67] on button "Establecer como Predeterminado" at bounding box center [699, 78] width 180 height 22
click at [219, 331] on div "Timing Indicator" at bounding box center [464, 337] width 563 height 12
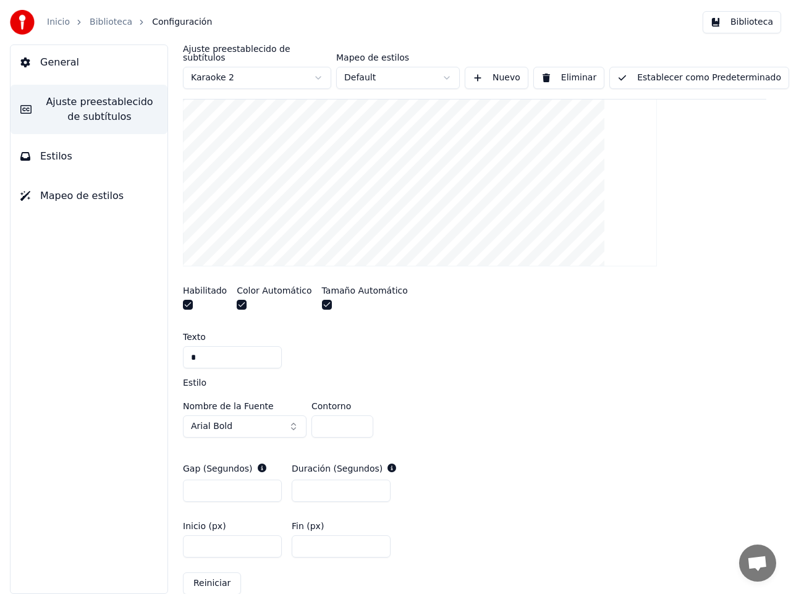
scroll to position [359, 0]
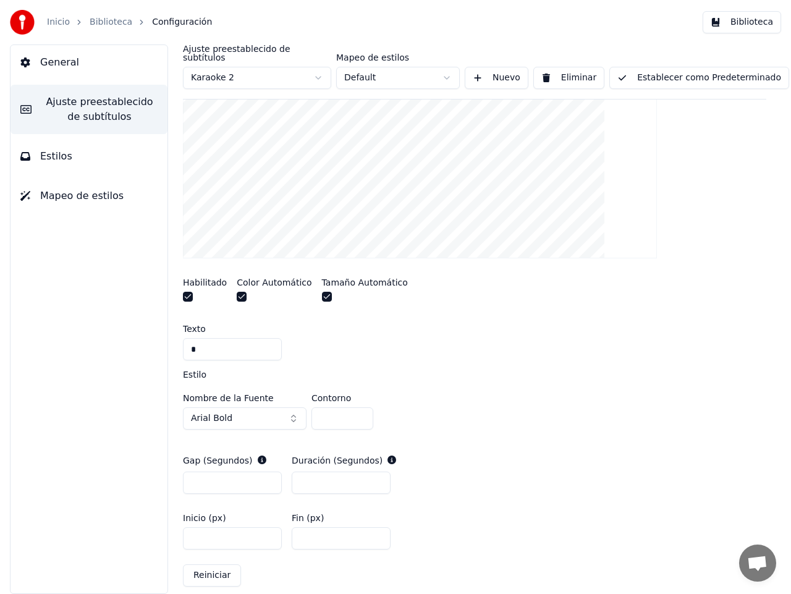
click at [237, 292] on button "button" at bounding box center [242, 297] width 10 height 10
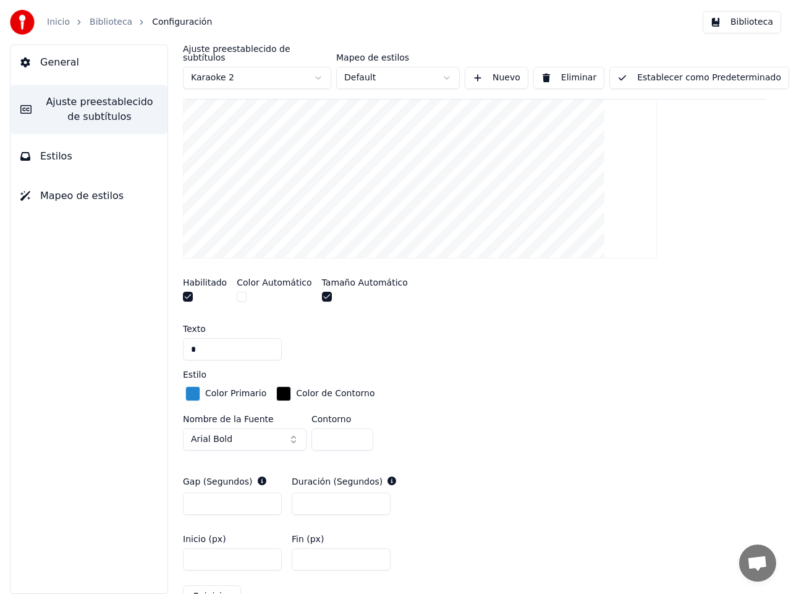
click at [192, 386] on div "button" at bounding box center [192, 393] width 15 height 15
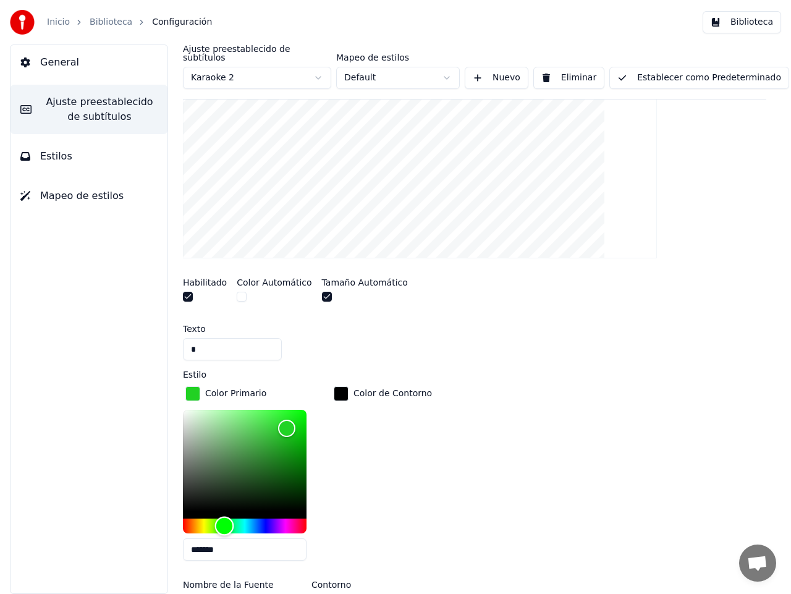
drag, startPoint x: 254, startPoint y: 515, endPoint x: 224, endPoint y: 516, distance: 29.7
click at [224, 516] on div "Hue" at bounding box center [224, 525] width 19 height 19
drag, startPoint x: 287, startPoint y: 413, endPoint x: 299, endPoint y: 431, distance: 21.3
click at [299, 431] on div "Color" at bounding box center [299, 440] width 19 height 19
drag, startPoint x: 299, startPoint y: 431, endPoint x: 300, endPoint y: 409, distance: 21.6
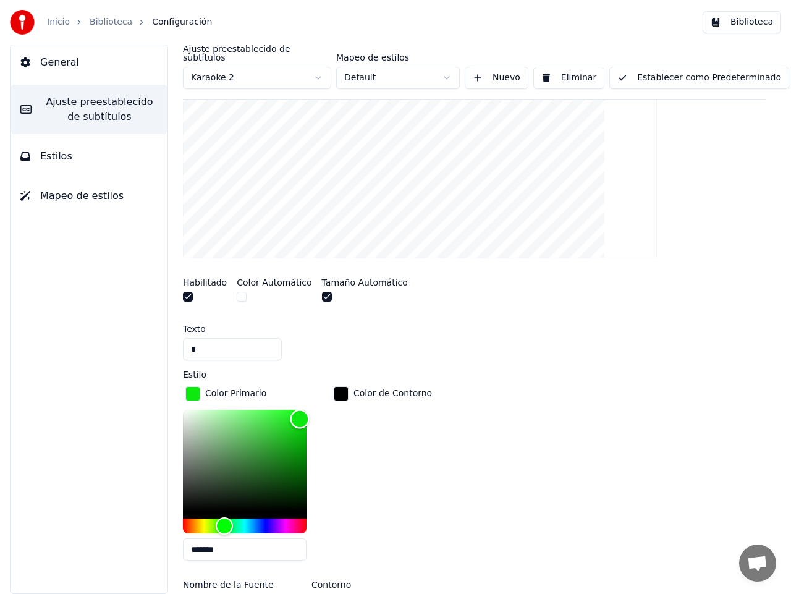
click at [300, 410] on div "Color" at bounding box center [299, 419] width 19 height 19
type input "*******"
click at [297, 409] on div "Color" at bounding box center [297, 418] width 19 height 19
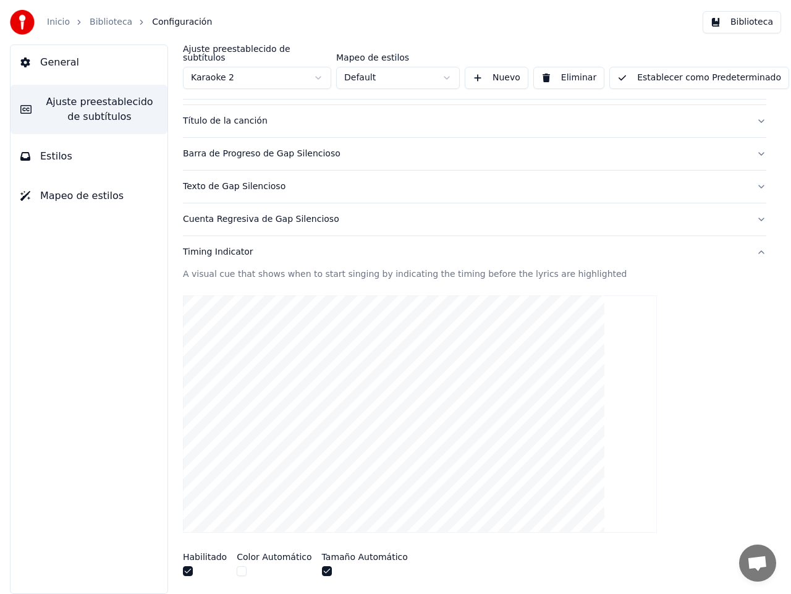
scroll to position [0, 0]
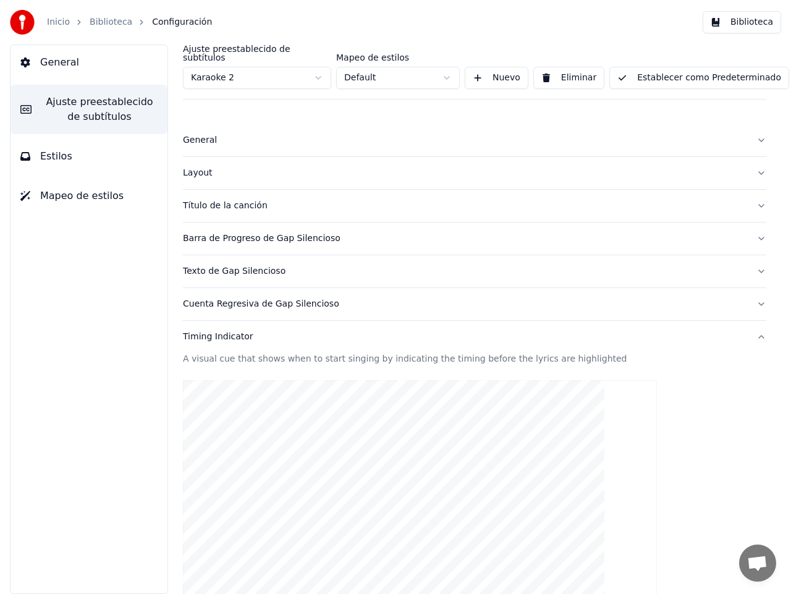
click at [657, 75] on button "Establecer como Predeterminado" at bounding box center [699, 78] width 180 height 22
click at [48, 158] on span "Estilos" at bounding box center [56, 156] width 32 height 15
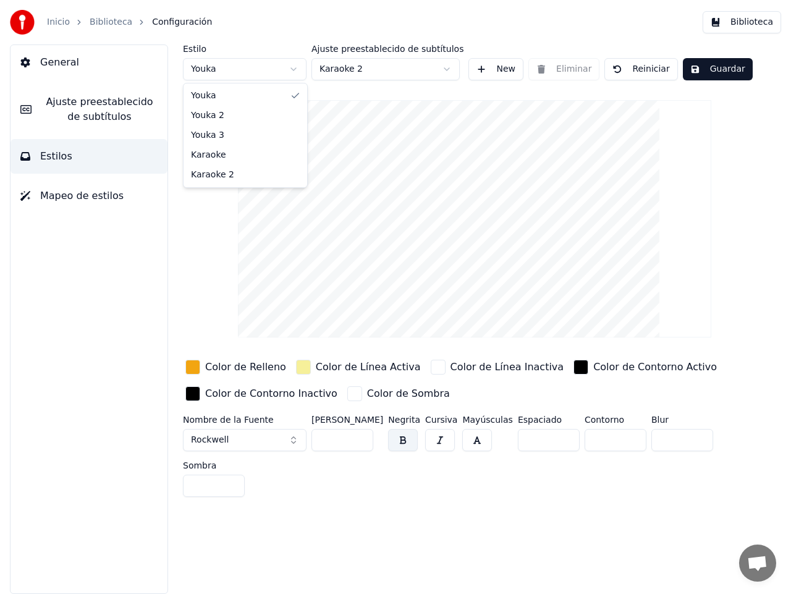
click at [292, 69] on html "Inicio Biblioteca Configuración Biblioteca General Ajuste preestablecido de sub…" at bounding box center [395, 297] width 791 height 594
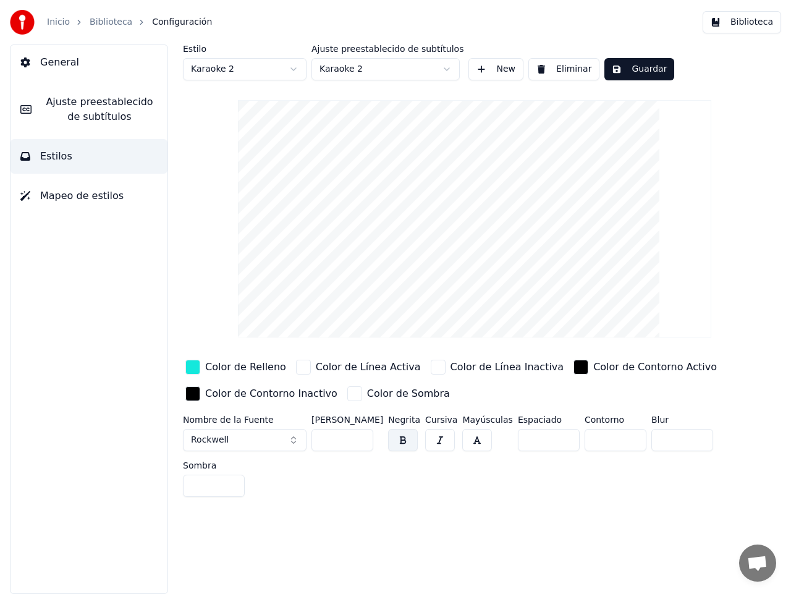
click at [631, 70] on button "Guardar" at bounding box center [639, 69] width 70 height 22
click at [735, 27] on button "Biblioteca" at bounding box center [741, 22] width 78 height 22
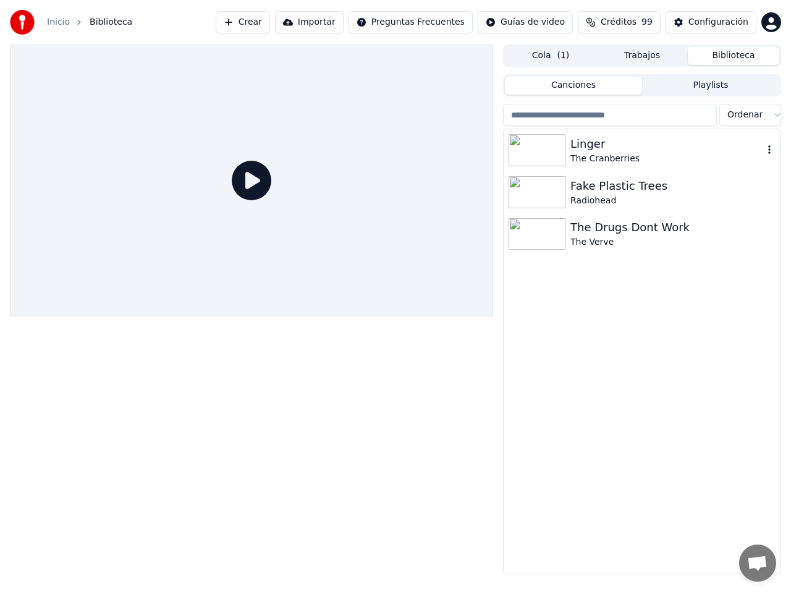
click at [582, 146] on div "Linger" at bounding box center [666, 143] width 193 height 17
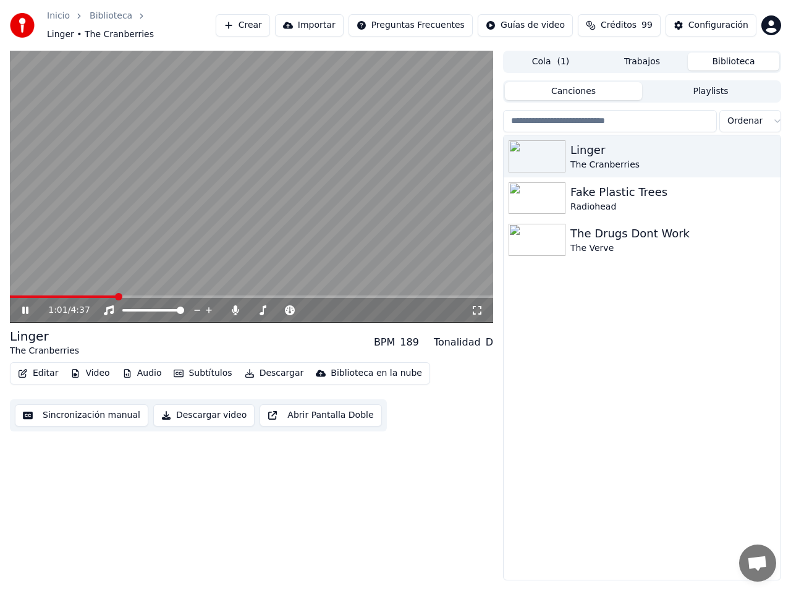
click at [22, 305] on icon at bounding box center [34, 310] width 28 height 10
click at [133, 366] on button "Audio" at bounding box center [141, 372] width 49 height 17
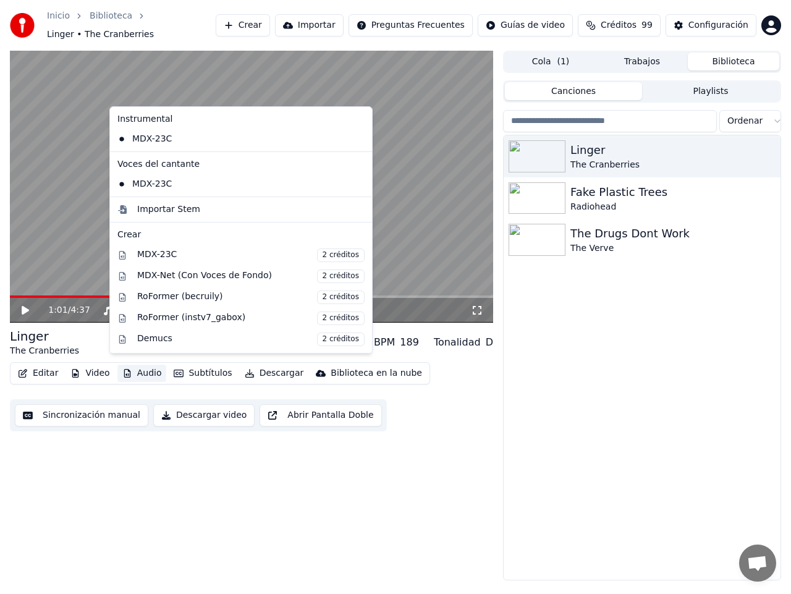
click at [133, 366] on button "Audio" at bounding box center [141, 372] width 49 height 17
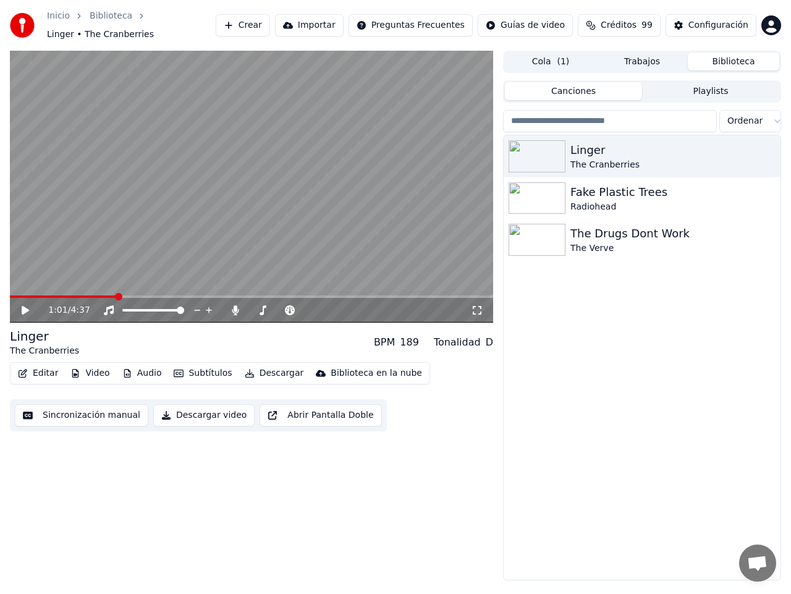
click at [187, 366] on button "Subtítulos" at bounding box center [203, 372] width 68 height 17
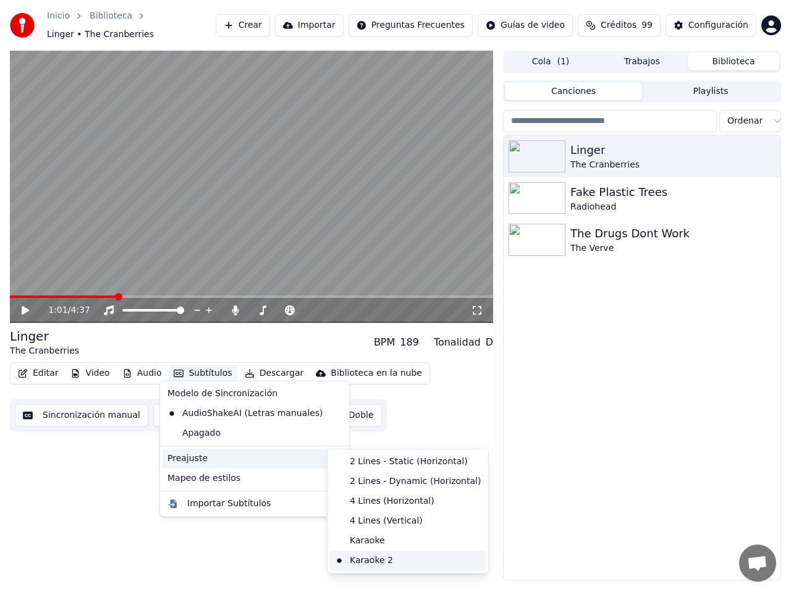
click at [379, 558] on div "Karaoke 2" at bounding box center [408, 560] width 156 height 20
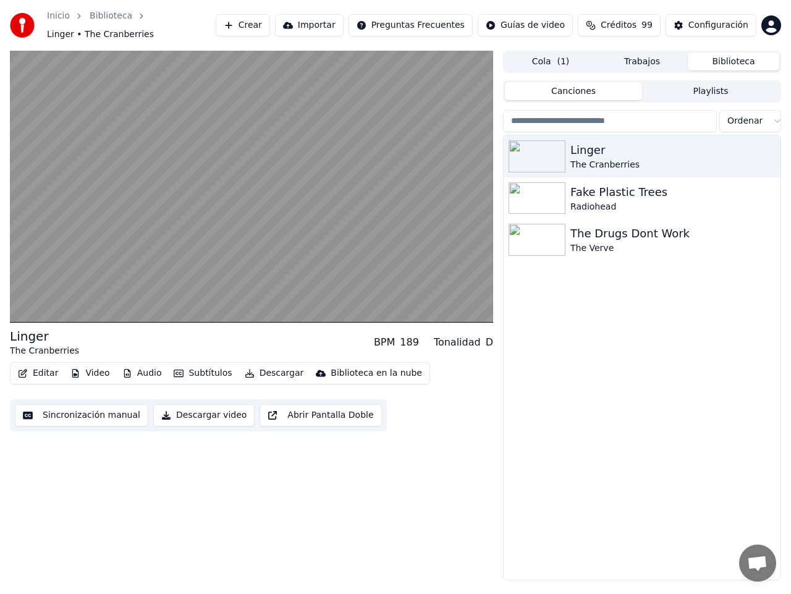
click at [214, 367] on button "Subtítulos" at bounding box center [203, 372] width 68 height 17
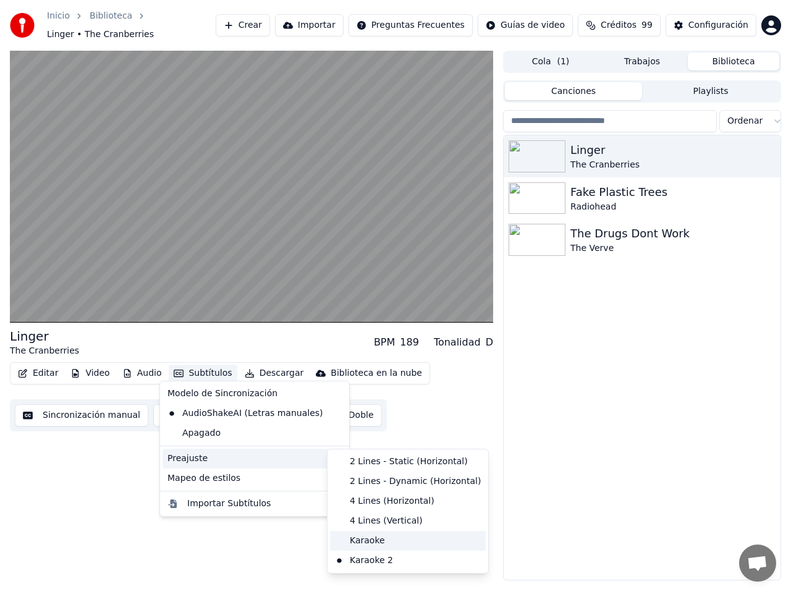
click at [370, 537] on div "Karaoke" at bounding box center [408, 541] width 156 height 20
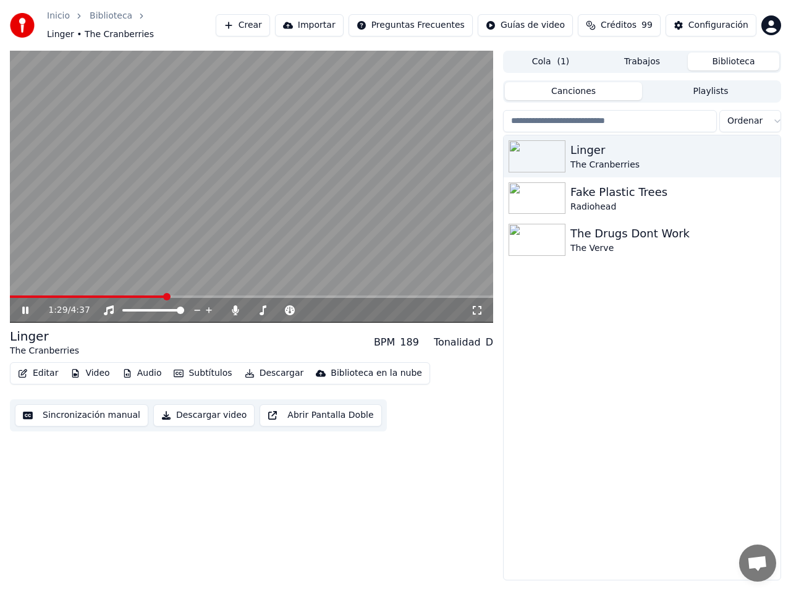
click at [26, 305] on icon at bounding box center [34, 310] width 28 height 10
click at [712, 20] on div "Configuración" at bounding box center [718, 25] width 60 height 12
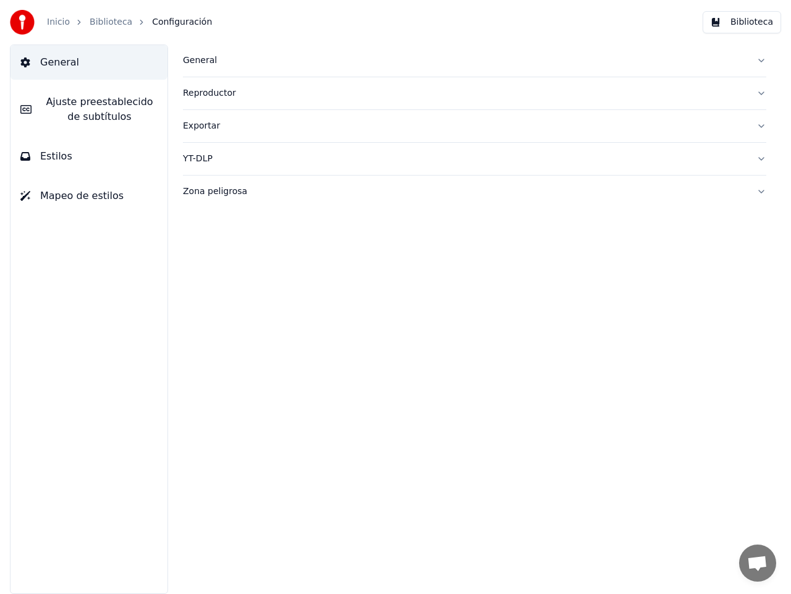
click at [78, 152] on button "Estilos" at bounding box center [89, 156] width 157 height 35
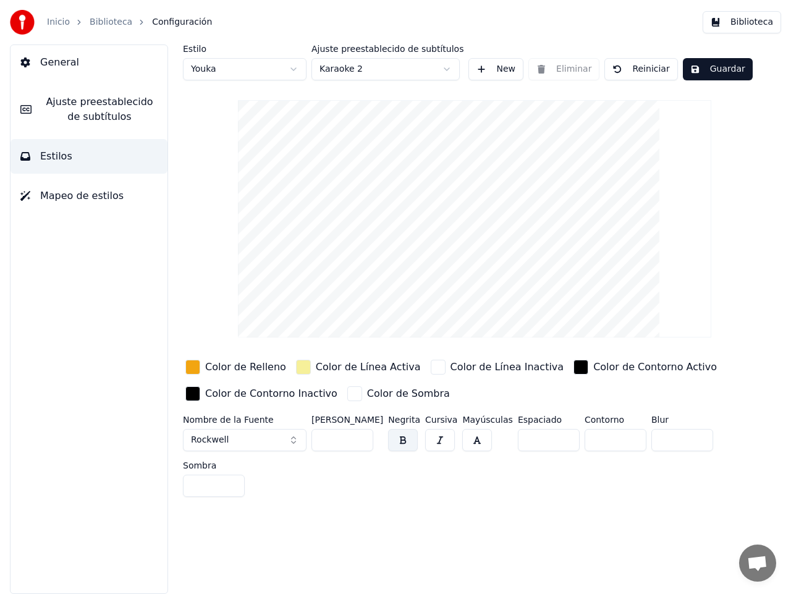
click at [292, 70] on html "Inicio Biblioteca Configuración Biblioteca General Ajuste preestablecido de sub…" at bounding box center [395, 297] width 791 height 594
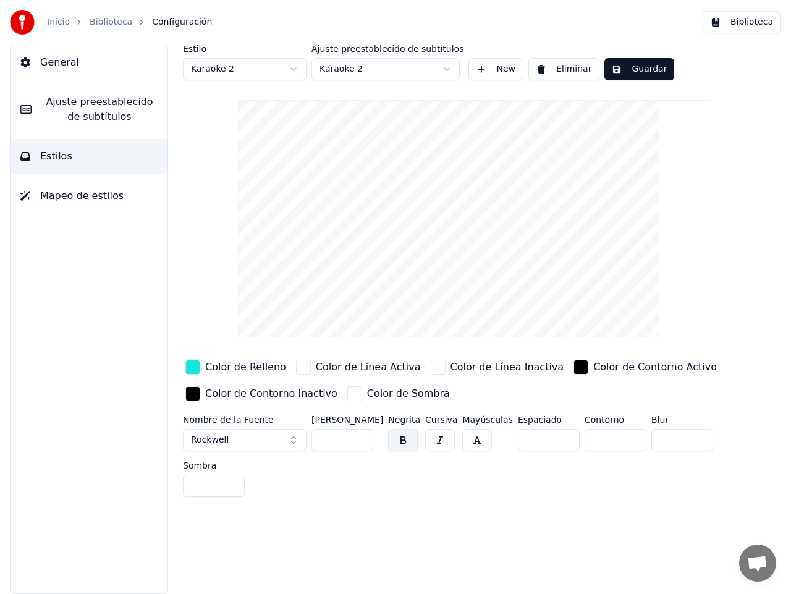
click at [641, 70] on button "Guardar" at bounding box center [639, 69] width 70 height 22
click at [117, 19] on link "Biblioteca" at bounding box center [111, 22] width 43 height 12
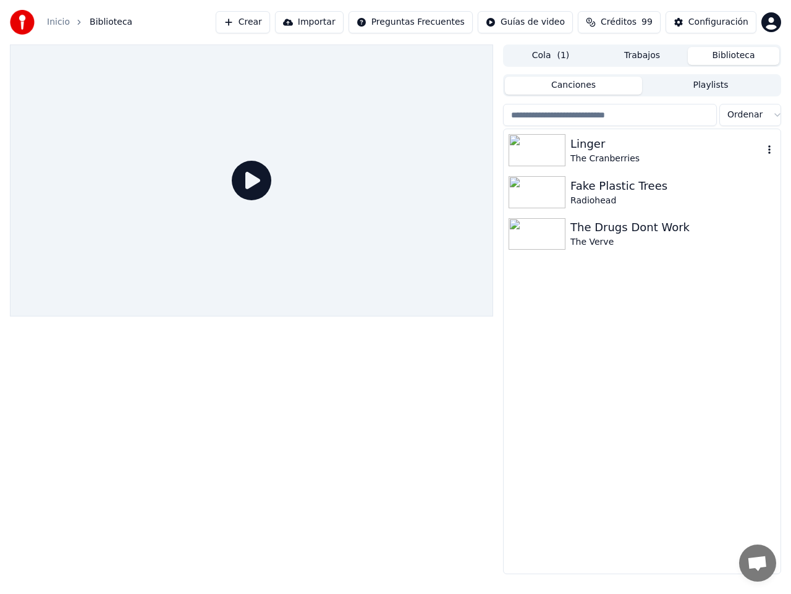
click at [542, 142] on img at bounding box center [536, 150] width 57 height 32
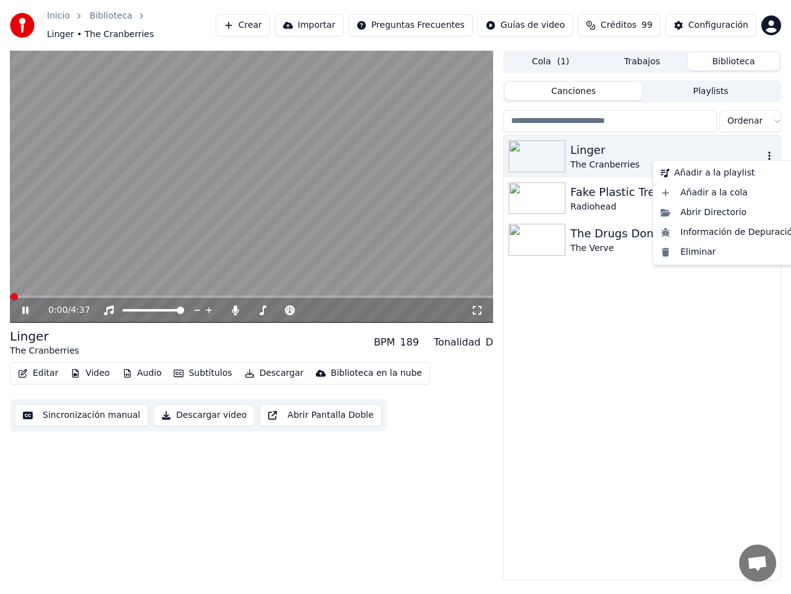
click at [769, 151] on icon "button" at bounding box center [769, 156] width 12 height 10
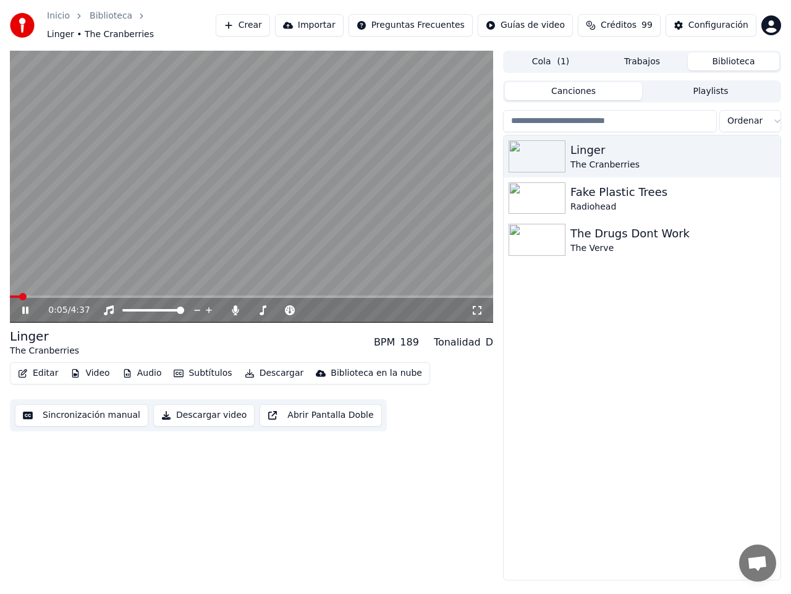
click at [198, 367] on button "Subtítulos" at bounding box center [203, 372] width 68 height 17
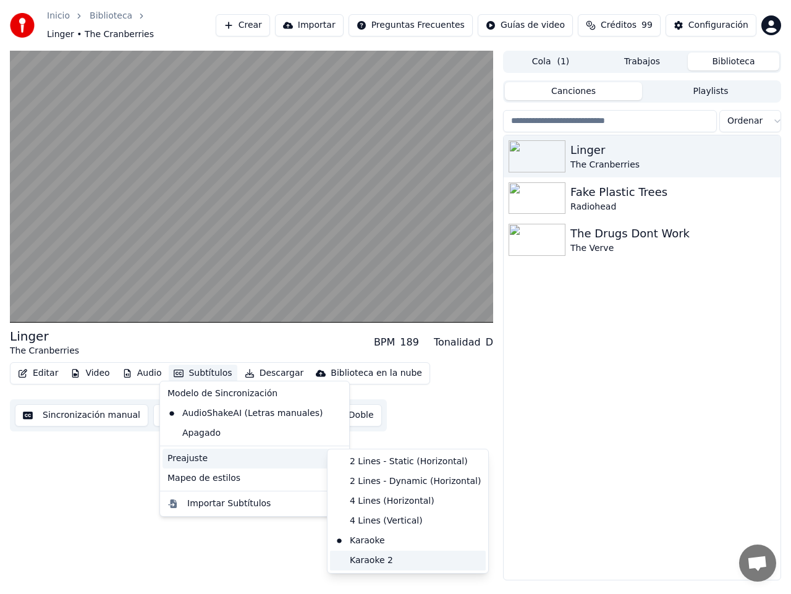
click at [368, 559] on div "Karaoke 2" at bounding box center [408, 560] width 156 height 20
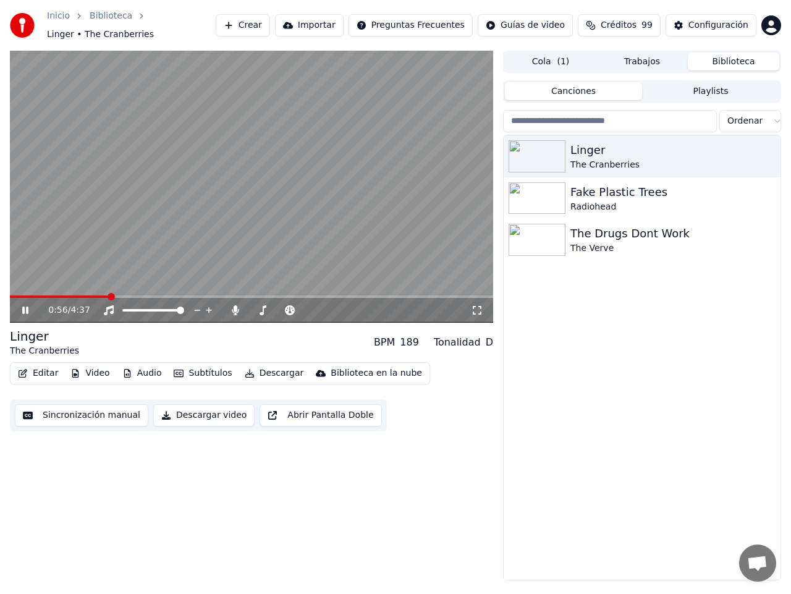
click at [27, 306] on icon at bounding box center [25, 309] width 6 height 7
click at [723, 21] on div "Configuración" at bounding box center [718, 25] width 60 height 12
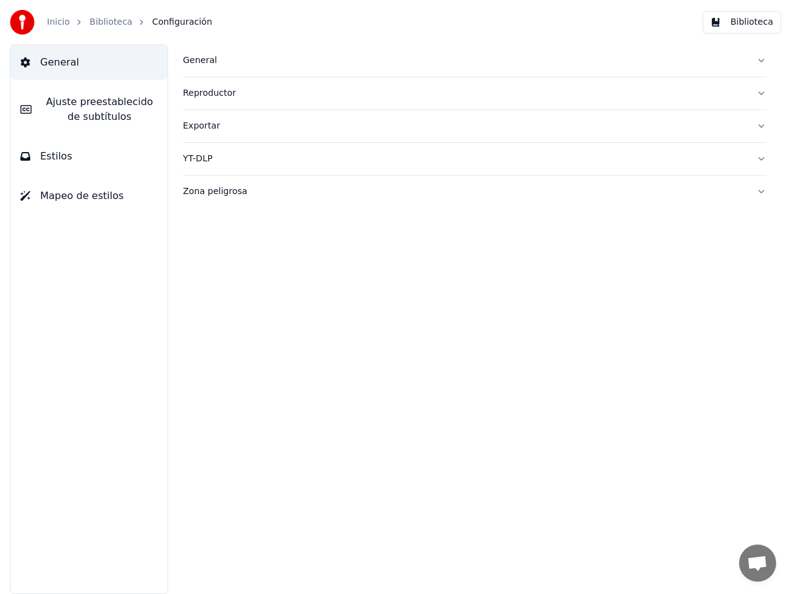
click at [86, 157] on button "Estilos" at bounding box center [89, 156] width 157 height 35
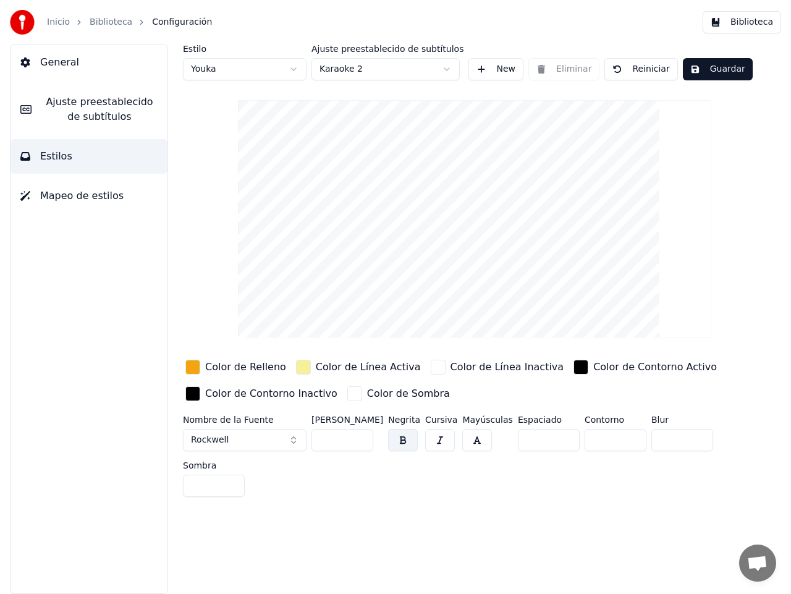
click at [197, 364] on div "button" at bounding box center [192, 367] width 15 height 15
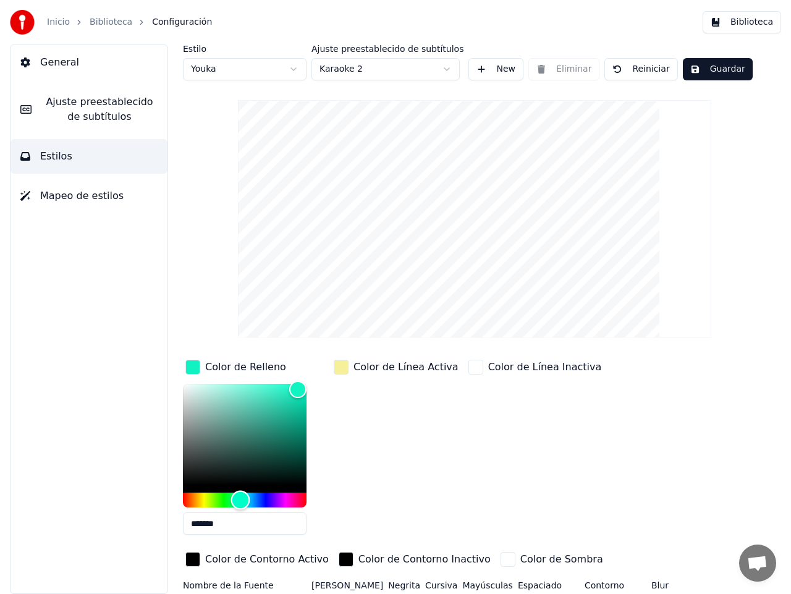
click at [240, 499] on div "Hue" at bounding box center [245, 499] width 124 height 15
type input "*******"
click at [298, 390] on div "Color" at bounding box center [298, 390] width 19 height 19
click at [337, 367] on div "button" at bounding box center [341, 367] width 15 height 15
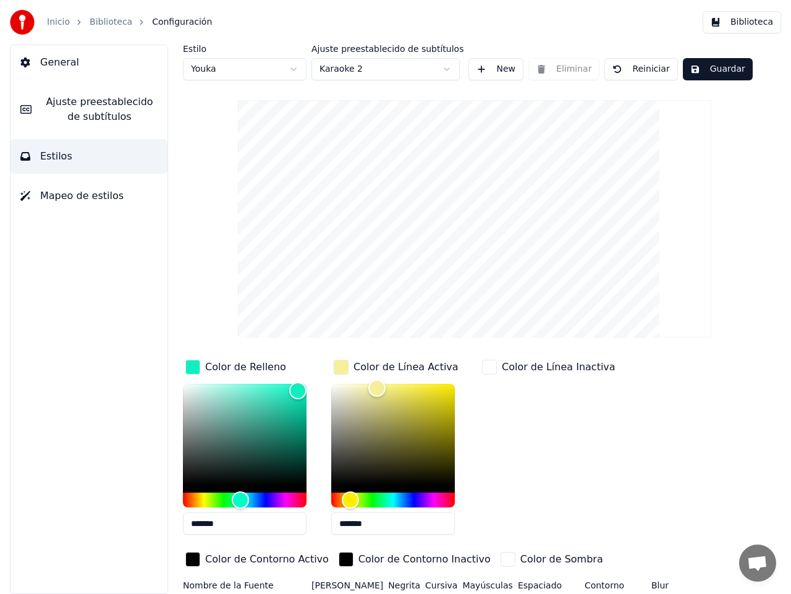
click at [387, 522] on input "*******" at bounding box center [393, 523] width 124 height 22
drag, startPoint x: 387, startPoint y: 522, endPoint x: 345, endPoint y: 518, distance: 42.2
click at [345, 518] on input "*******" at bounding box center [393, 523] width 124 height 22
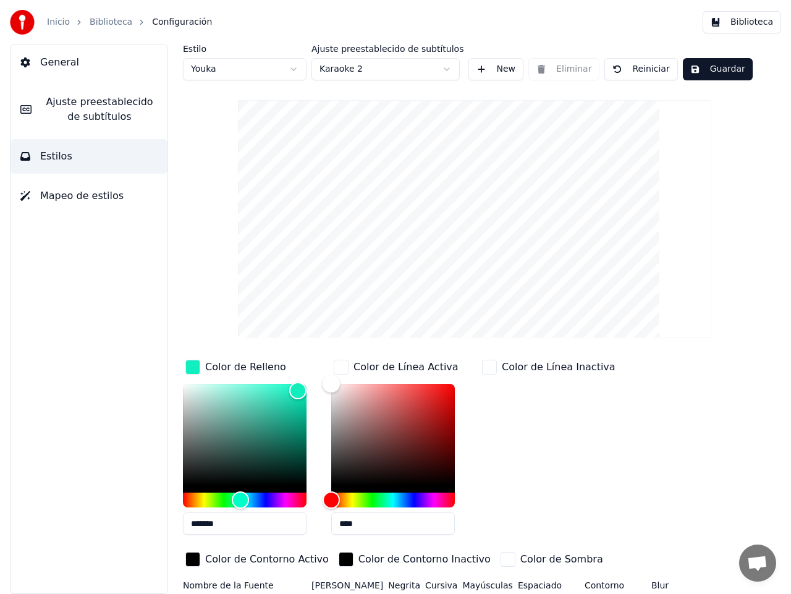
type input "****"
click at [298, 389] on div "Color" at bounding box center [298, 389] width 19 height 19
click at [290, 69] on html "Inicio Biblioteca Configuración Biblioteca General Ajuste preestablecido de sub…" at bounding box center [395, 297] width 791 height 594
type input "*******"
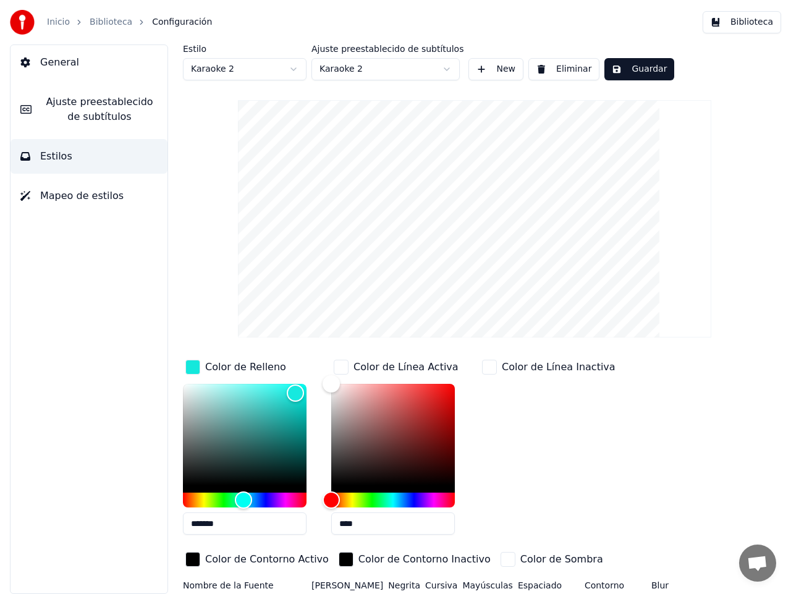
click at [625, 72] on button "Guardar" at bounding box center [639, 69] width 70 height 22
click at [77, 195] on span "Mapeo de estilos" at bounding box center [81, 195] width 83 height 15
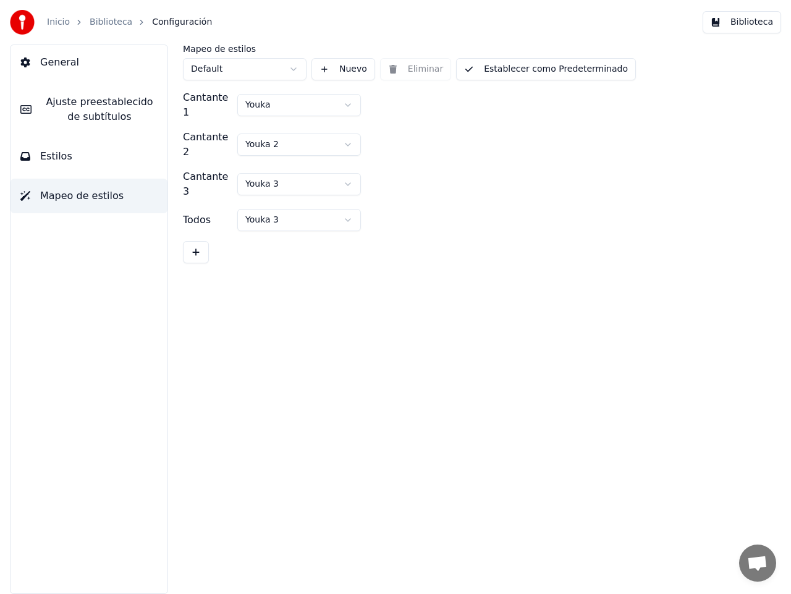
click at [69, 161] on button "Estilos" at bounding box center [89, 156] width 157 height 35
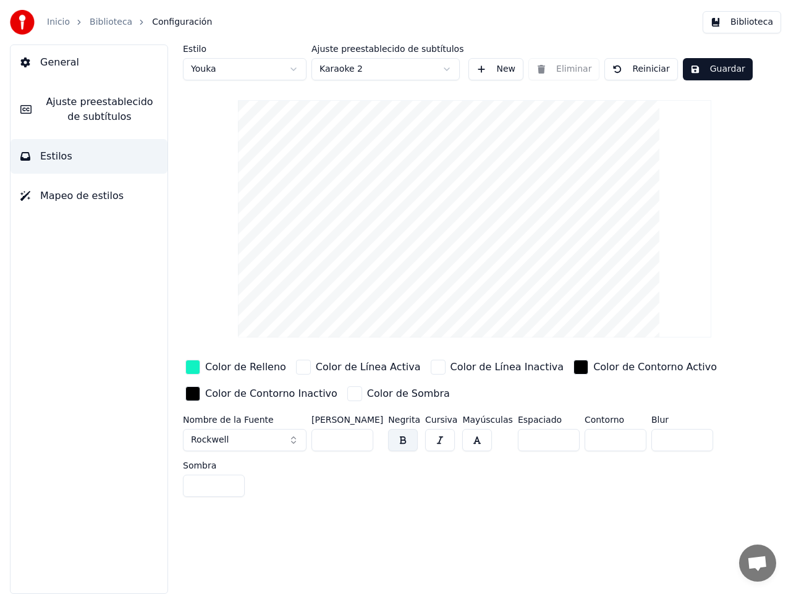
click at [67, 64] on span "General" at bounding box center [59, 62] width 39 height 15
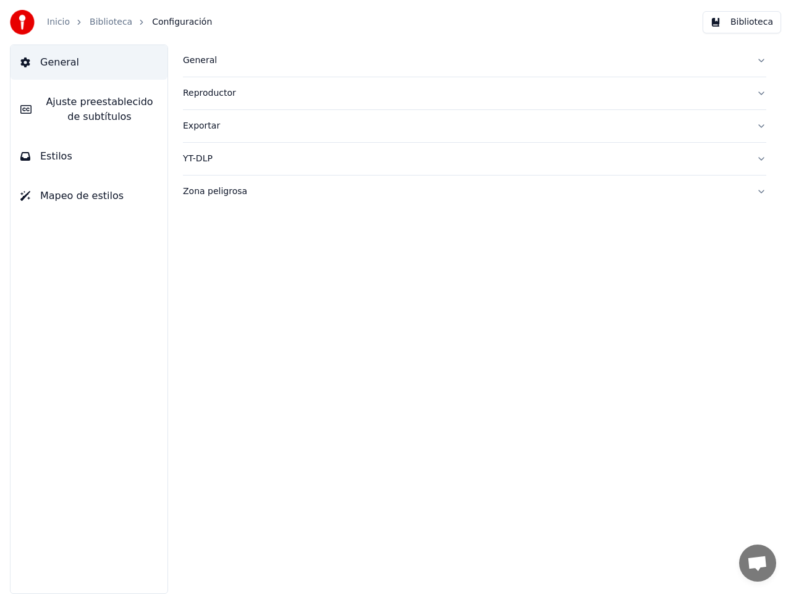
click at [75, 109] on span "Ajuste preestablecido de subtítulos" at bounding box center [99, 110] width 116 height 30
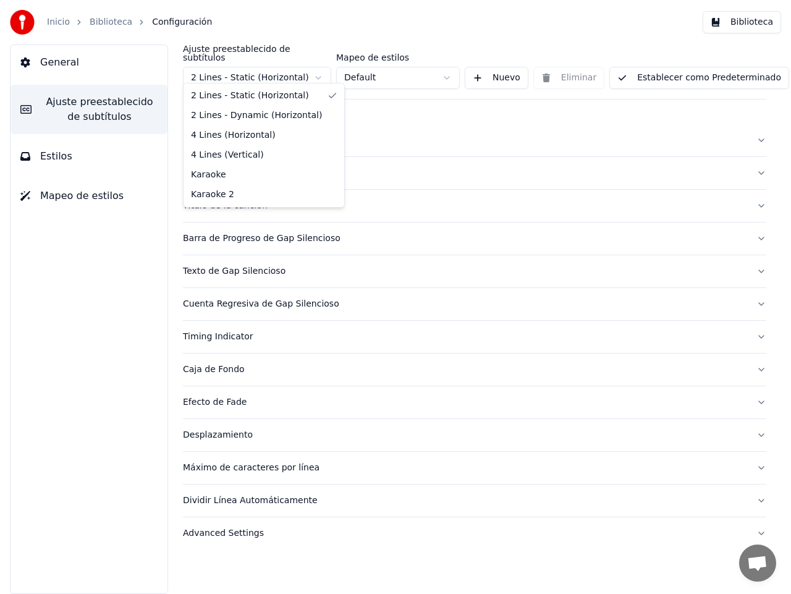
click at [320, 69] on html "Inicio Biblioteca Configuración Biblioteca General Ajuste preestablecido de sub…" at bounding box center [395, 297] width 791 height 594
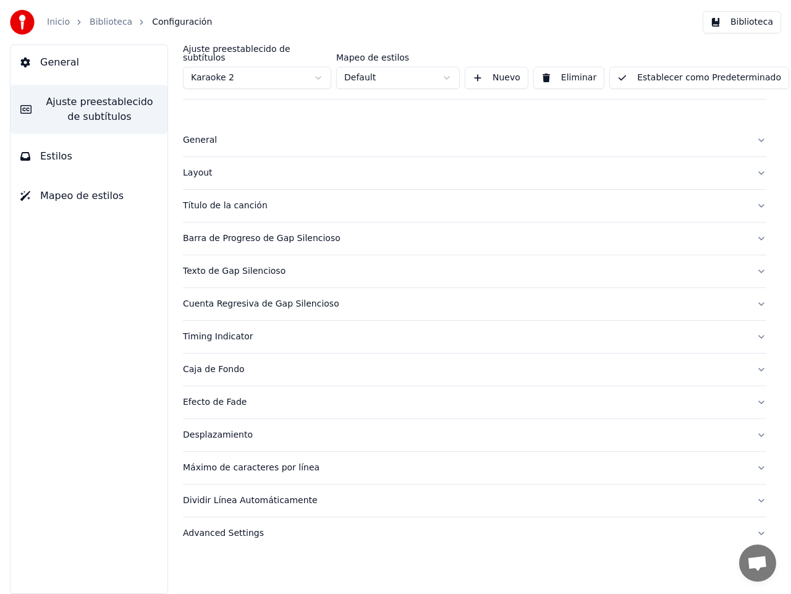
click at [445, 68] on html "Inicio Biblioteca Configuración Biblioteca General Ajuste preestablecido de sub…" at bounding box center [395, 297] width 791 height 594
click at [264, 232] on div "Barra de Progreso de Gap Silencioso" at bounding box center [464, 238] width 563 height 12
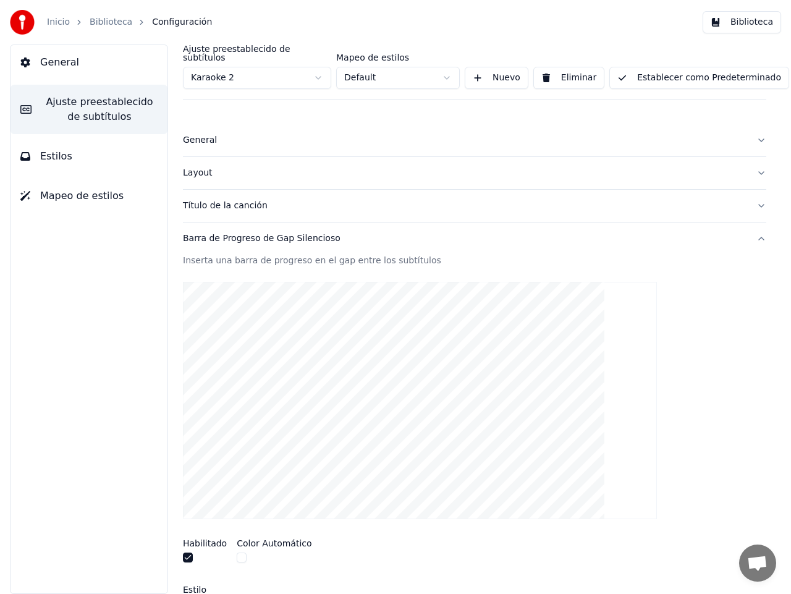
click at [273, 232] on div "Barra de Progreso de Gap Silencioso" at bounding box center [464, 238] width 563 height 12
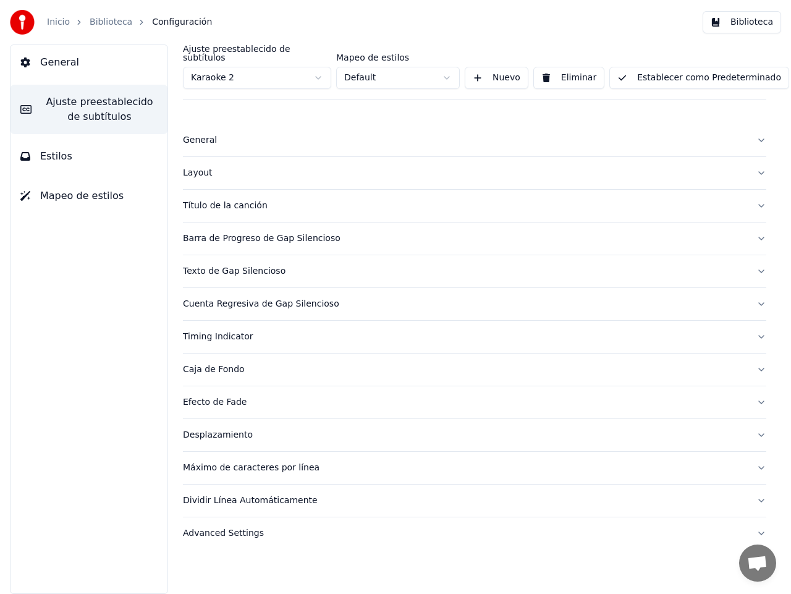
click at [230, 265] on div "Texto de Gap Silencioso" at bounding box center [464, 271] width 563 height 12
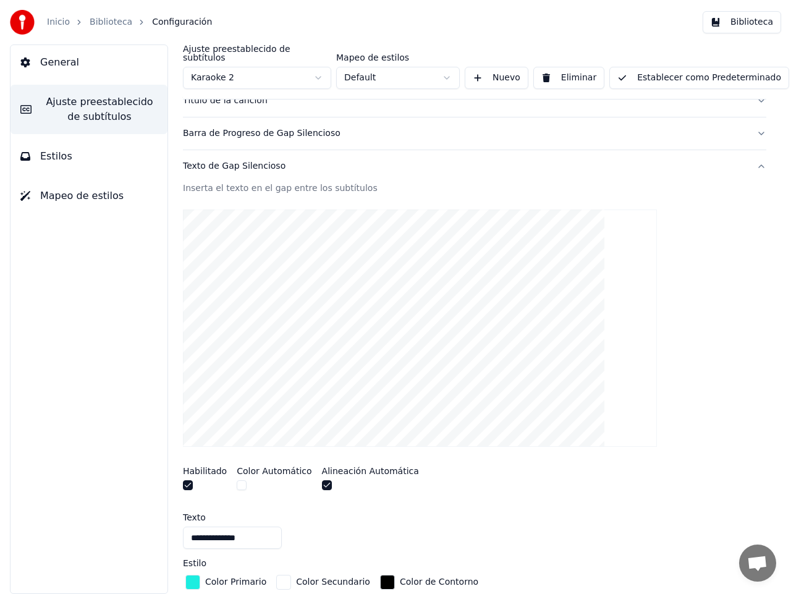
scroll to position [143, 0]
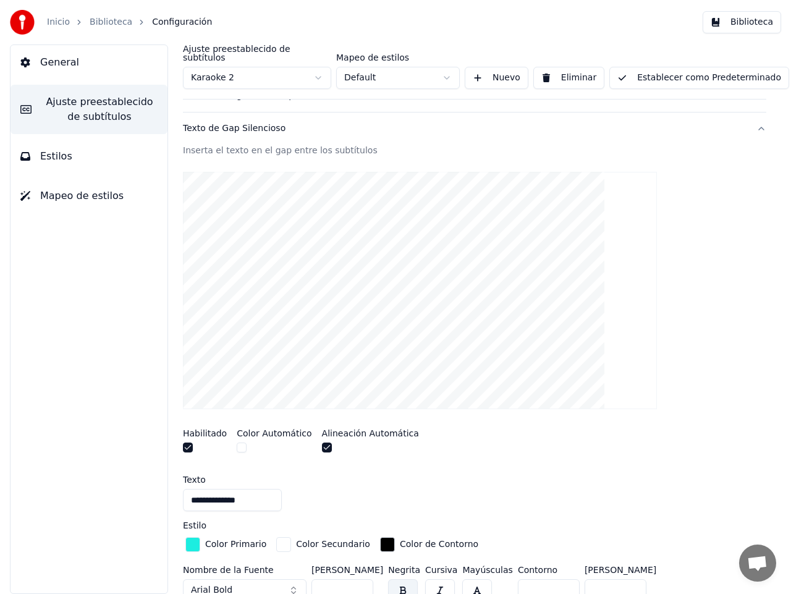
click at [187, 442] on button "button" at bounding box center [188, 447] width 10 height 10
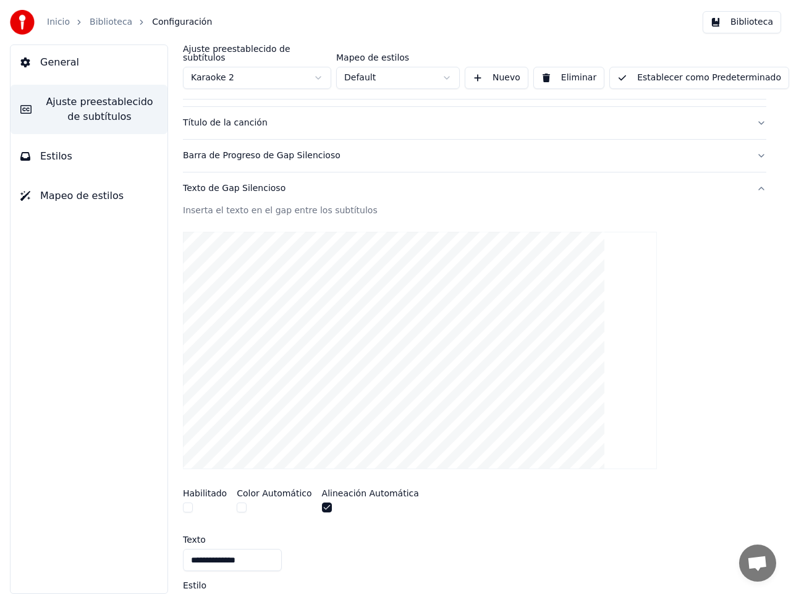
scroll to position [0, 0]
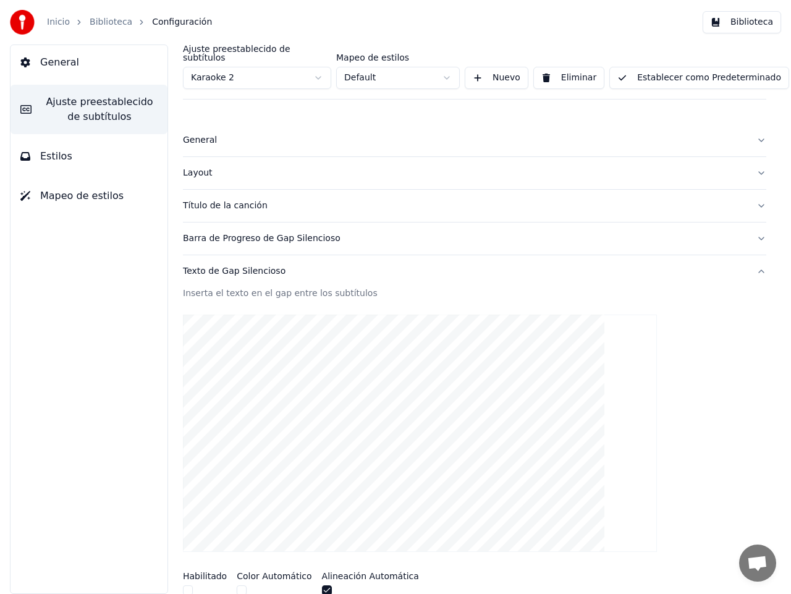
click at [668, 67] on button "Establecer como Predeterminado" at bounding box center [699, 78] width 180 height 22
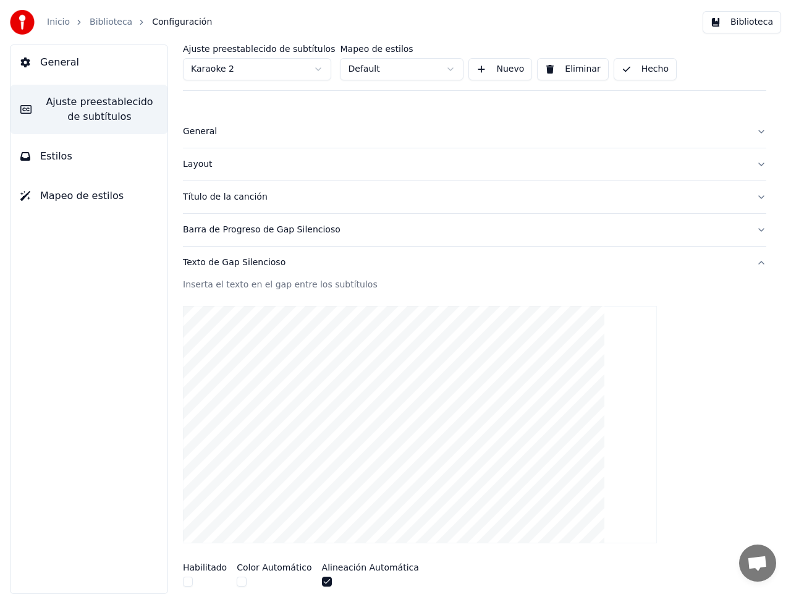
click at [633, 69] on button "Hecho" at bounding box center [644, 69] width 63 height 22
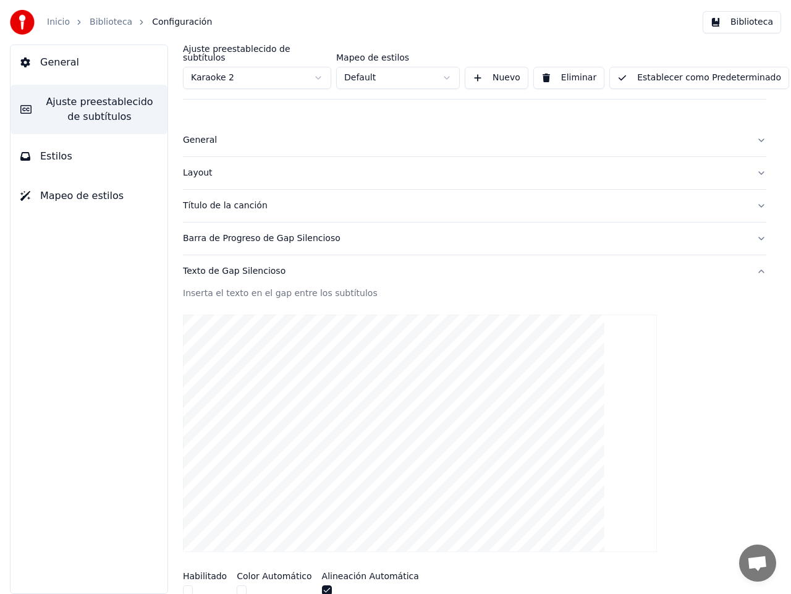
click at [62, 158] on span "Estilos" at bounding box center [56, 156] width 32 height 15
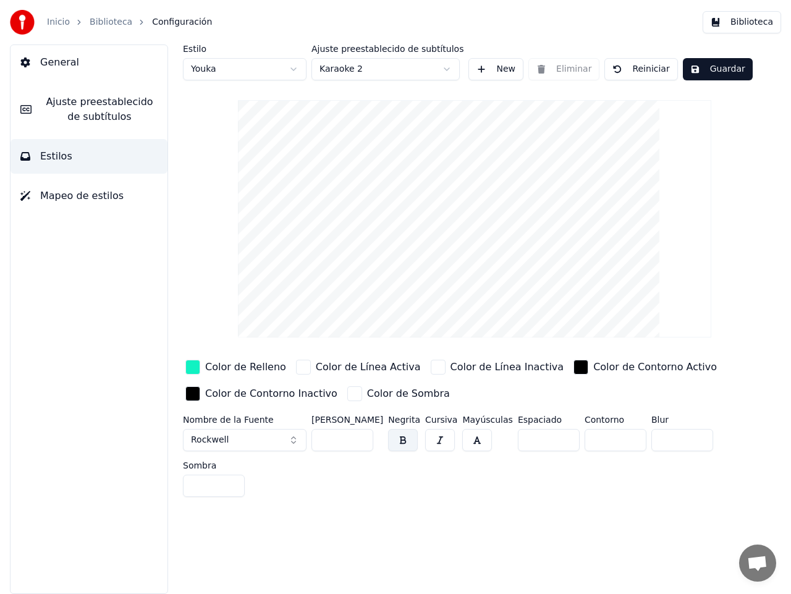
click at [717, 70] on button "Guardar" at bounding box center [718, 69] width 70 height 22
click at [289, 67] on html "Inicio Biblioteca Configuración Biblioteca General Ajuste preestablecido de sub…" at bounding box center [395, 297] width 791 height 594
click at [631, 69] on button "Guardar" at bounding box center [639, 69] width 70 height 22
click at [113, 23] on link "Biblioteca" at bounding box center [111, 22] width 43 height 12
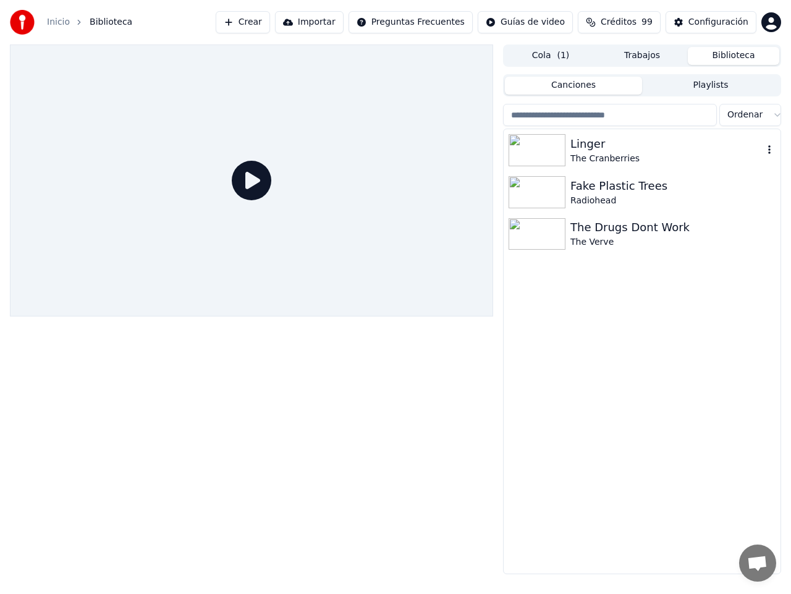
click at [540, 152] on img at bounding box center [536, 150] width 57 height 32
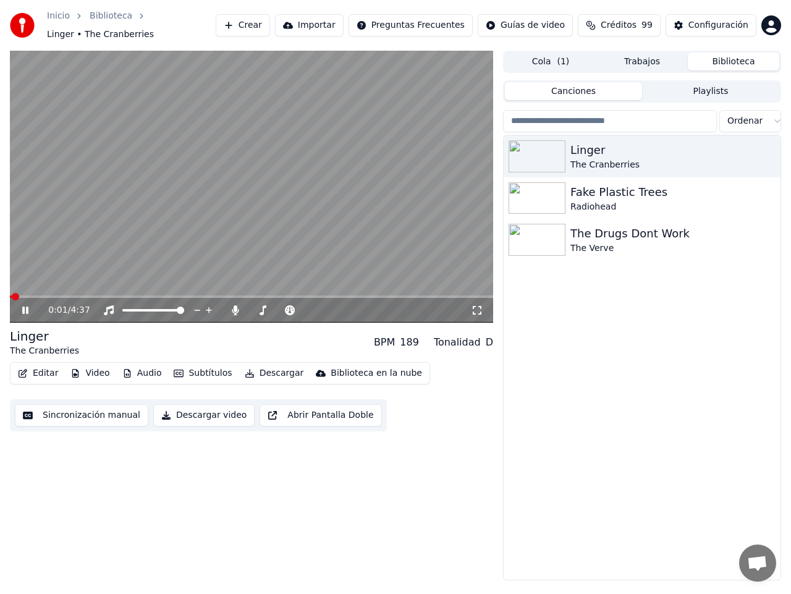
click at [190, 369] on button "Subtítulos" at bounding box center [203, 372] width 68 height 17
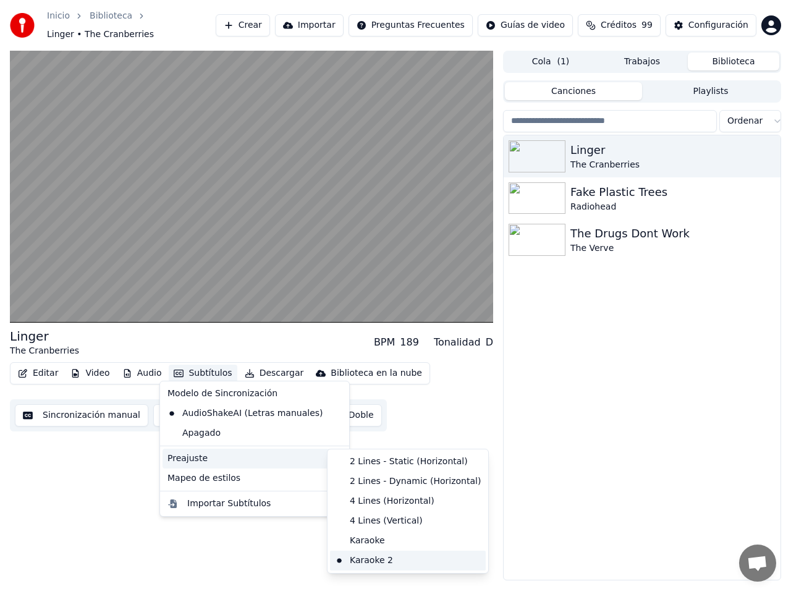
click at [381, 558] on div "Karaoke 2" at bounding box center [408, 560] width 156 height 20
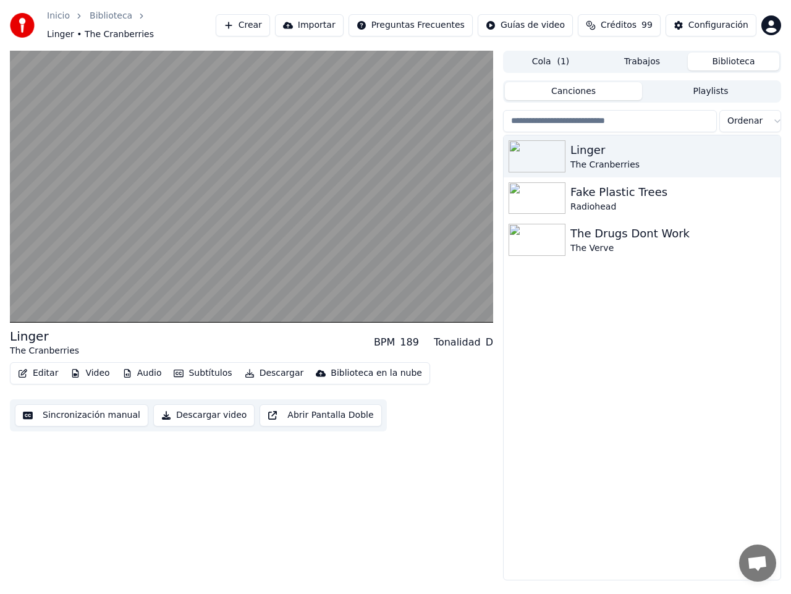
click at [194, 408] on button "Descargar video" at bounding box center [203, 415] width 101 height 22
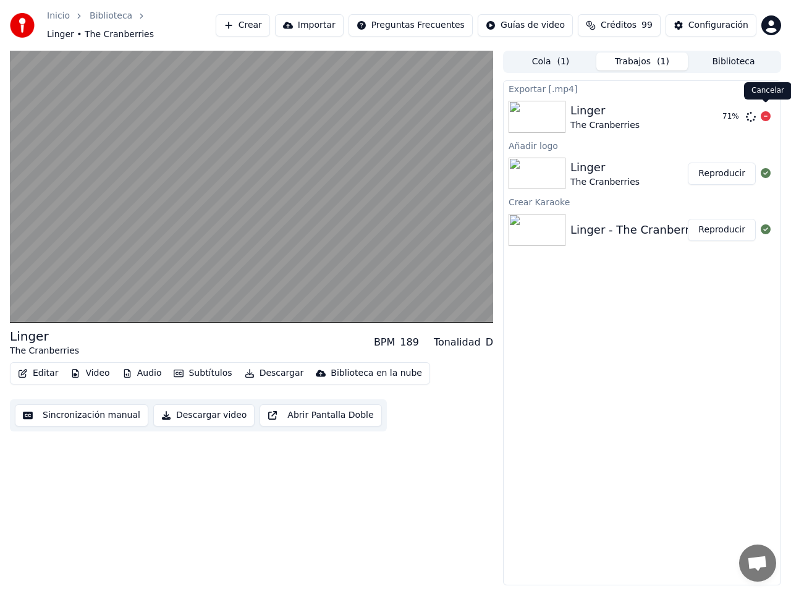
click at [766, 111] on icon at bounding box center [766, 116] width 10 height 10
click at [767, 111] on icon at bounding box center [766, 116] width 10 height 10
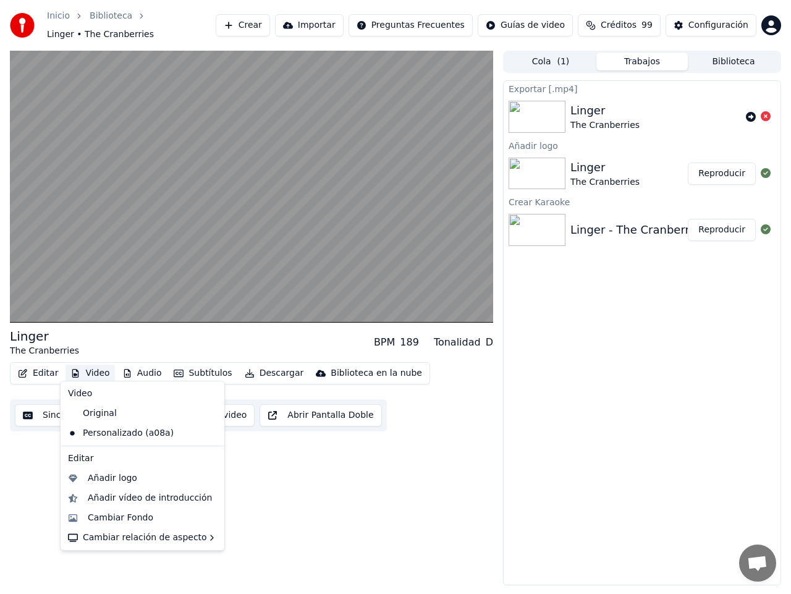
click at [82, 368] on button "Video" at bounding box center [89, 372] width 49 height 17
click at [124, 477] on div "Añadir logo" at bounding box center [112, 478] width 49 height 12
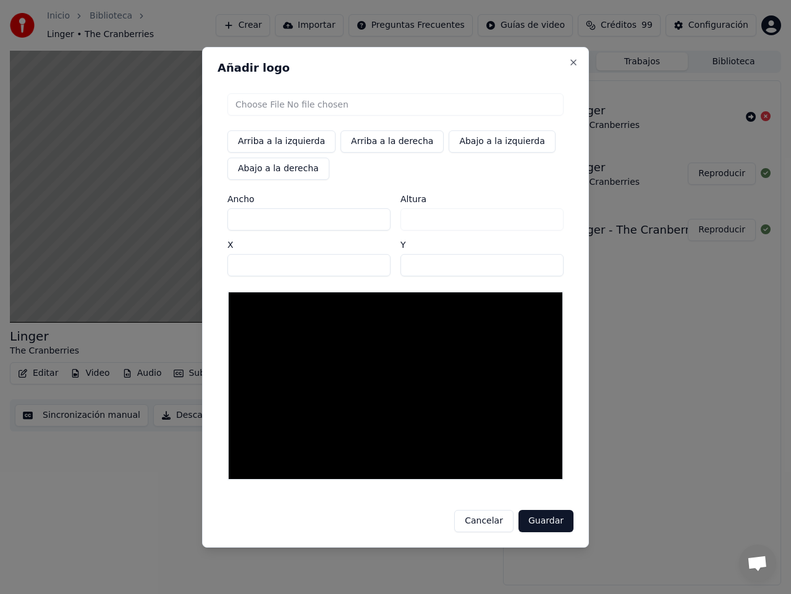
click at [263, 105] on input "file" at bounding box center [395, 104] width 336 height 22
type input "**********"
click at [385, 141] on button "Arriba a la derecha" at bounding box center [391, 141] width 103 height 22
type input "****"
click at [541, 522] on button "Guardar" at bounding box center [545, 521] width 55 height 22
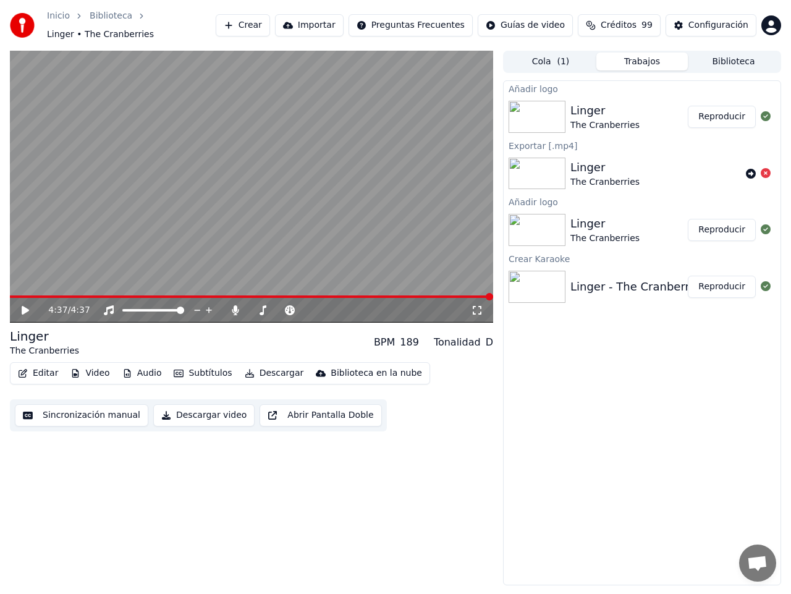
click at [722, 111] on button "Reproducir" at bounding box center [722, 117] width 68 height 22
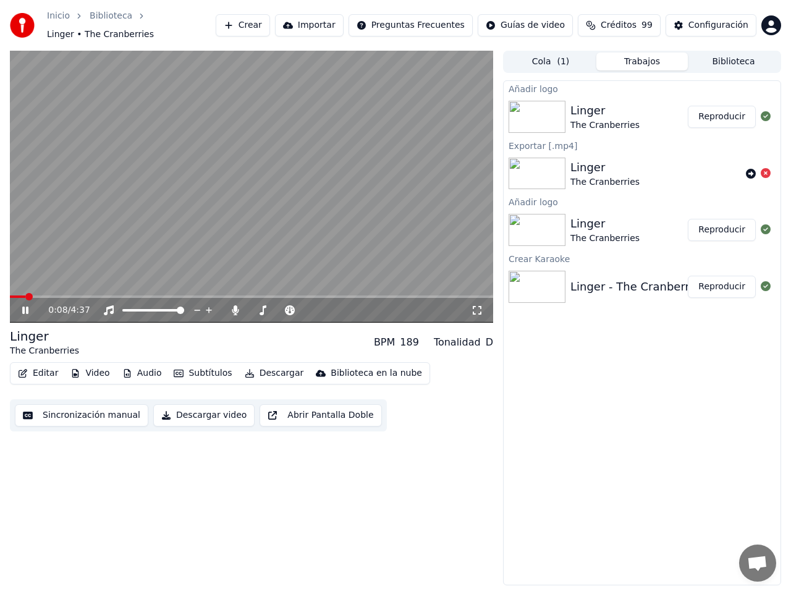
click at [25, 305] on icon at bounding box center [34, 310] width 28 height 10
click at [590, 221] on div "Linger" at bounding box center [604, 223] width 69 height 17
click at [539, 224] on img at bounding box center [536, 230] width 57 height 32
click at [764, 224] on icon at bounding box center [766, 229] width 10 height 10
click at [767, 224] on icon at bounding box center [766, 229] width 10 height 10
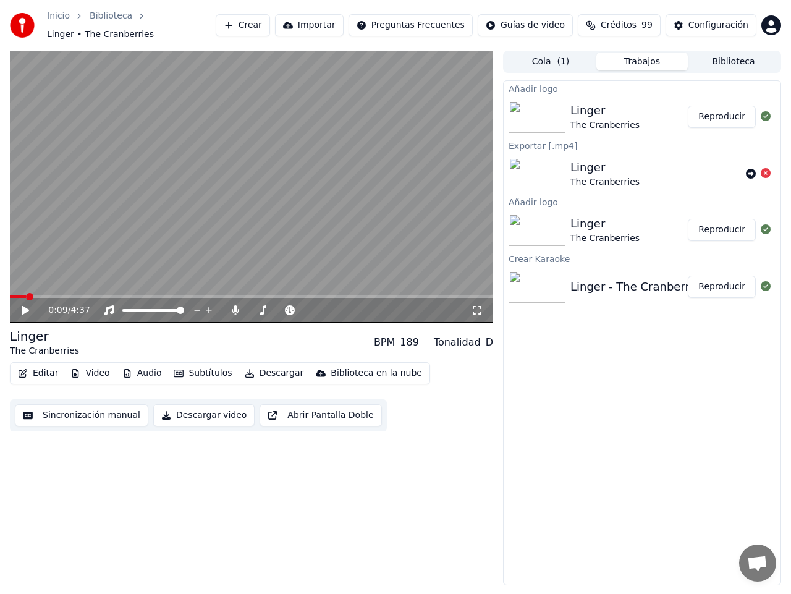
click at [720, 224] on button "Reproducir" at bounding box center [722, 230] width 68 height 22
click at [23, 306] on icon at bounding box center [25, 309] width 6 height 7
click at [725, 55] on button "Biblioteca" at bounding box center [733, 62] width 91 height 18
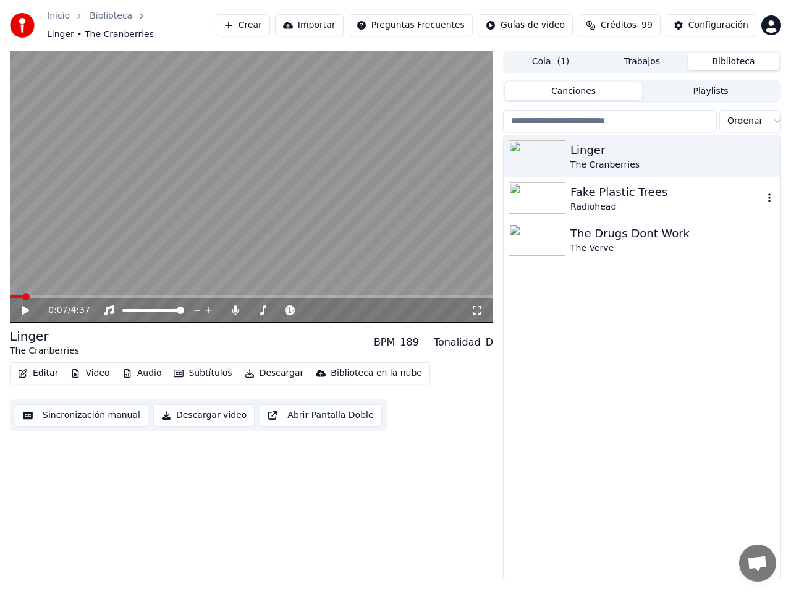
click at [573, 187] on div "Fake Plastic Trees" at bounding box center [666, 191] width 193 height 17
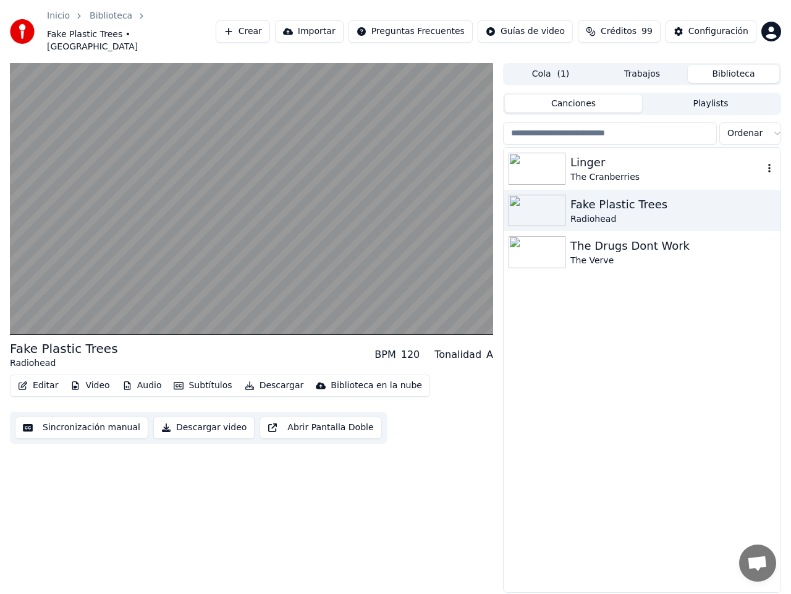
click at [563, 161] on img at bounding box center [536, 169] width 57 height 32
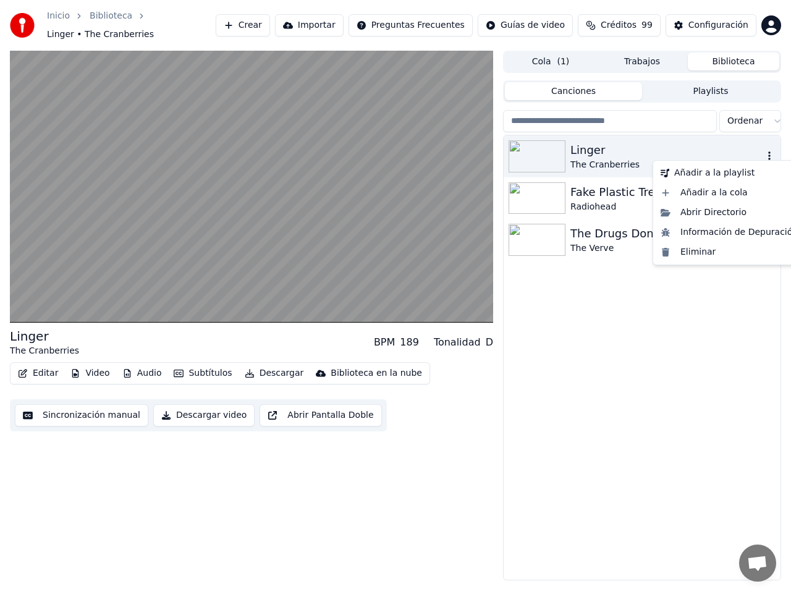
click at [771, 151] on icon "button" at bounding box center [769, 156] width 12 height 10
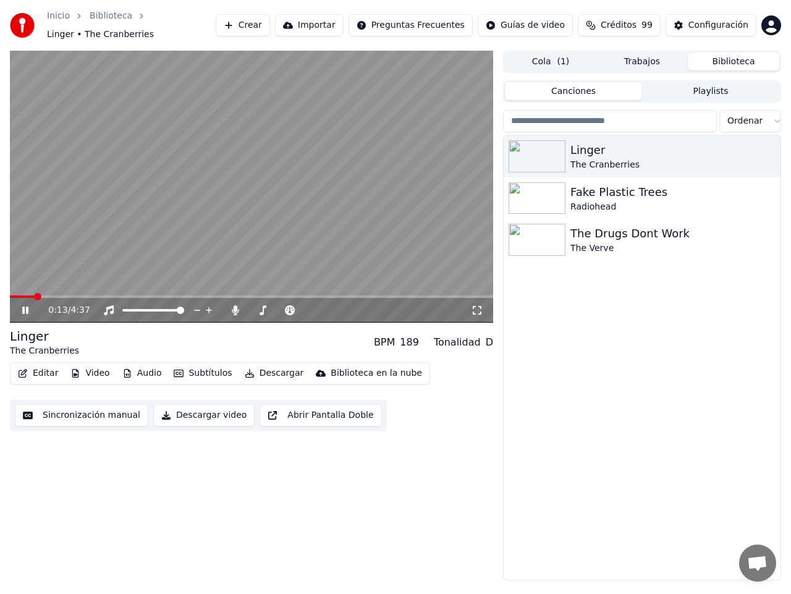
click at [26, 305] on icon at bounding box center [34, 310] width 28 height 10
click at [559, 150] on img at bounding box center [536, 156] width 57 height 32
click at [80, 368] on button "Video" at bounding box center [89, 372] width 49 height 17
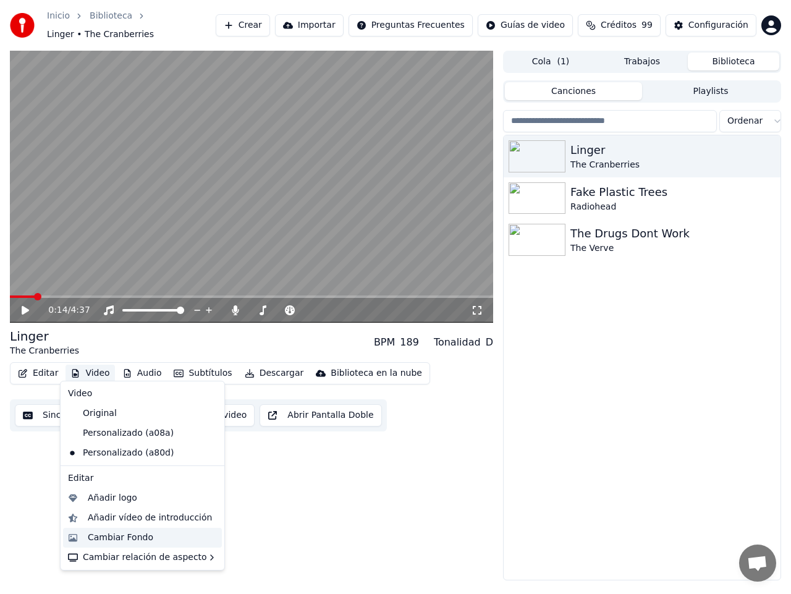
click at [125, 535] on div "Cambiar Fondo" at bounding box center [120, 537] width 65 height 12
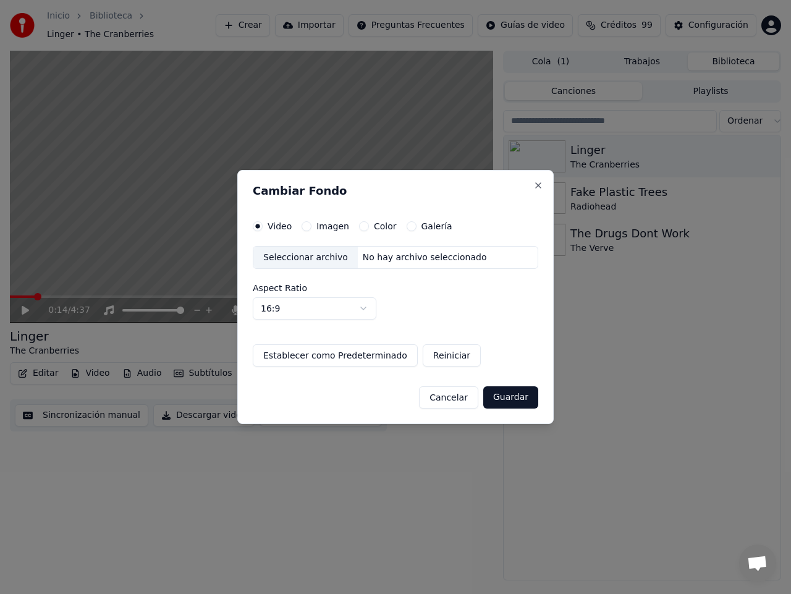
click at [452, 398] on button "Cancelar" at bounding box center [448, 397] width 59 height 22
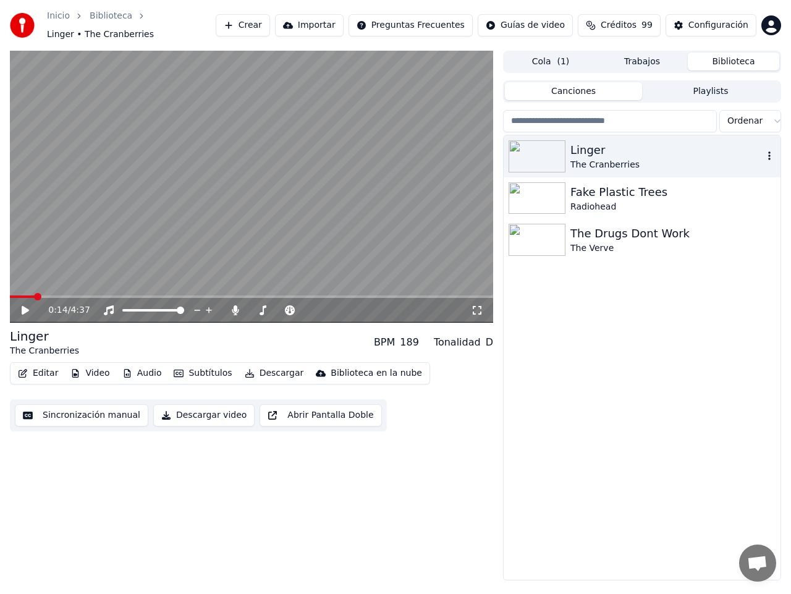
click at [538, 151] on img at bounding box center [536, 156] width 57 height 32
click at [534, 140] on img at bounding box center [536, 156] width 57 height 32
click at [628, 54] on button "Trabajos" at bounding box center [641, 62] width 91 height 18
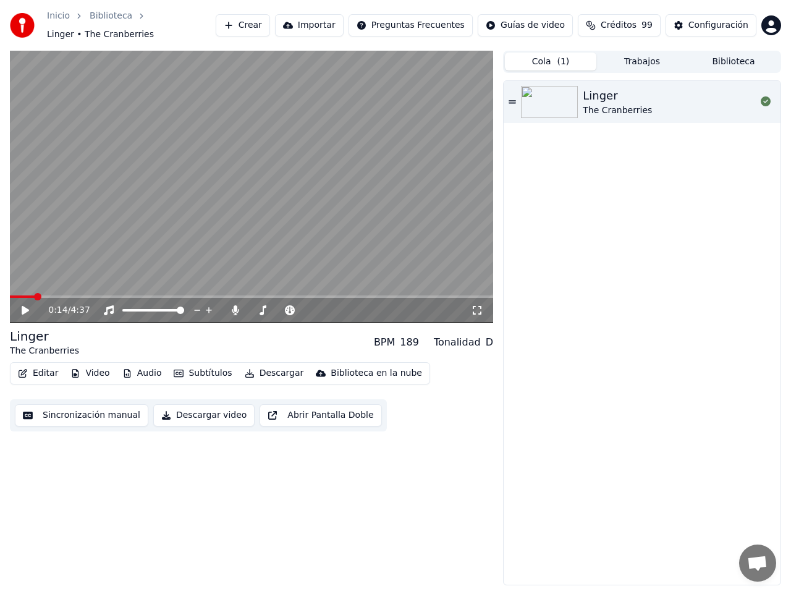
click at [541, 56] on button "Cola ( 1 )" at bounding box center [550, 62] width 91 height 18
click at [514, 98] on icon at bounding box center [511, 102] width 7 height 9
click at [510, 98] on icon at bounding box center [511, 102] width 7 height 9
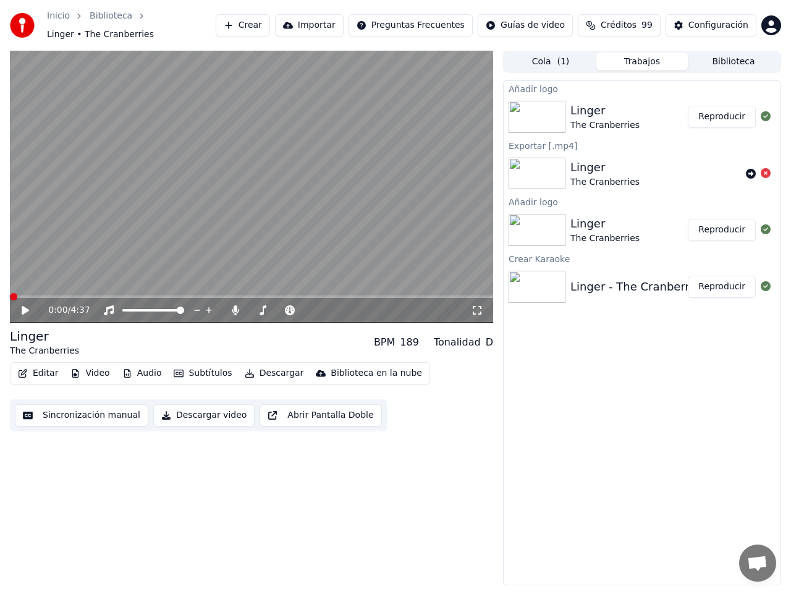
click at [633, 58] on button "Trabajos" at bounding box center [641, 62] width 91 height 18
click at [25, 305] on icon at bounding box center [34, 310] width 28 height 10
click at [546, 219] on img at bounding box center [536, 230] width 57 height 32
click at [548, 219] on img at bounding box center [536, 230] width 57 height 32
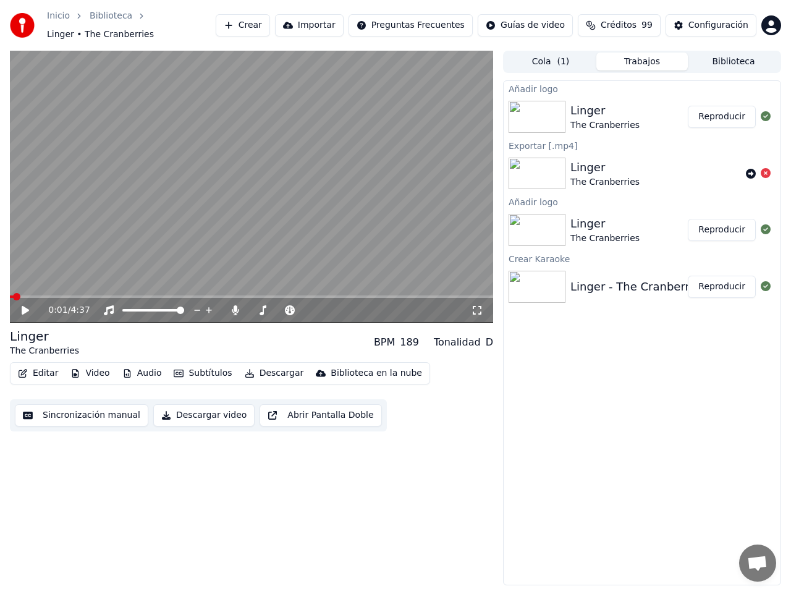
click at [548, 219] on img at bounding box center [536, 230] width 57 height 32
click at [549, 219] on img at bounding box center [536, 230] width 57 height 32
click at [581, 285] on div "Linger - The Cranberries" at bounding box center [637, 286] width 135 height 17
click at [579, 285] on div "Linger - The Cranberries" at bounding box center [637, 286] width 135 height 17
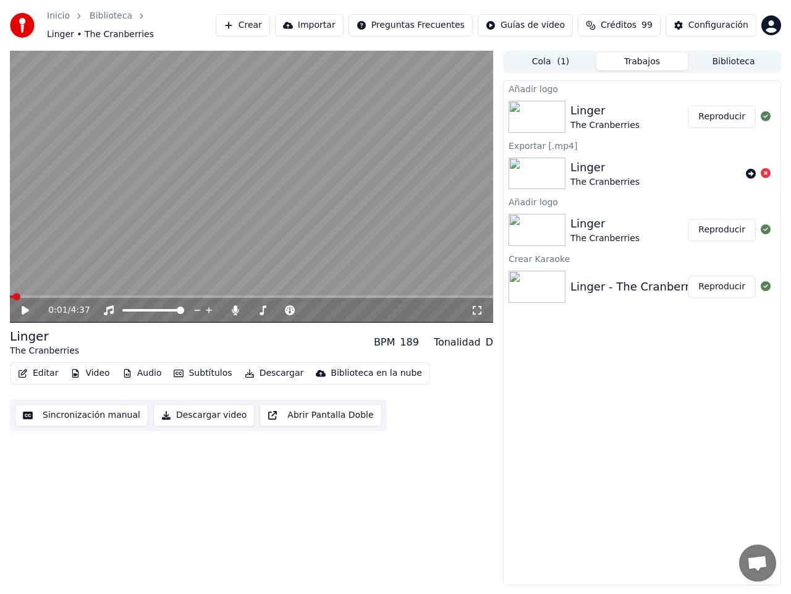
click at [579, 286] on div "Linger - The Cranberries" at bounding box center [637, 286] width 135 height 17
click at [729, 283] on button "Reproducir" at bounding box center [722, 287] width 68 height 22
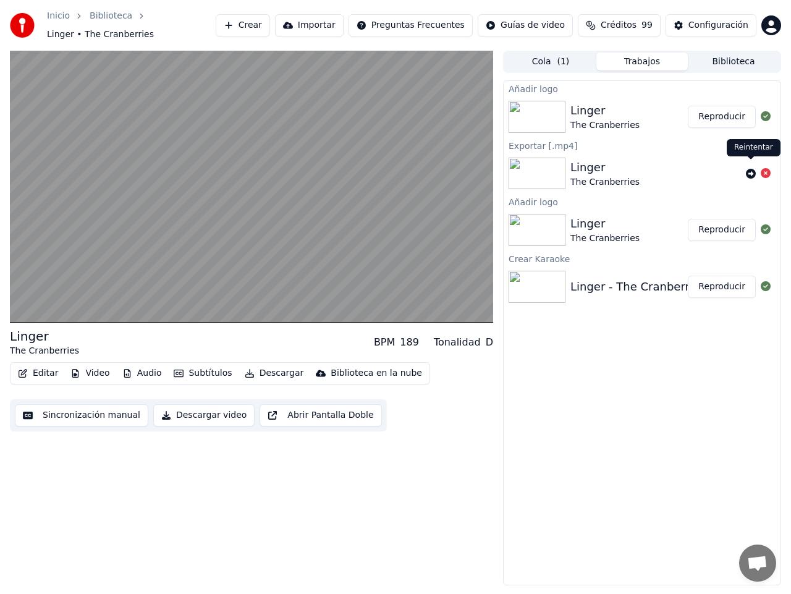
click at [748, 169] on icon at bounding box center [751, 174] width 10 height 10
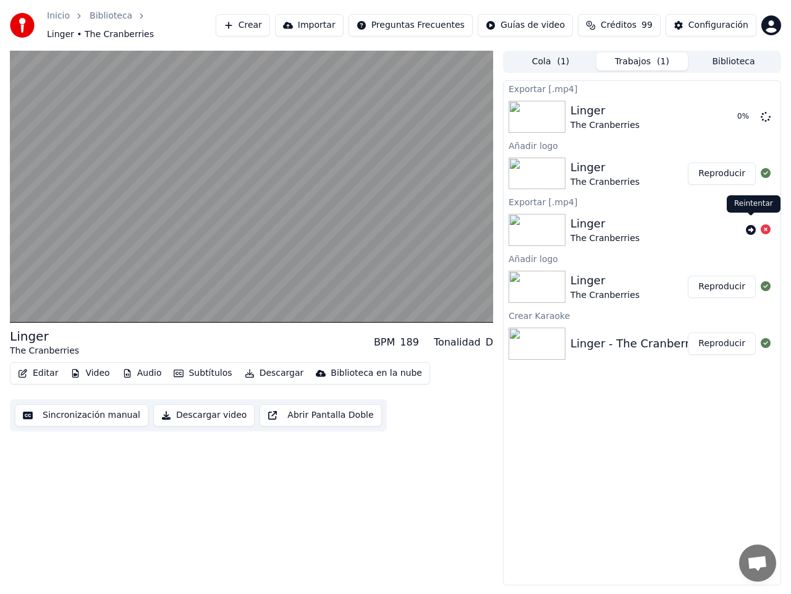
click at [750, 225] on icon at bounding box center [751, 230] width 10 height 10
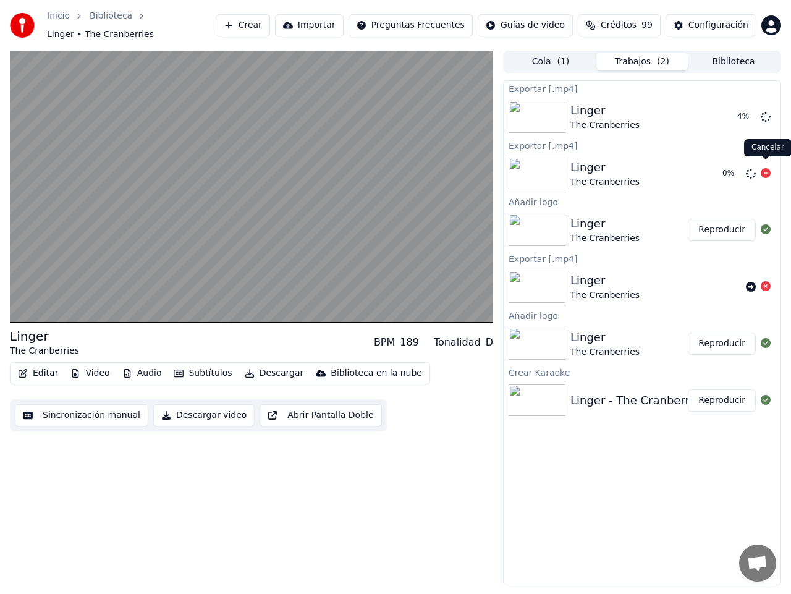
click at [765, 168] on icon at bounding box center [766, 173] width 10 height 10
click at [767, 111] on icon at bounding box center [766, 116] width 10 height 10
click at [553, 392] on img at bounding box center [536, 400] width 57 height 32
click at [765, 395] on icon at bounding box center [766, 400] width 10 height 10
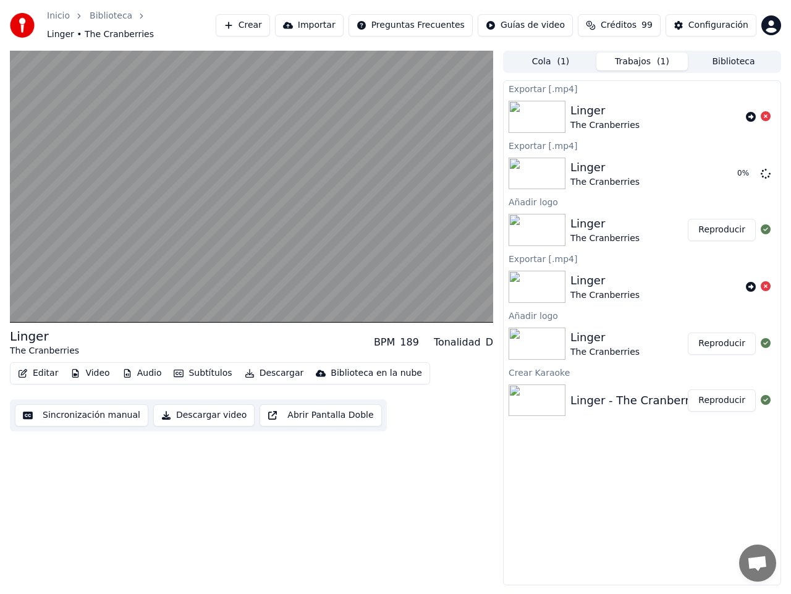
click at [765, 395] on icon at bounding box center [766, 400] width 10 height 10
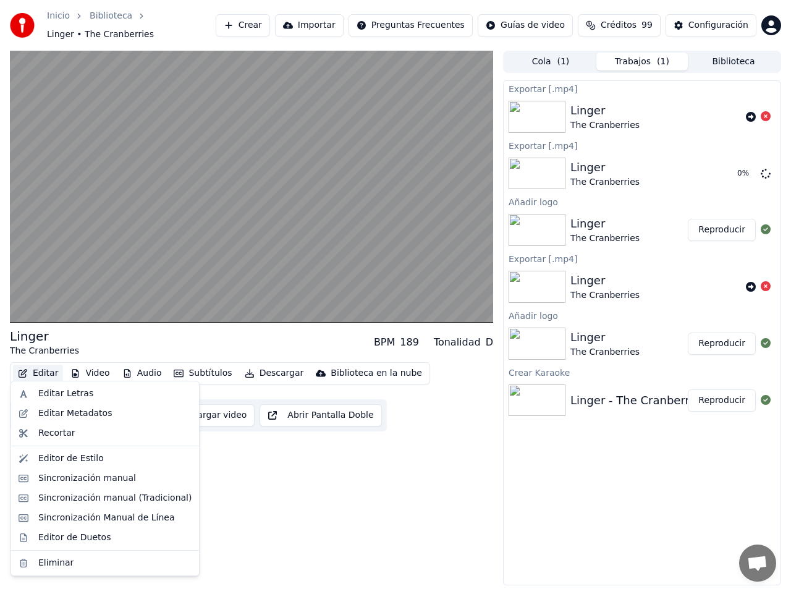
click at [33, 366] on button "Editar" at bounding box center [38, 372] width 50 height 17
click at [75, 537] on div "Editor de Duetos" at bounding box center [74, 537] width 72 height 12
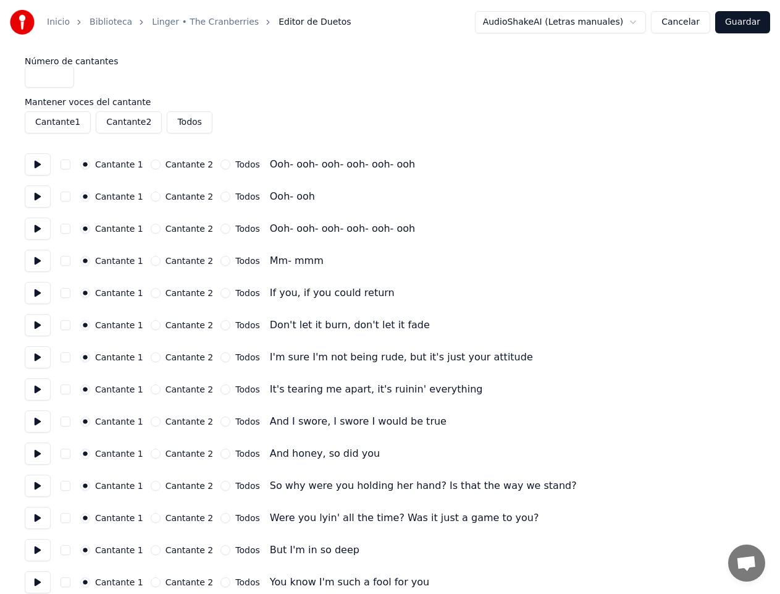
click at [687, 22] on button "Cancelar" at bounding box center [680, 22] width 59 height 22
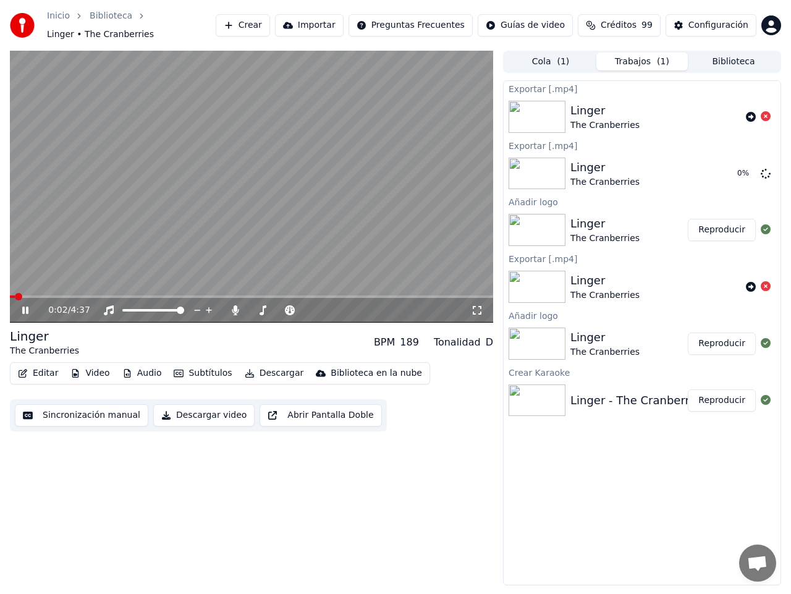
click at [23, 306] on icon at bounding box center [25, 309] width 6 height 7
click at [35, 368] on button "Editar" at bounding box center [38, 372] width 50 height 17
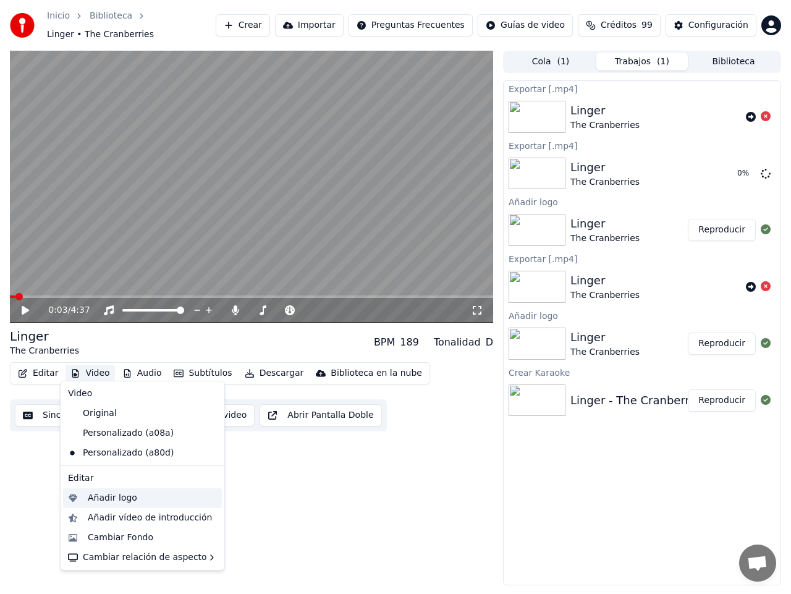
click at [104, 495] on div "Añadir logo" at bounding box center [112, 498] width 49 height 12
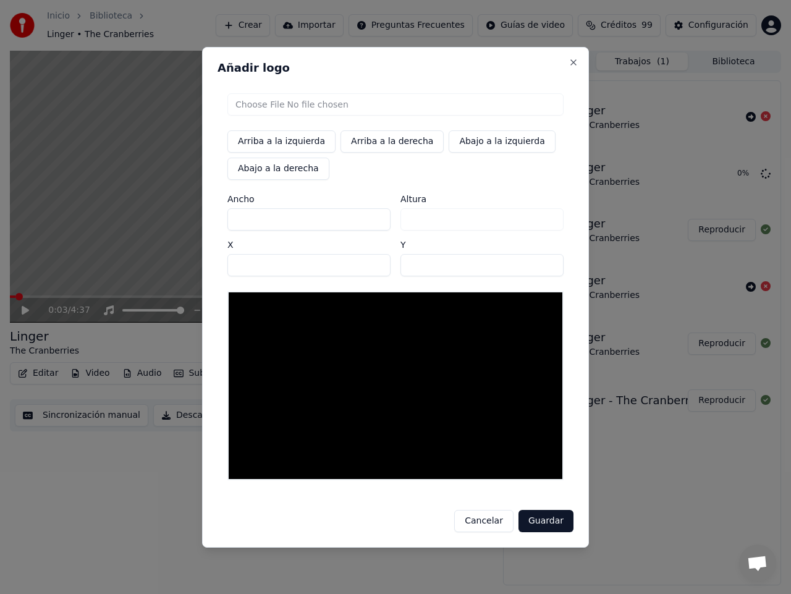
click at [293, 105] on input "file" at bounding box center [395, 104] width 336 height 22
type input "**********"
click at [360, 145] on button "Arriba a la derecha" at bounding box center [391, 141] width 103 height 22
type input "****"
click at [495, 520] on button "Cancelar" at bounding box center [483, 521] width 59 height 22
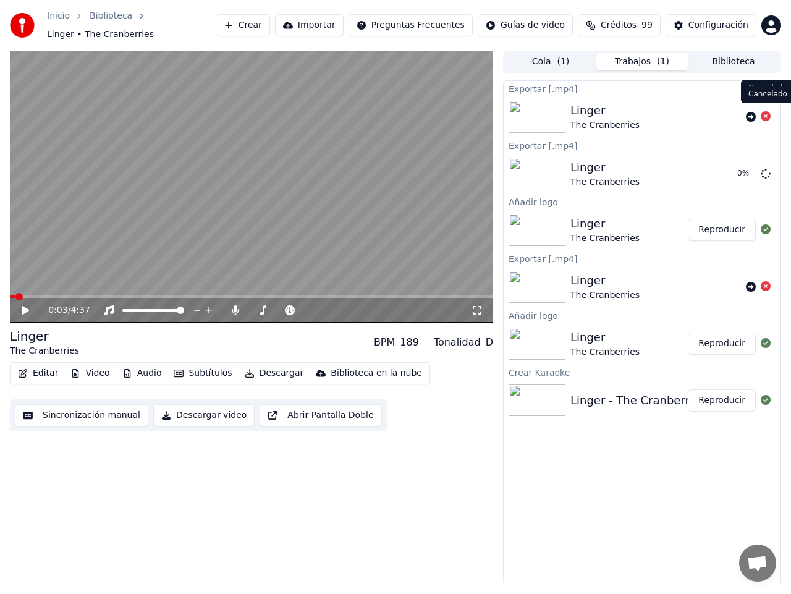
click at [766, 111] on icon at bounding box center [766, 116] width 10 height 10
click at [299, 409] on button "Abrir Pantalla Doble" at bounding box center [320, 415] width 122 height 22
click at [26, 305] on icon at bounding box center [34, 310] width 28 height 10
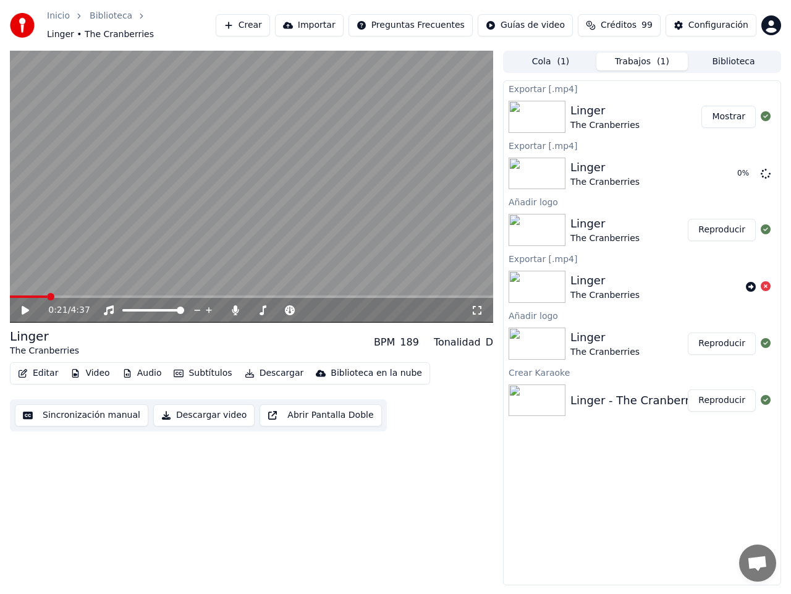
click at [727, 109] on button "Mostrar" at bounding box center [728, 117] width 54 height 22
click at [716, 222] on button "Reproducir" at bounding box center [722, 230] width 68 height 22
click at [27, 306] on icon at bounding box center [25, 309] width 6 height 7
click at [180, 410] on button "Descargar video" at bounding box center [203, 415] width 101 height 22
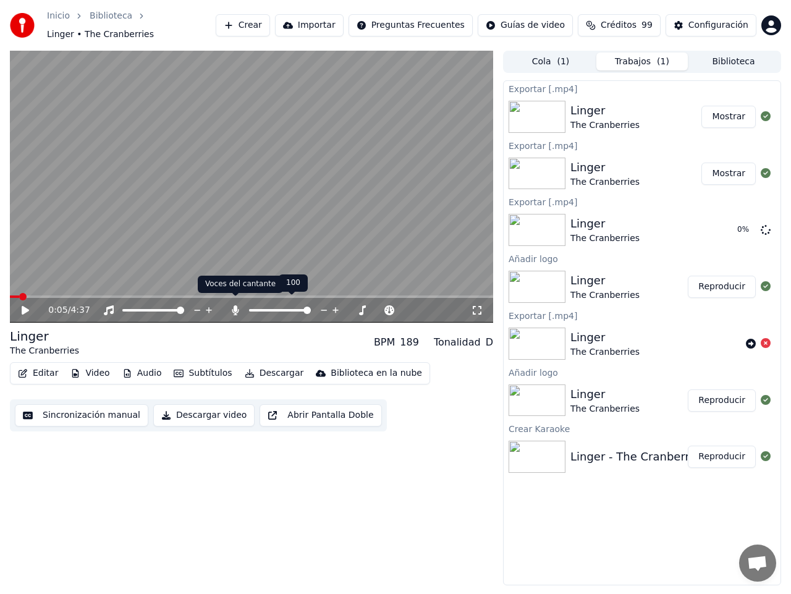
click at [235, 305] on icon at bounding box center [235, 310] width 7 height 10
click at [22, 306] on icon at bounding box center [25, 310] width 7 height 9
click at [23, 306] on icon at bounding box center [25, 309] width 6 height 7
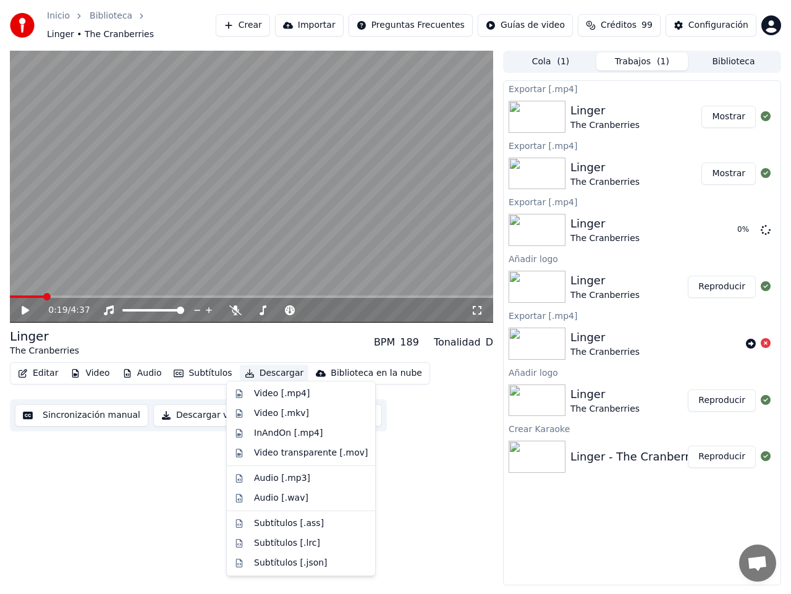
click at [268, 367] on button "Descargar" at bounding box center [274, 372] width 69 height 17
click at [294, 394] on div "Video [.mp4]" at bounding box center [282, 393] width 56 height 12
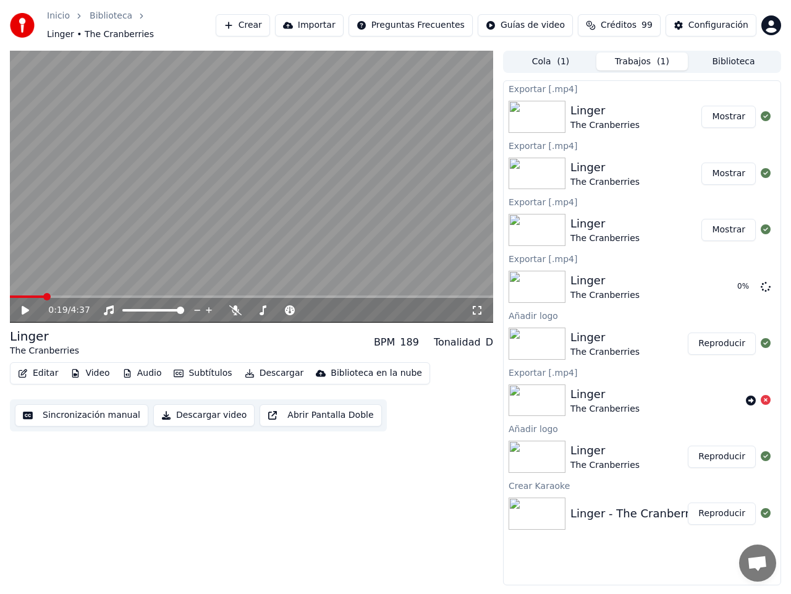
click at [736, 111] on button "Mostrar" at bounding box center [728, 117] width 54 height 22
click at [617, 22] on span "Créditos" at bounding box center [618, 25] width 36 height 12
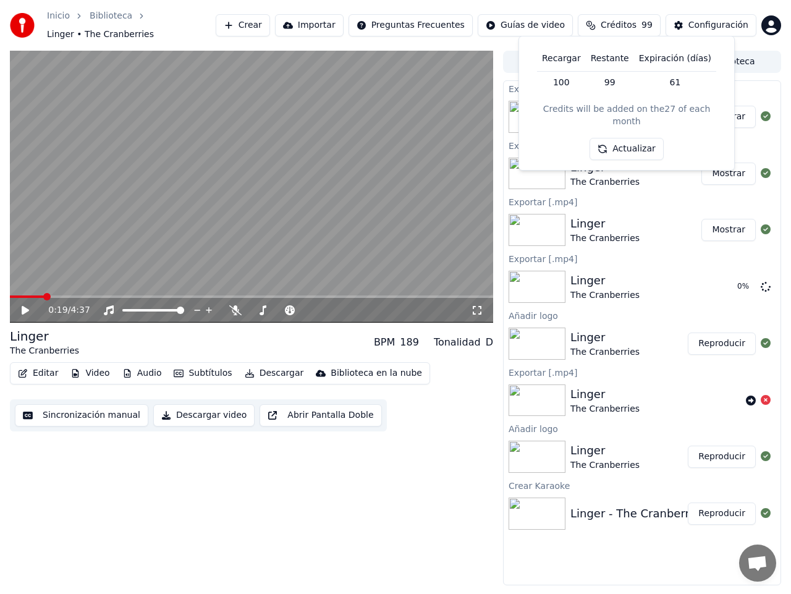
click at [638, 138] on button "Actualizar" at bounding box center [626, 149] width 74 height 22
click at [414, 459] on div "0:19 / 4:37 Linger The Cranberries BPM 189 Tonalidad D Editar Video Audio Subtí…" at bounding box center [251, 318] width 483 height 534
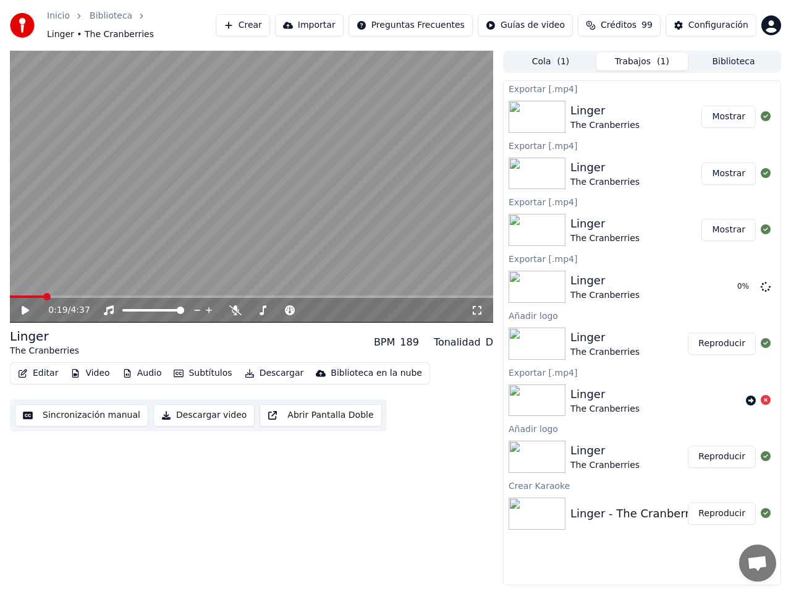
click at [718, 56] on button "Biblioteca" at bounding box center [733, 62] width 91 height 18
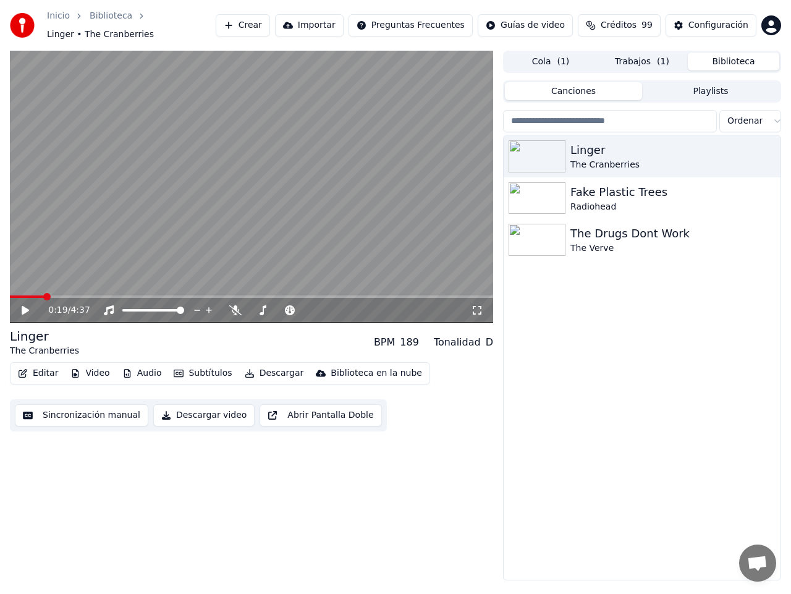
click at [49, 21] on link "Inicio" at bounding box center [58, 16] width 23 height 12
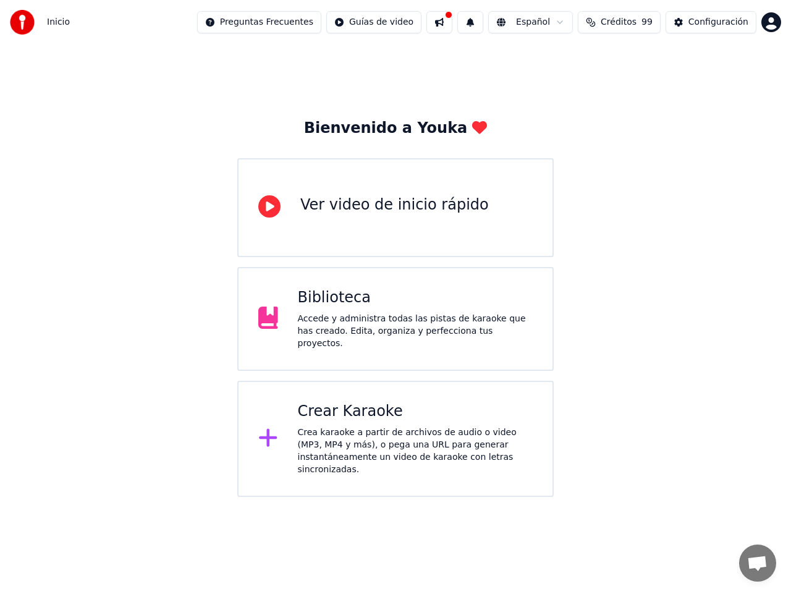
click at [358, 410] on div "Crear Karaoke" at bounding box center [415, 412] width 235 height 20
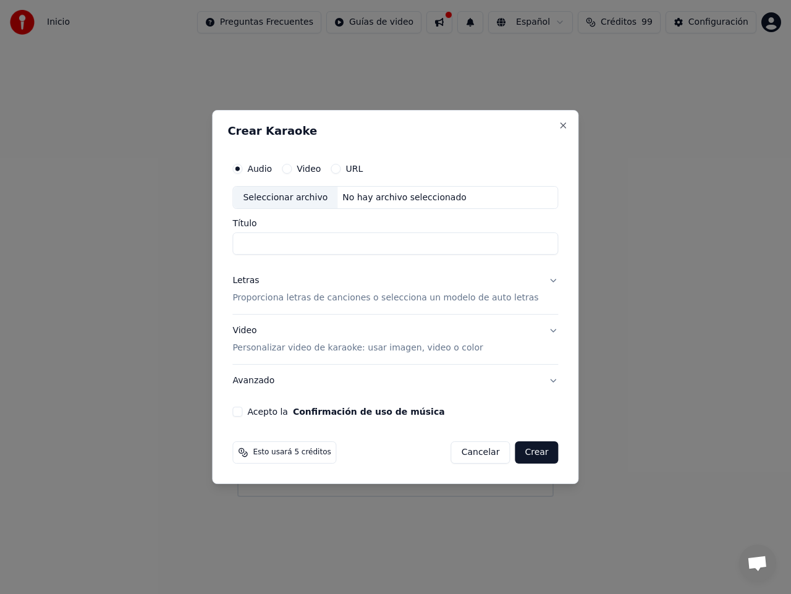
click at [308, 196] on div "Seleccionar archivo" at bounding box center [285, 198] width 104 height 22
click at [383, 243] on input "**********" at bounding box center [395, 244] width 326 height 22
drag, startPoint x: 471, startPoint y: 244, endPoint x: 368, endPoint y: 240, distance: 103.2
click at [368, 240] on input "**********" at bounding box center [395, 244] width 326 height 22
type input "**********"
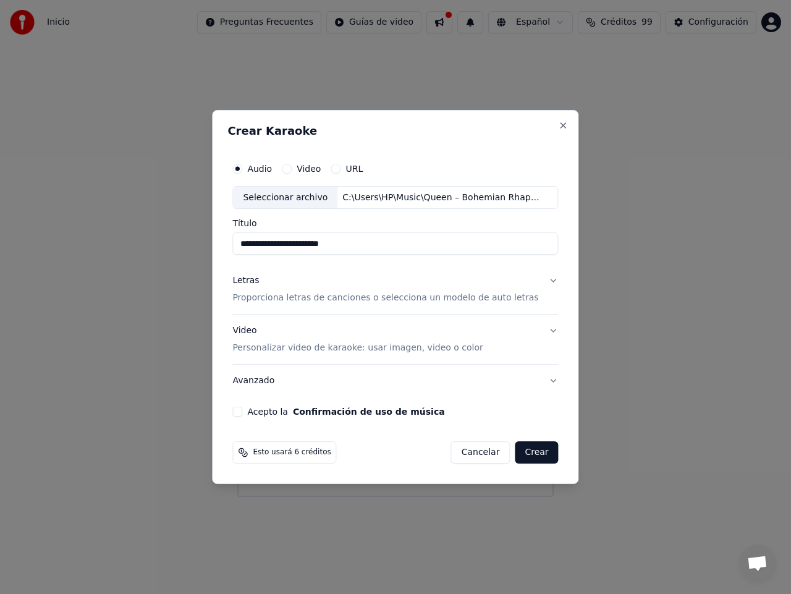
click at [312, 297] on p "Proporciona letras de canciones o selecciona un modelo de auto letras" at bounding box center [385, 298] width 306 height 12
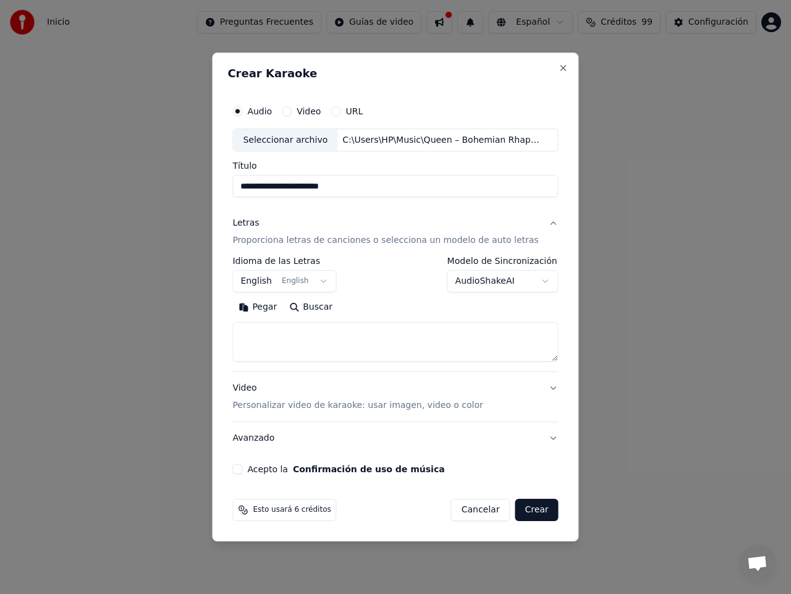
click at [323, 306] on button "Buscar" at bounding box center [311, 308] width 56 height 20
type textarea "**********"
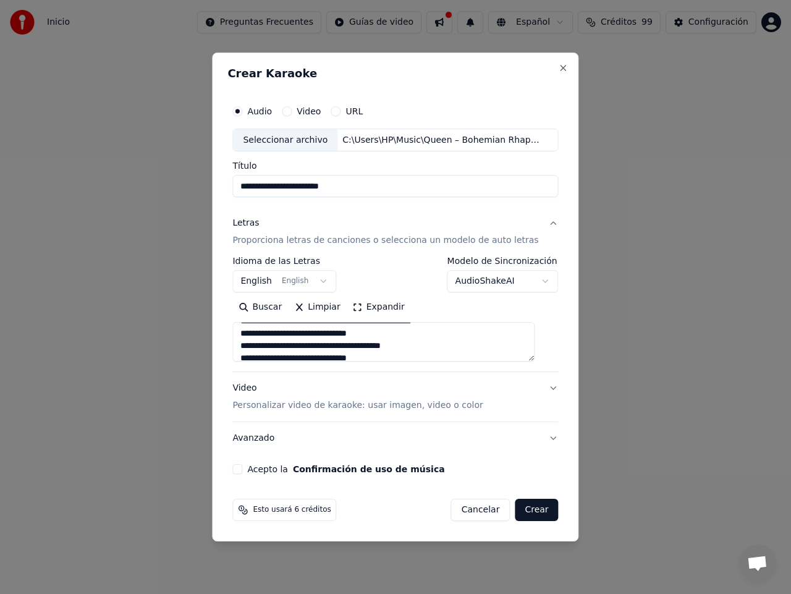
click at [422, 238] on p "Proporciona letras de canciones o selecciona un modelo de auto letras" at bounding box center [385, 241] width 306 height 12
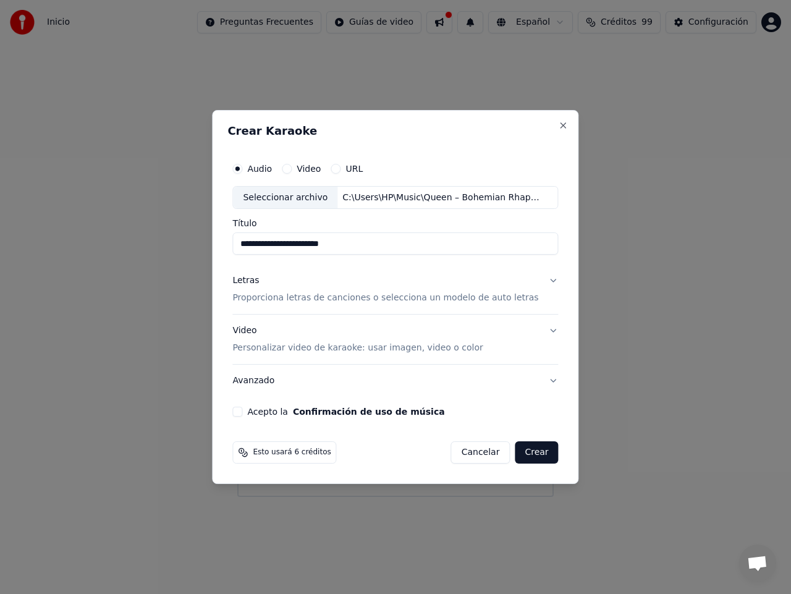
click at [356, 297] on p "Proporciona letras de canciones o selecciona un modelo de auto letras" at bounding box center [385, 298] width 306 height 12
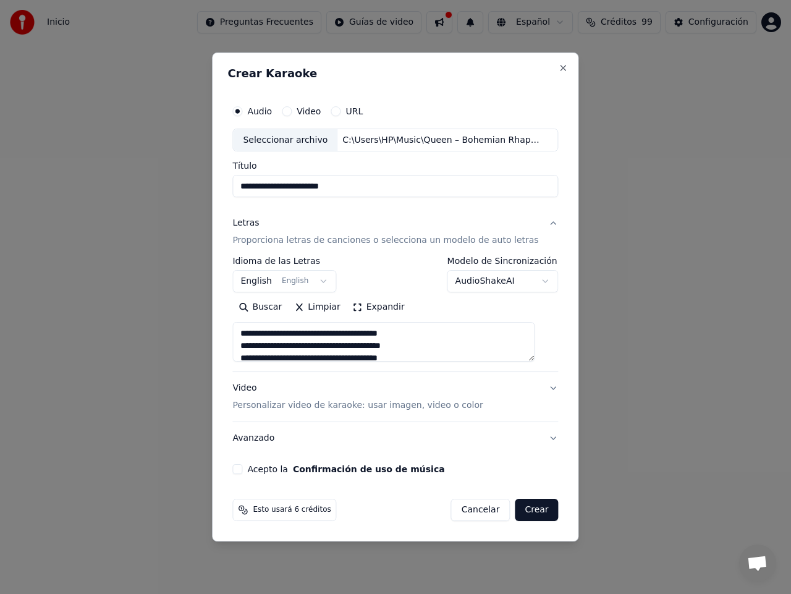
click at [536, 279] on body "**********" at bounding box center [395, 248] width 791 height 497
click at [541, 387] on button "Video Personalizar video de karaoke: usar imagen, video o color" at bounding box center [395, 397] width 326 height 49
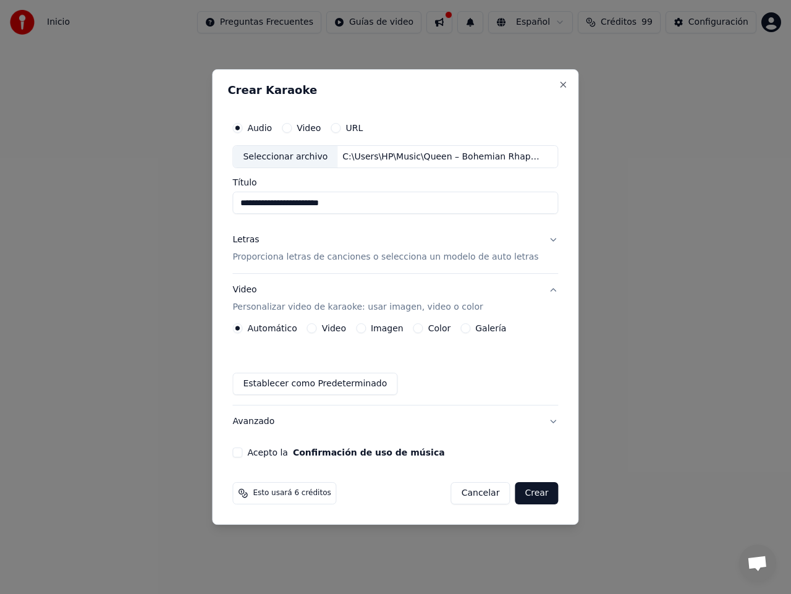
click at [366, 329] on button "Imagen" at bounding box center [361, 328] width 10 height 10
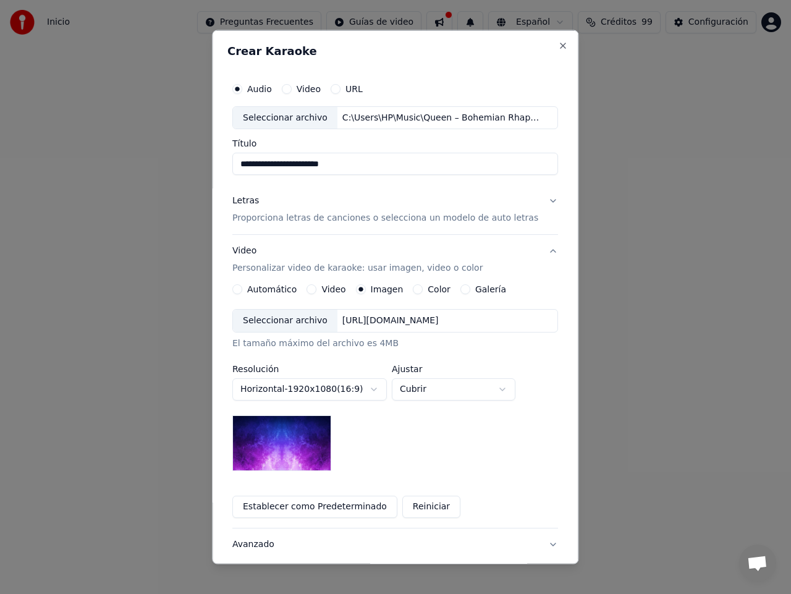
click at [281, 321] on div "Seleccionar archivo" at bounding box center [285, 321] width 104 height 22
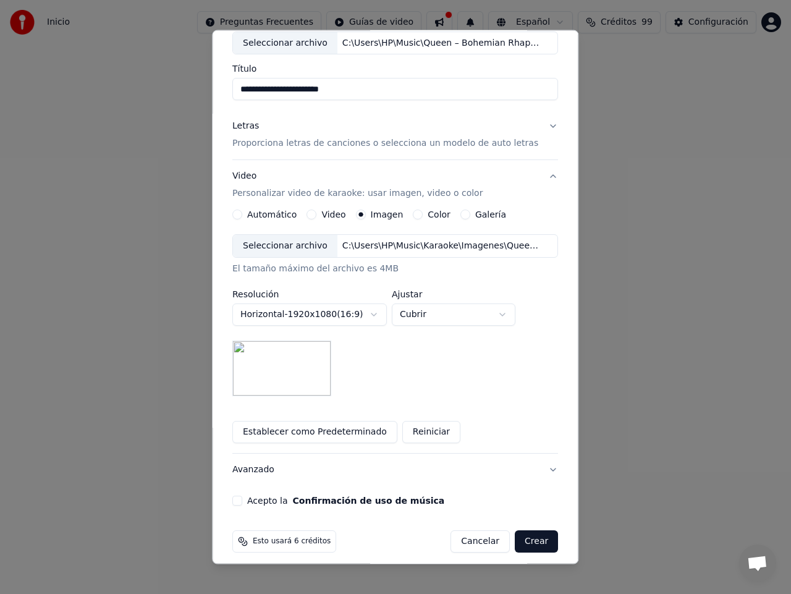
scroll to position [83, 0]
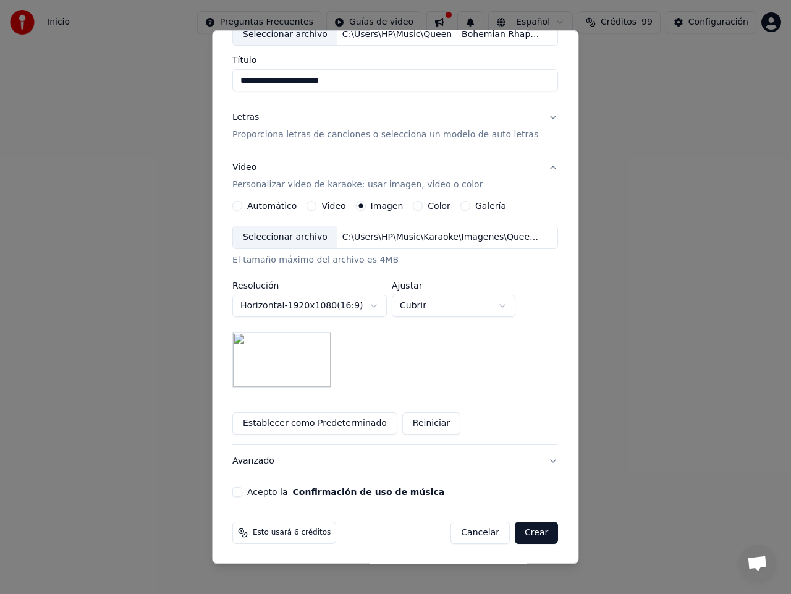
click at [242, 490] on button "Acepto la Confirmación de uso de música" at bounding box center [237, 492] width 10 height 10
click at [518, 531] on button "Crear" at bounding box center [536, 532] width 43 height 22
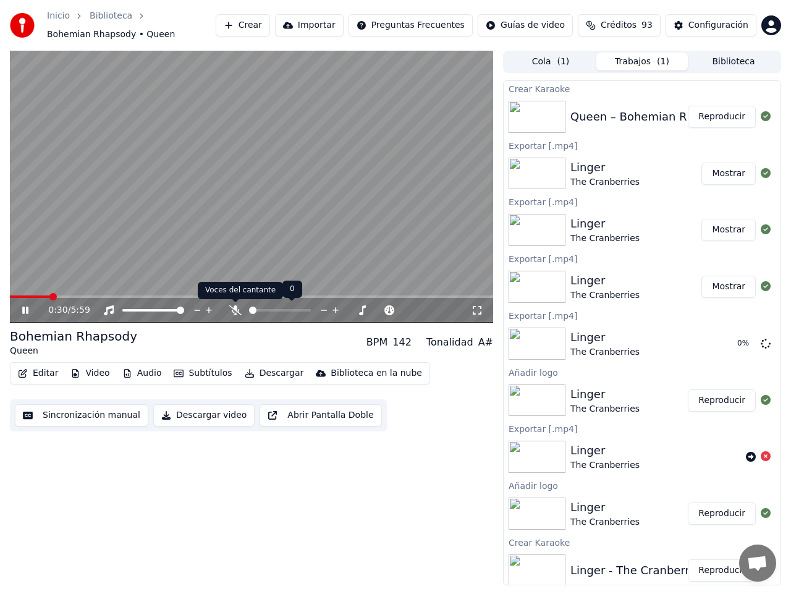
click at [238, 310] on icon at bounding box center [235, 310] width 12 height 10
click at [25, 308] on icon at bounding box center [25, 309] width 6 height 7
click at [95, 371] on button "Video" at bounding box center [89, 372] width 49 height 17
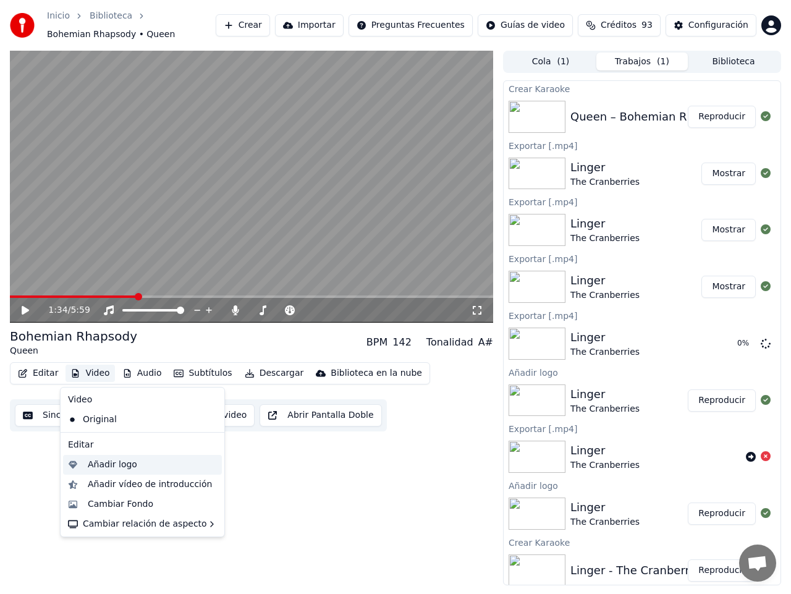
click at [112, 462] on div "Añadir logo" at bounding box center [112, 464] width 49 height 12
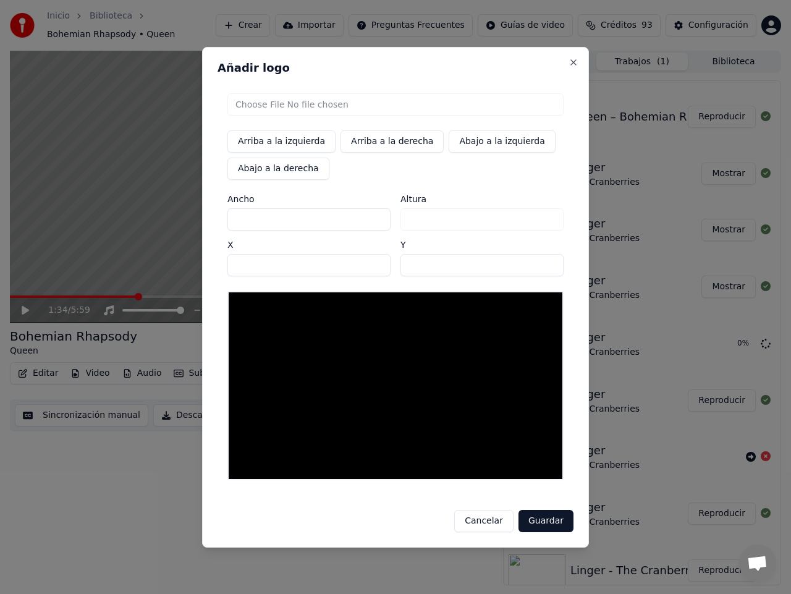
click at [264, 104] on input "file" at bounding box center [395, 104] width 336 height 22
type input "**********"
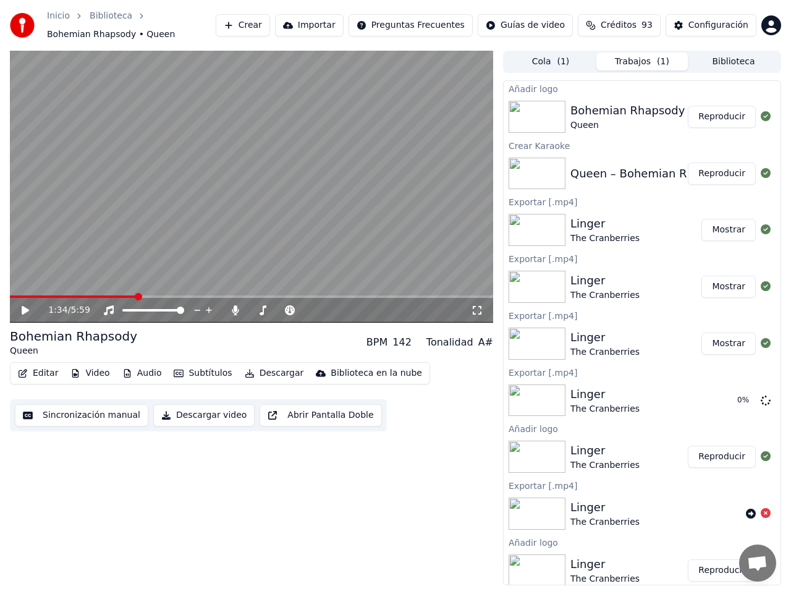
click at [709, 119] on button "Reproducir" at bounding box center [722, 117] width 68 height 22
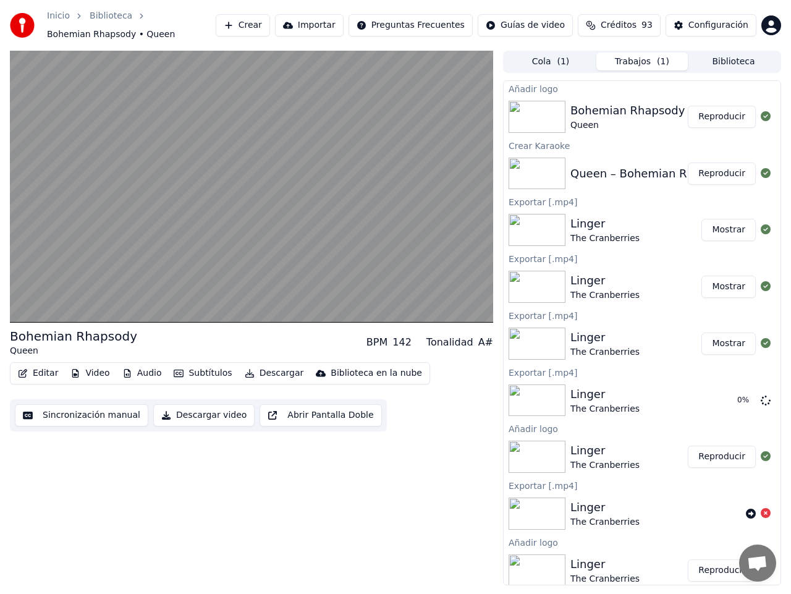
click at [204, 417] on button "Descargar video" at bounding box center [203, 415] width 101 height 22
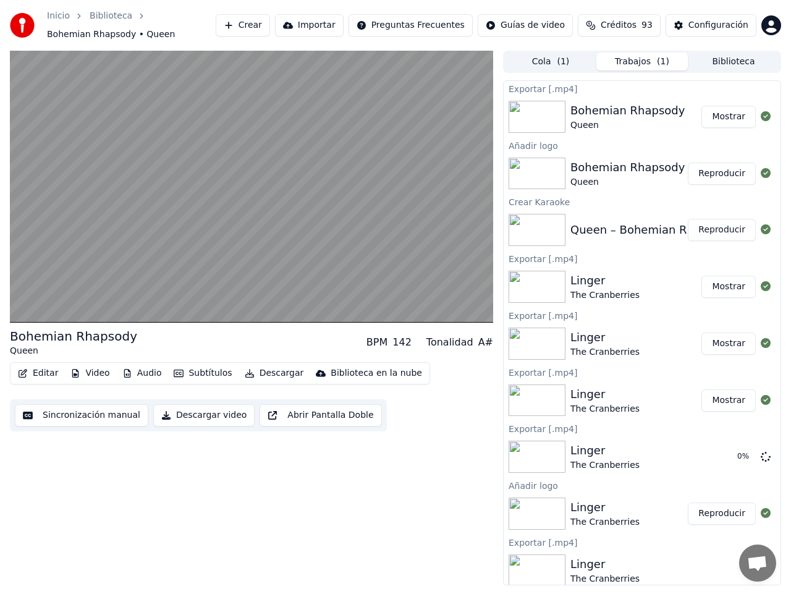
click at [93, 374] on button "Video" at bounding box center [89, 372] width 49 height 17
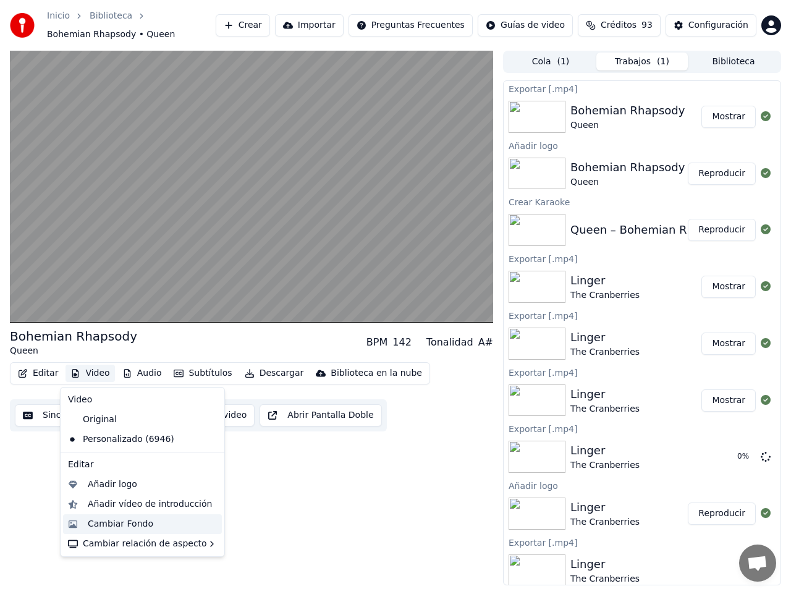
click at [126, 523] on div "Cambiar Fondo" at bounding box center [120, 524] width 65 height 12
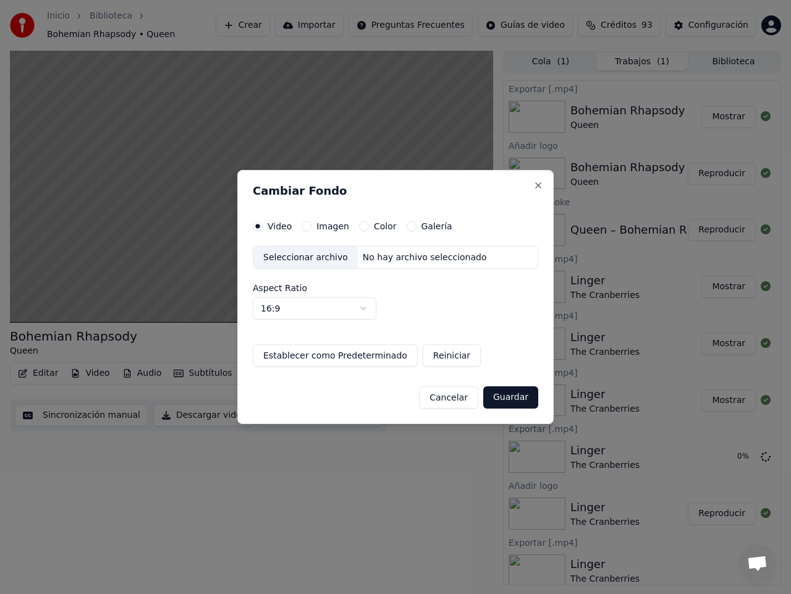
click at [325, 229] on label "Imagen" at bounding box center [332, 226] width 33 height 9
click at [311, 229] on button "Imagen" at bounding box center [306, 226] width 10 height 10
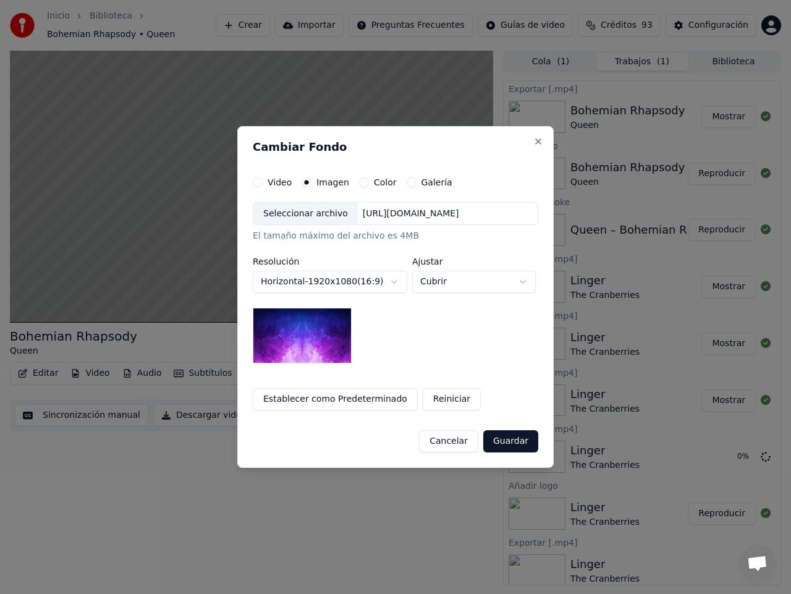
click at [289, 213] on div "Seleccionar archivo" at bounding box center [305, 214] width 104 height 22
click at [463, 440] on button "Cancelar" at bounding box center [448, 441] width 59 height 22
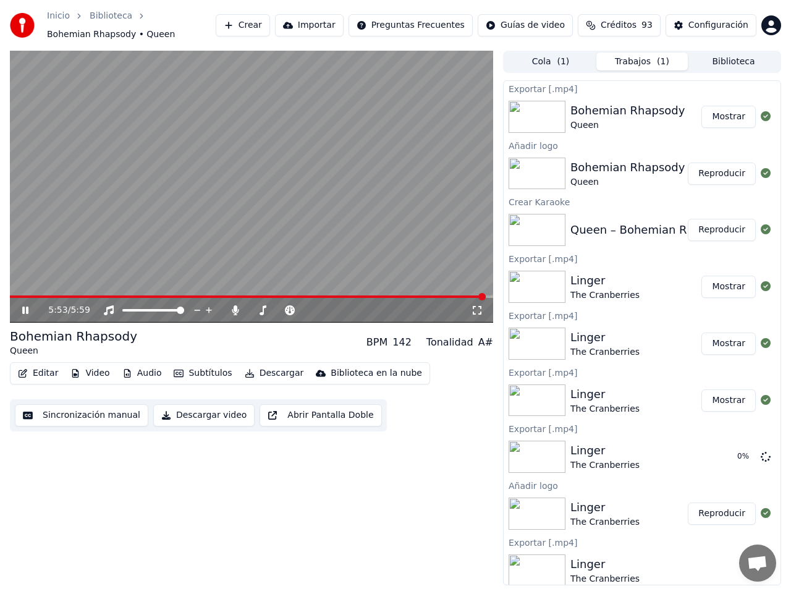
click at [23, 309] on icon at bounding box center [25, 309] width 6 height 7
click at [93, 371] on button "Video" at bounding box center [89, 372] width 49 height 17
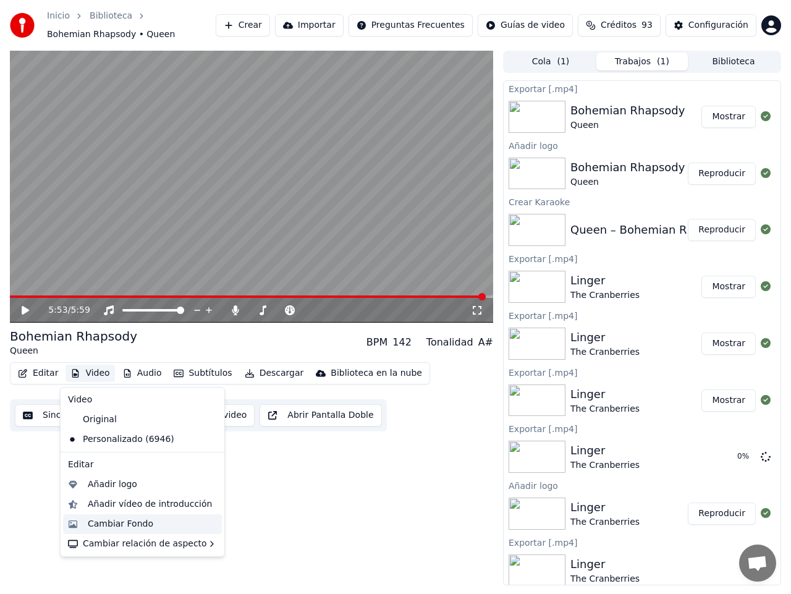
click at [115, 523] on div "Cambiar Fondo" at bounding box center [120, 524] width 65 height 12
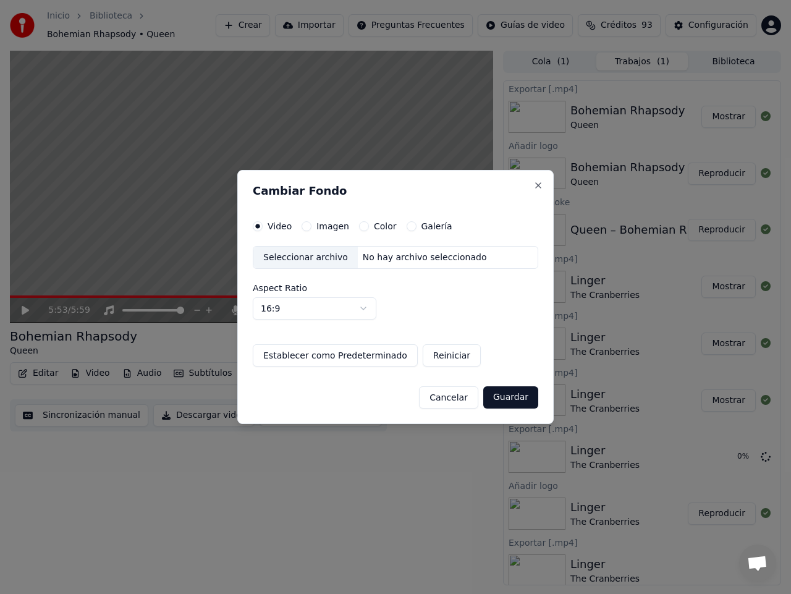
click at [330, 228] on label "Imagen" at bounding box center [332, 226] width 33 height 9
click at [311, 228] on button "Imagen" at bounding box center [306, 226] width 10 height 10
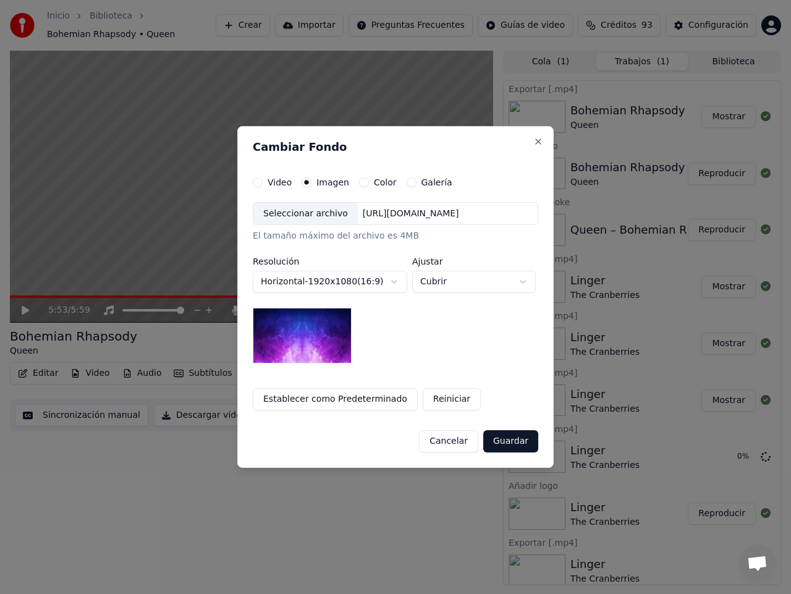
click at [302, 212] on div "Seleccionar archivo" at bounding box center [305, 214] width 104 height 22
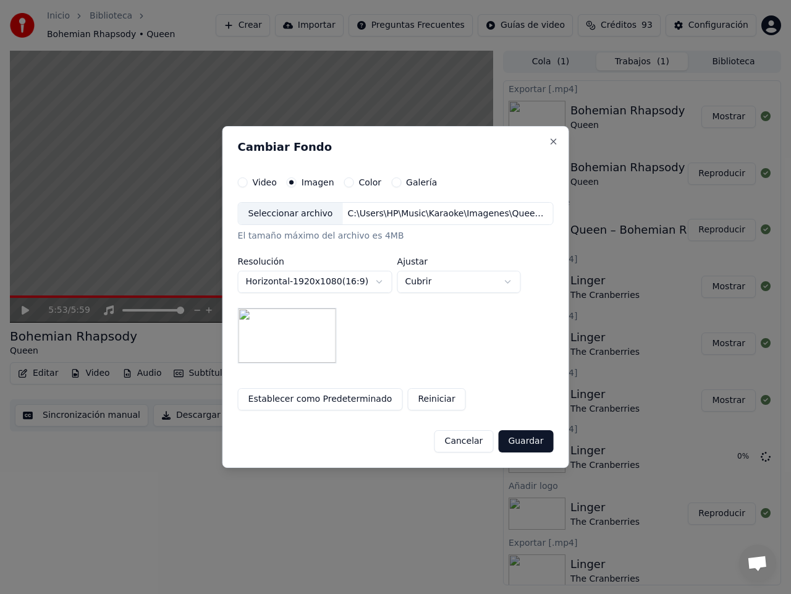
click at [524, 441] on button "Guardar" at bounding box center [525, 441] width 55 height 22
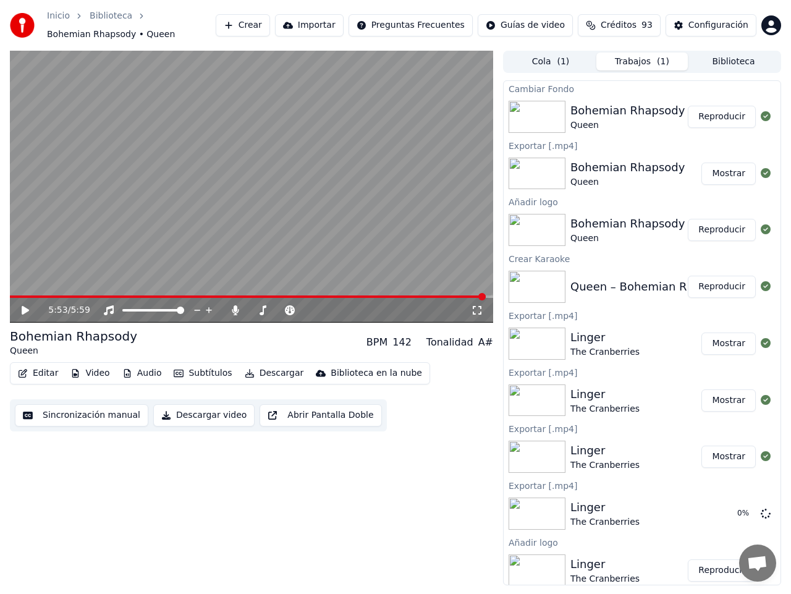
click at [718, 119] on button "Reproducir" at bounding box center [722, 117] width 68 height 22
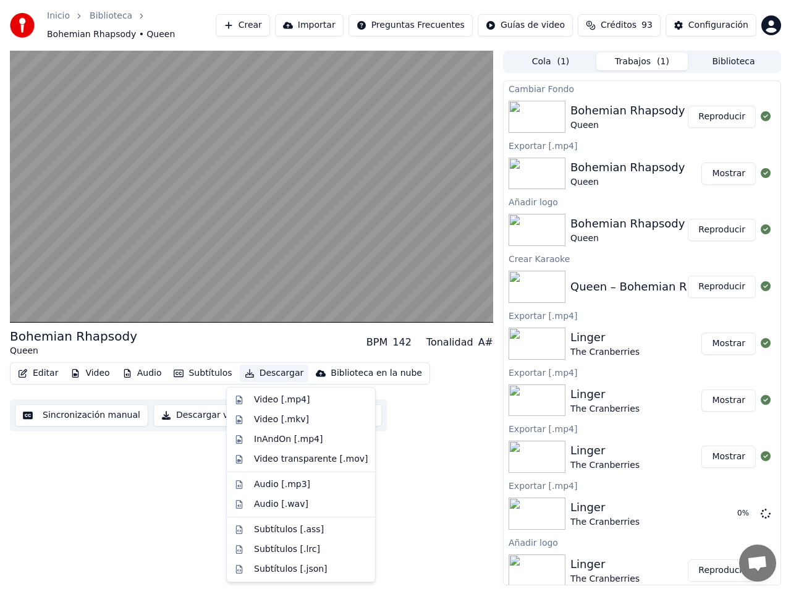
click at [258, 371] on button "Descargar" at bounding box center [274, 372] width 69 height 17
click at [264, 400] on div "Video [.mp4]" at bounding box center [282, 400] width 56 height 12
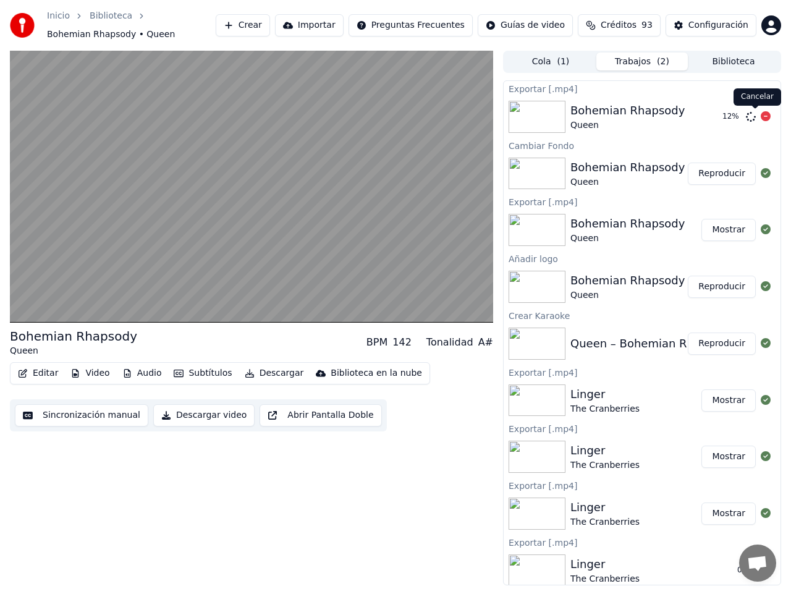
click at [761, 117] on icon at bounding box center [766, 116] width 10 height 10
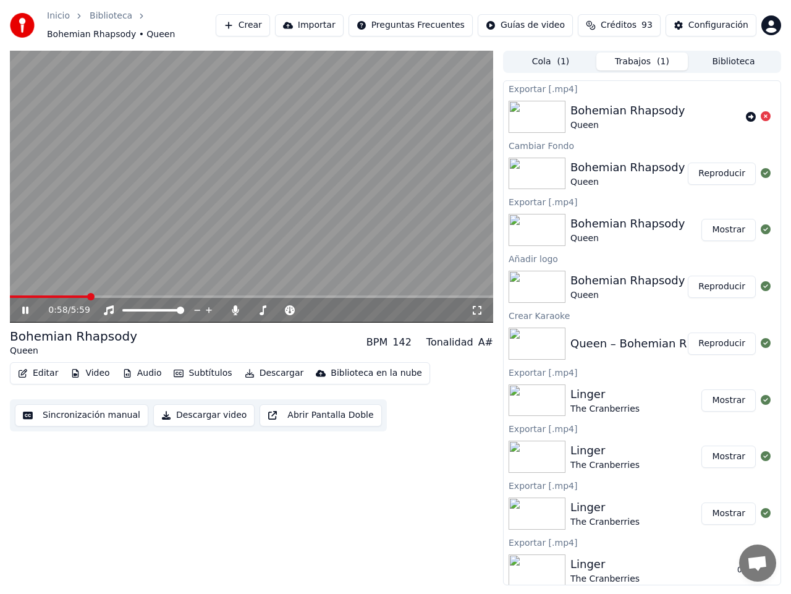
click at [22, 310] on icon at bounding box center [34, 310] width 28 height 10
click at [90, 373] on button "Video" at bounding box center [89, 372] width 49 height 17
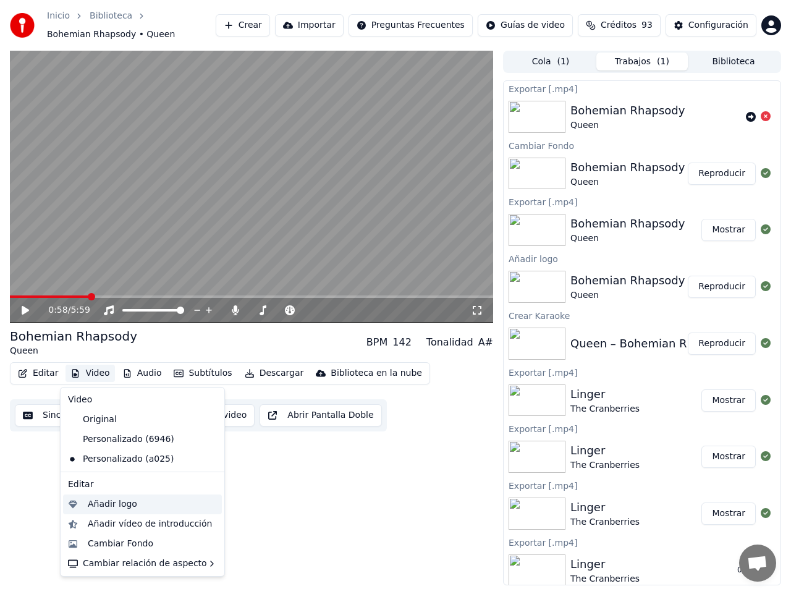
click at [118, 505] on div "Añadir logo" at bounding box center [112, 504] width 49 height 12
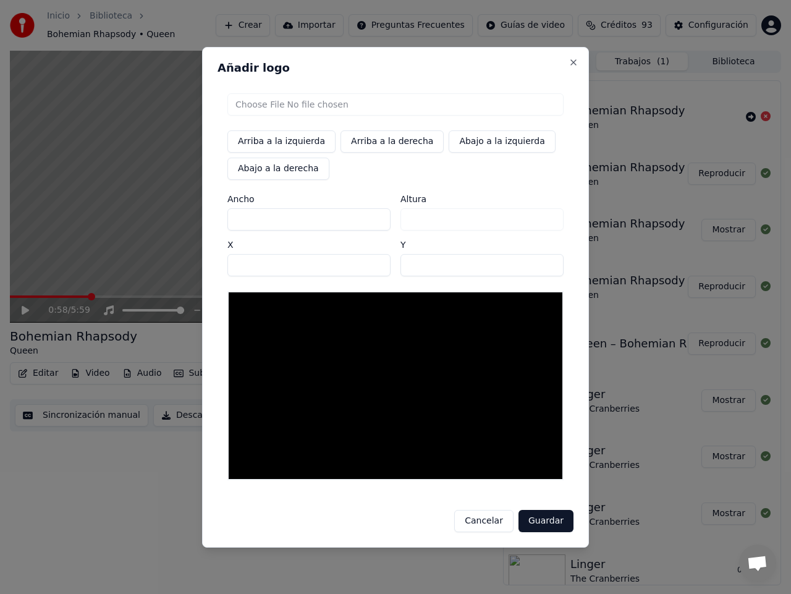
click at [268, 105] on input "file" at bounding box center [395, 104] width 336 height 22
type input "**********"
click at [573, 63] on button "Close" at bounding box center [573, 62] width 10 height 10
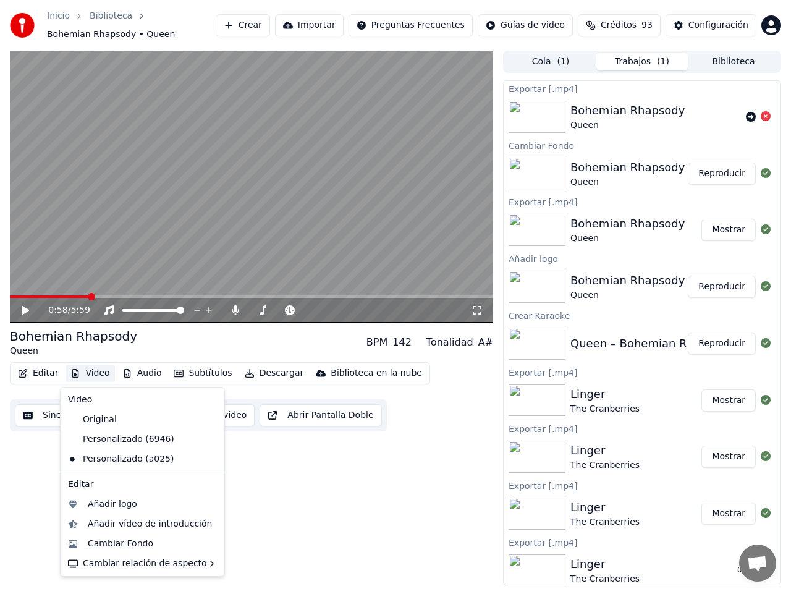
click at [96, 373] on button "Video" at bounding box center [89, 372] width 49 height 17
click at [106, 502] on div "Añadir logo" at bounding box center [112, 504] width 49 height 12
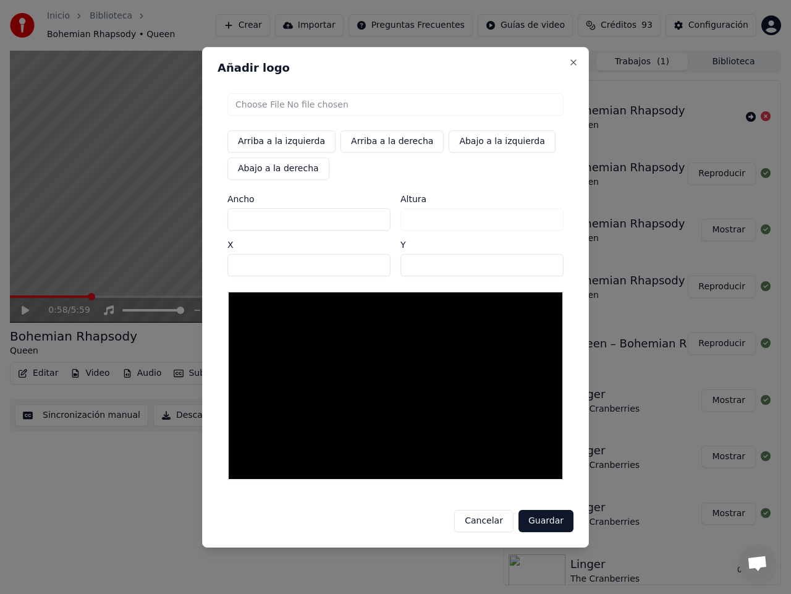
click at [262, 169] on button "Abajo a la derecha" at bounding box center [278, 169] width 102 height 22
type input "****"
type input "***"
click at [265, 106] on input "file" at bounding box center [395, 104] width 336 height 22
type input "**********"
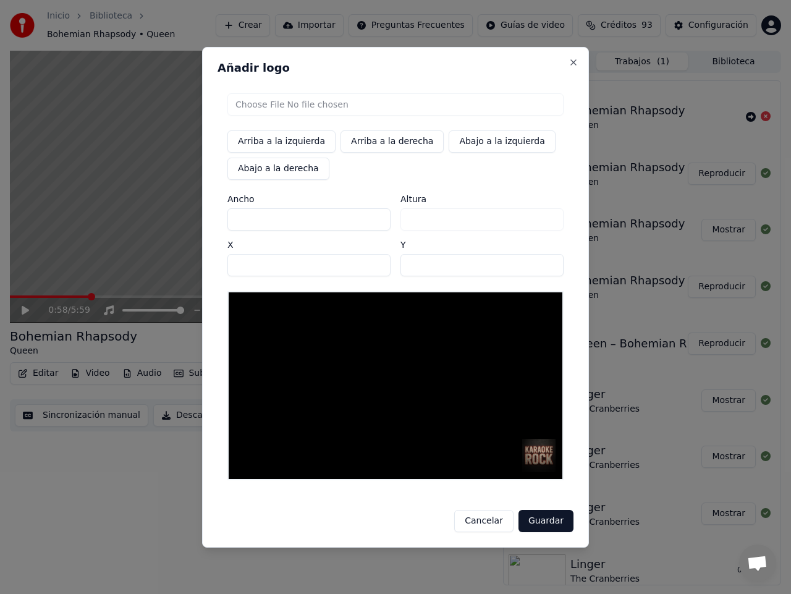
click at [546, 518] on button "Guardar" at bounding box center [545, 521] width 55 height 22
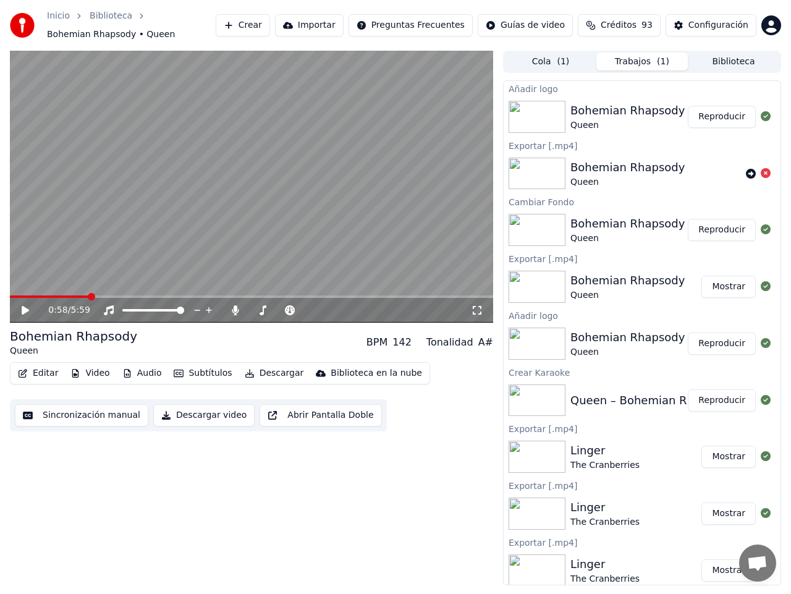
click at [713, 117] on button "Reproducir" at bounding box center [722, 117] width 68 height 22
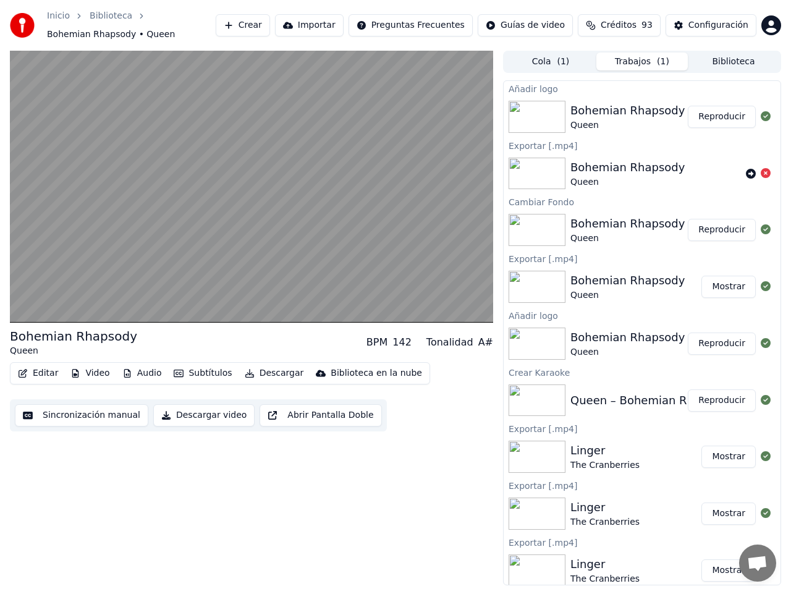
click at [712, 117] on button "Reproducir" at bounding box center [722, 117] width 68 height 22
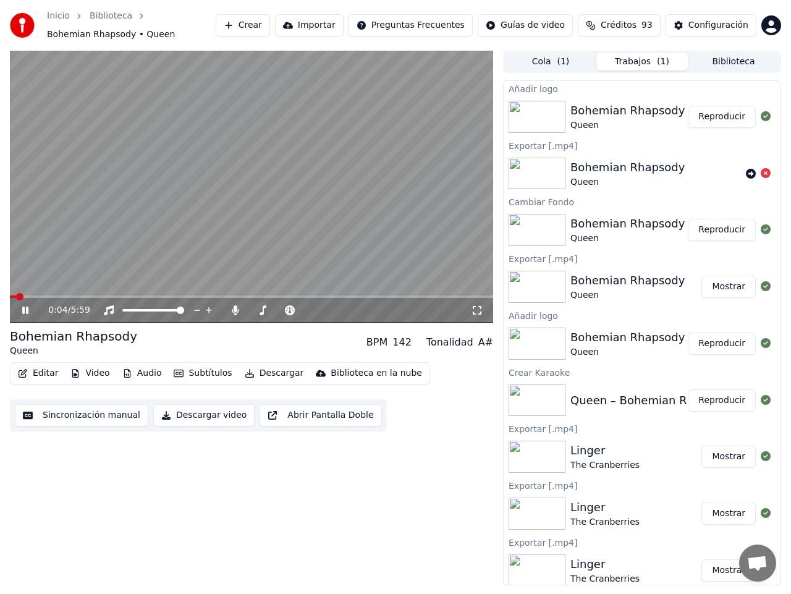
click at [25, 308] on icon at bounding box center [25, 309] width 6 height 7
click at [269, 374] on button "Descargar" at bounding box center [274, 372] width 69 height 17
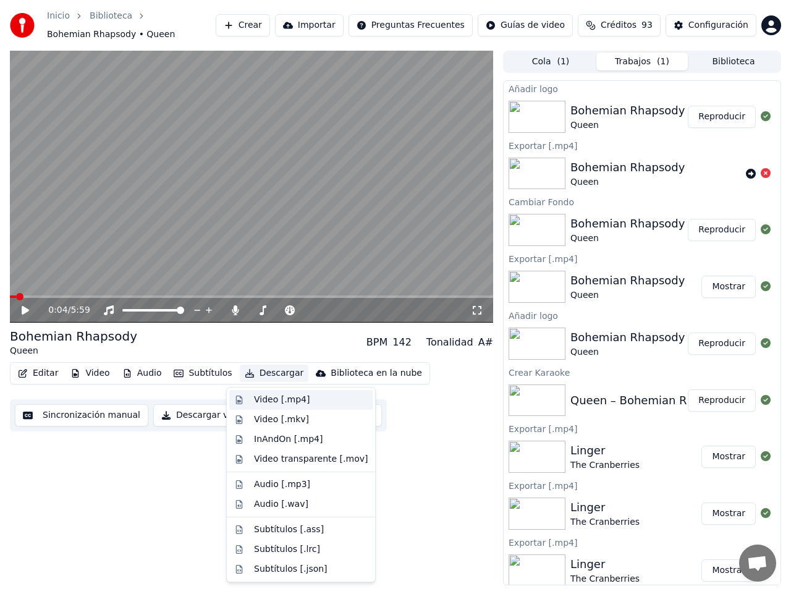
click at [266, 397] on div "Video [.mp4]" at bounding box center [282, 400] width 56 height 12
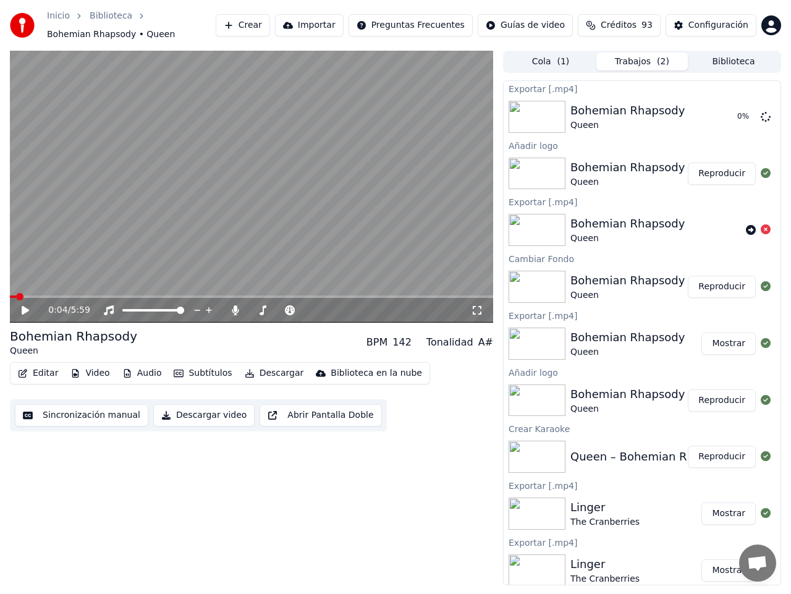
click at [480, 308] on icon at bounding box center [477, 310] width 12 height 10
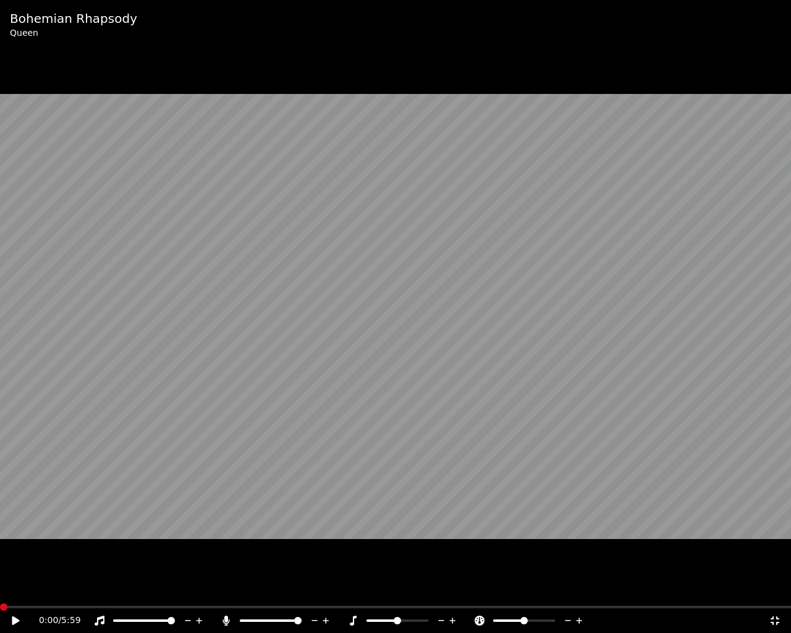
click at [1, 593] on span at bounding box center [3, 606] width 7 height 7
click at [12, 593] on icon at bounding box center [24, 620] width 29 height 10
click at [14, 593] on icon at bounding box center [15, 620] width 6 height 7
click at [777, 593] on icon at bounding box center [775, 620] width 12 height 10
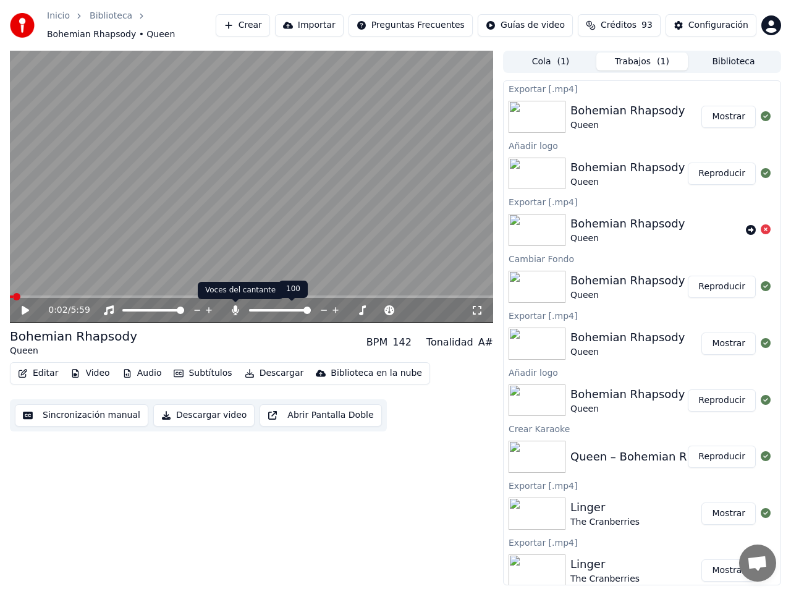
click at [235, 310] on icon at bounding box center [235, 310] width 7 height 10
click at [278, 372] on button "Descargar" at bounding box center [274, 372] width 69 height 17
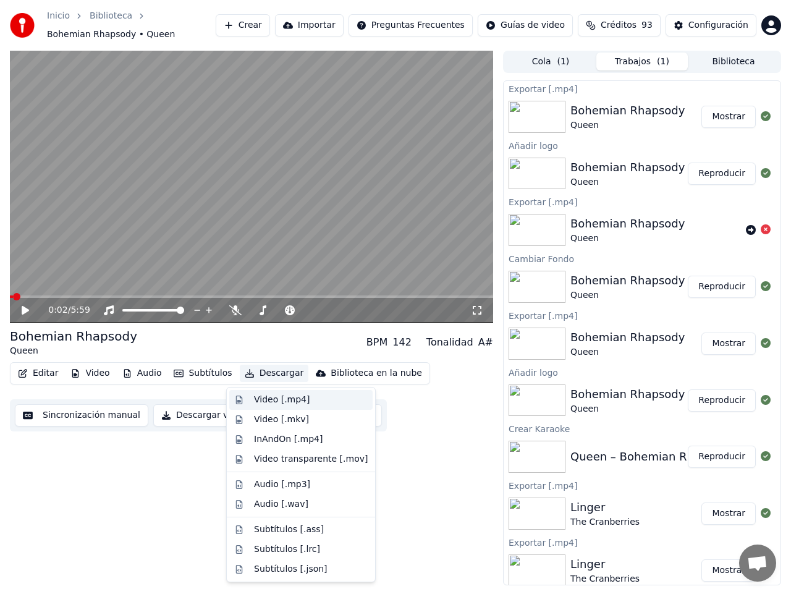
click at [284, 399] on div "Video [.mp4]" at bounding box center [282, 400] width 56 height 12
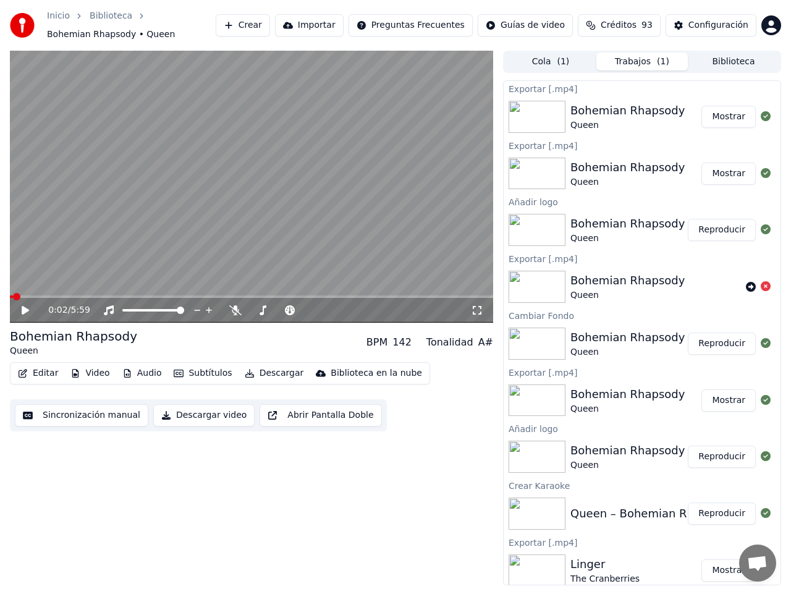
click at [731, 117] on button "Mostrar" at bounding box center [728, 117] width 54 height 22
